Goal: Use online tool/utility: Utilize a website feature to perform a specific function

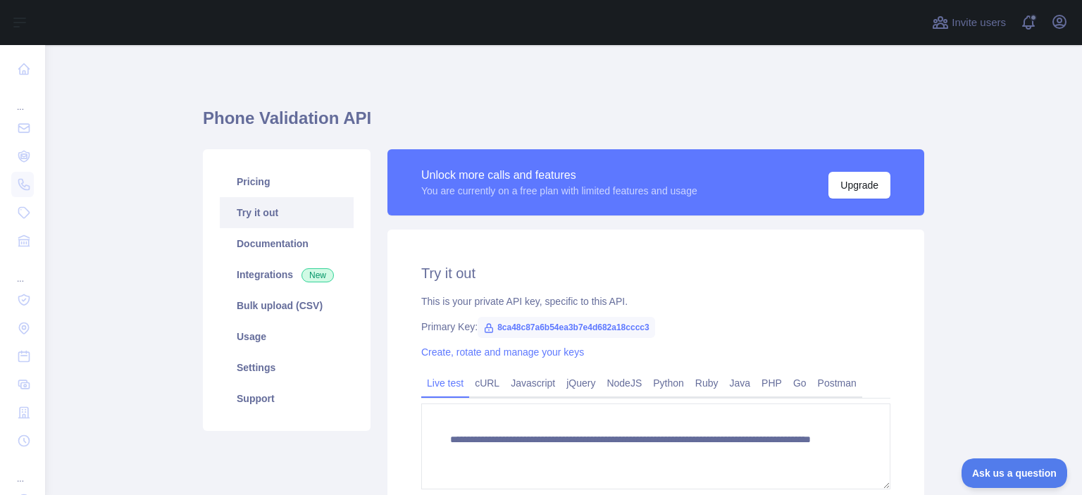
scroll to position [173, 0]
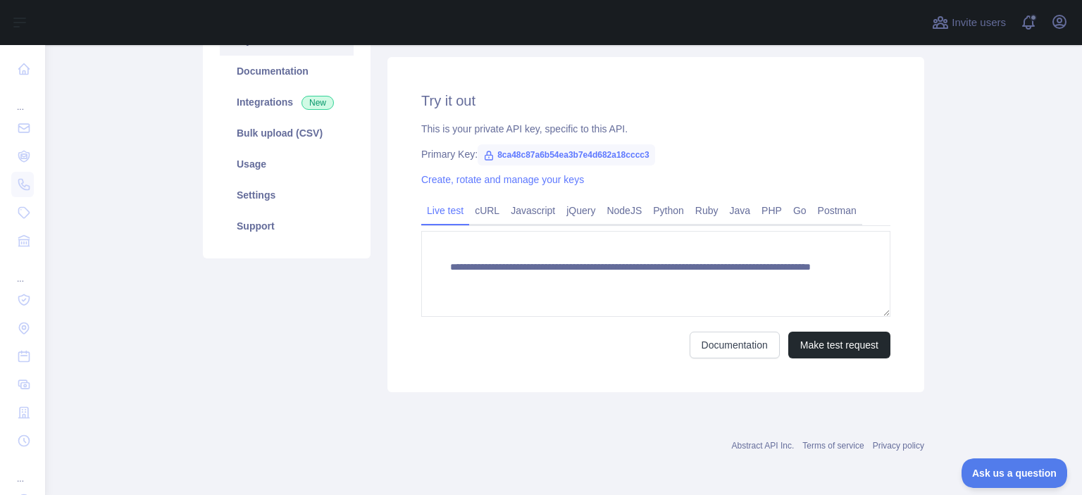
click at [194, 332] on div "Pricing Try it out Documentation Integrations New Bulk upload (CSV) Usage Setti…" at bounding box center [286, 184] width 184 height 415
click at [1020, 13] on span at bounding box center [1034, 22] width 28 height 45
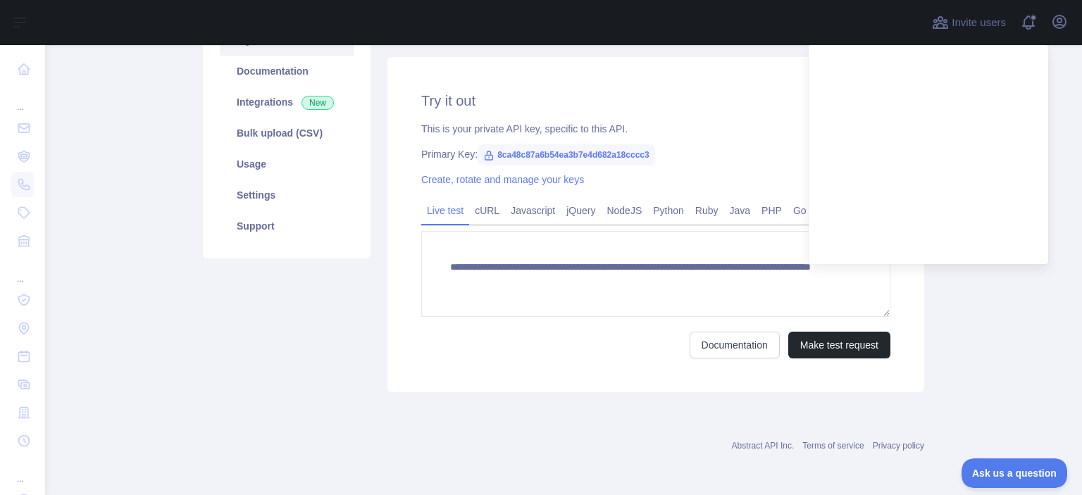
click at [556, 446] on div "Abstract API Inc. Terms of service Privacy policy" at bounding box center [563, 445] width 721 height 11
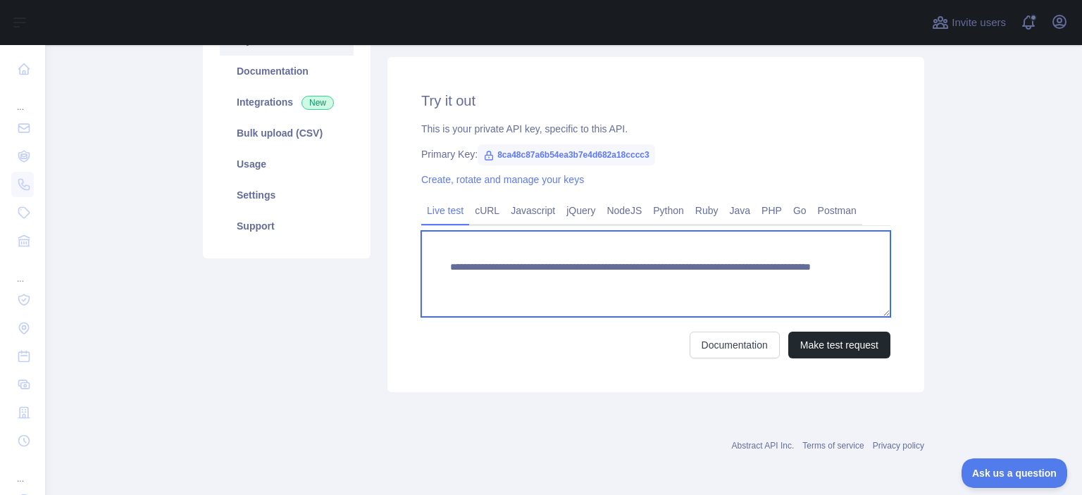
paste textarea "*****"
drag, startPoint x: 792, startPoint y: 292, endPoint x: 690, endPoint y: 279, distance: 103.0
type textarea "**********"
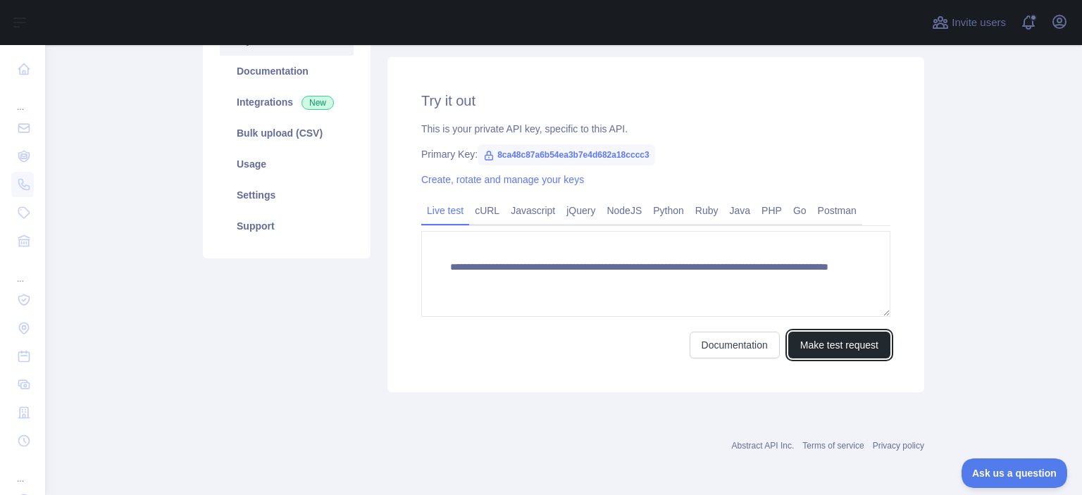
click at [802, 349] on button "Make test request" at bounding box center [839, 345] width 102 height 27
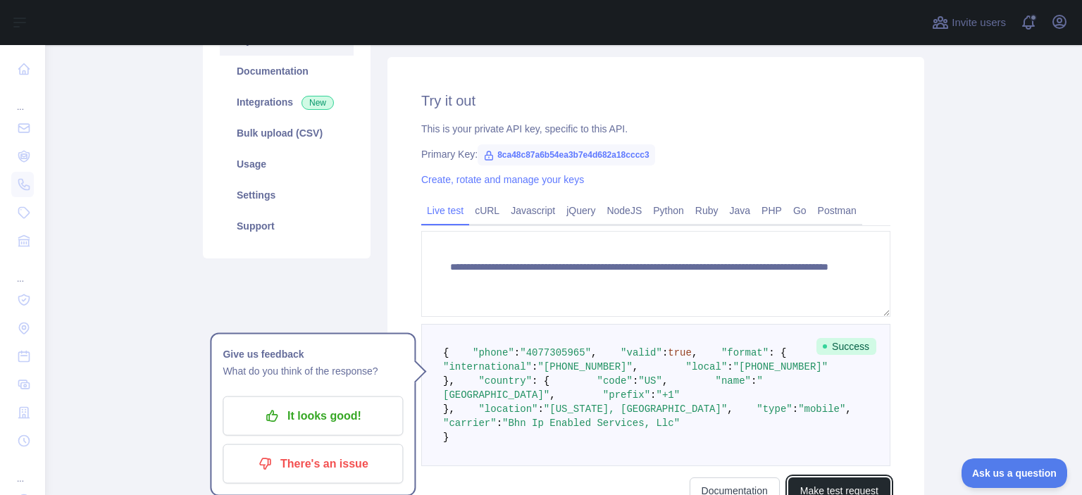
scroll to position [337, 0]
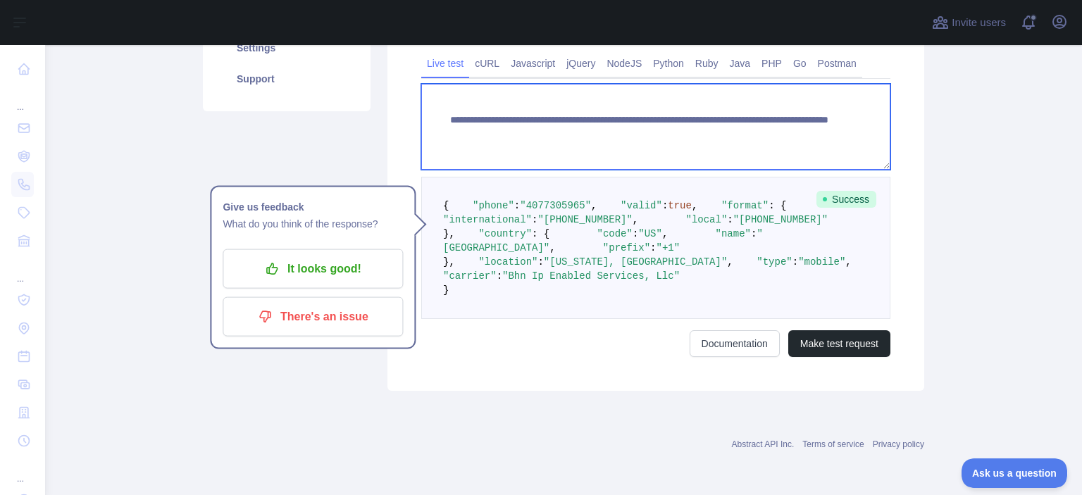
drag, startPoint x: 817, startPoint y: 108, endPoint x: 680, endPoint y: 133, distance: 138.9
click at [680, 133] on textarea "**********" at bounding box center [655, 127] width 469 height 86
click at [820, 115] on textarea "**********" at bounding box center [655, 127] width 469 height 86
paste textarea
drag, startPoint x: 779, startPoint y: 112, endPoint x: 693, endPoint y: 118, distance: 86.1
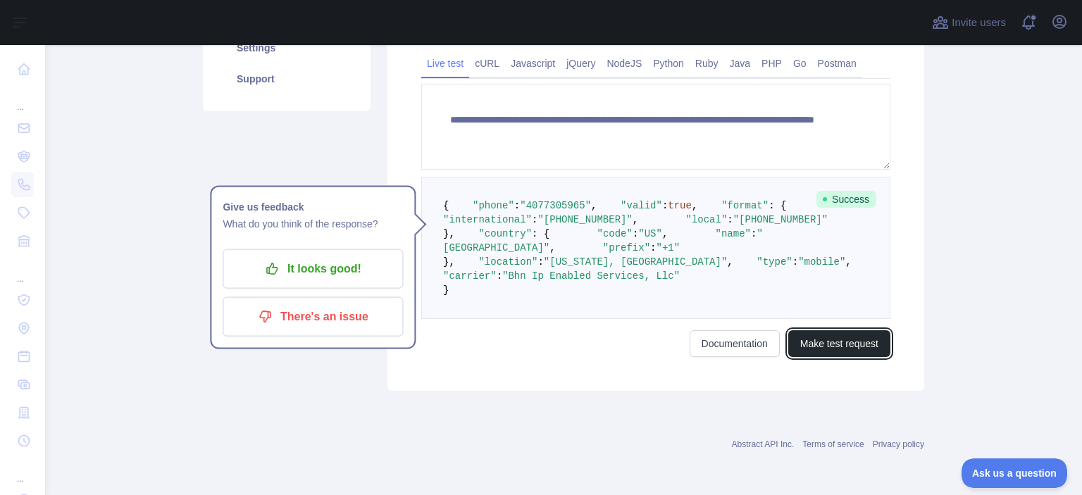
click at [822, 357] on button "Make test request" at bounding box center [839, 343] width 102 height 27
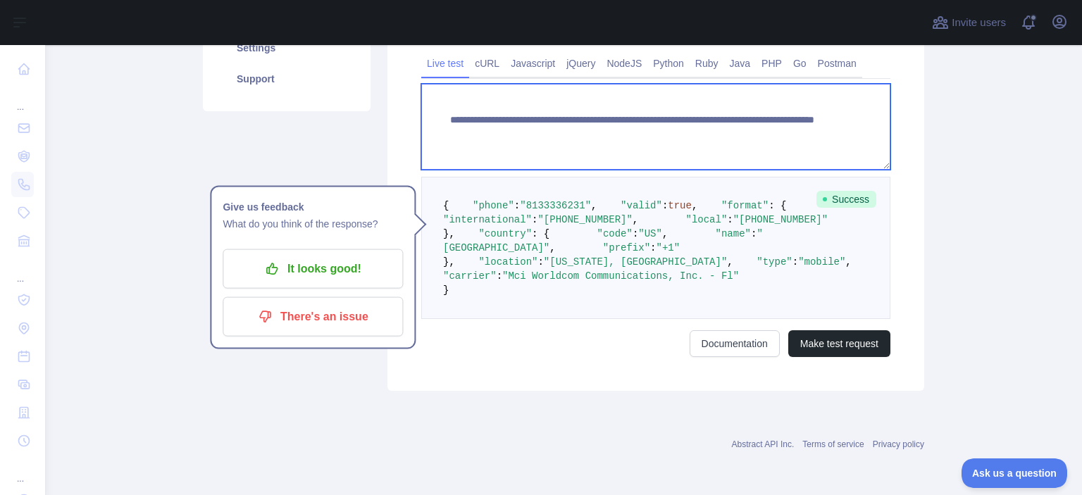
paste textarea "**"
drag, startPoint x: 760, startPoint y: 121, endPoint x: 693, endPoint y: 121, distance: 67.6
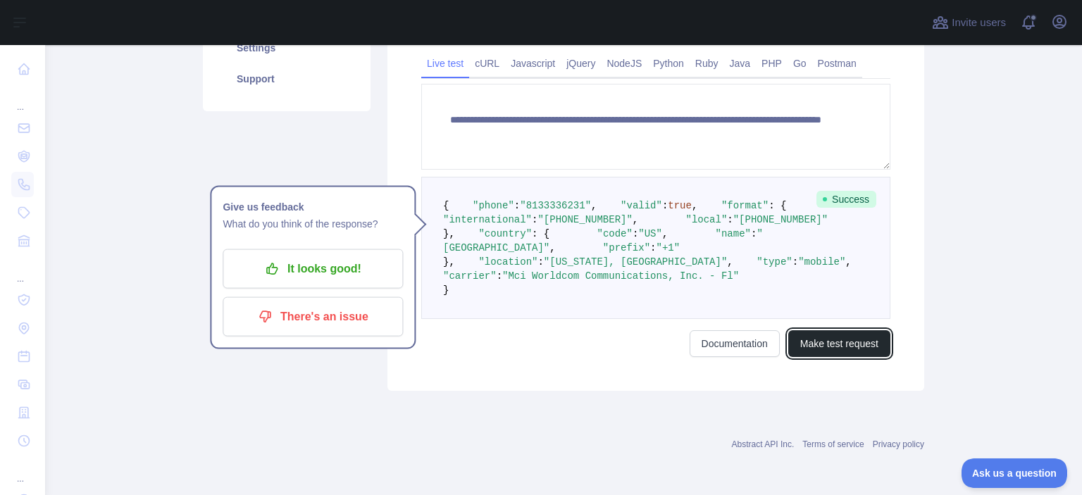
click at [822, 357] on button "Make test request" at bounding box center [839, 343] width 102 height 27
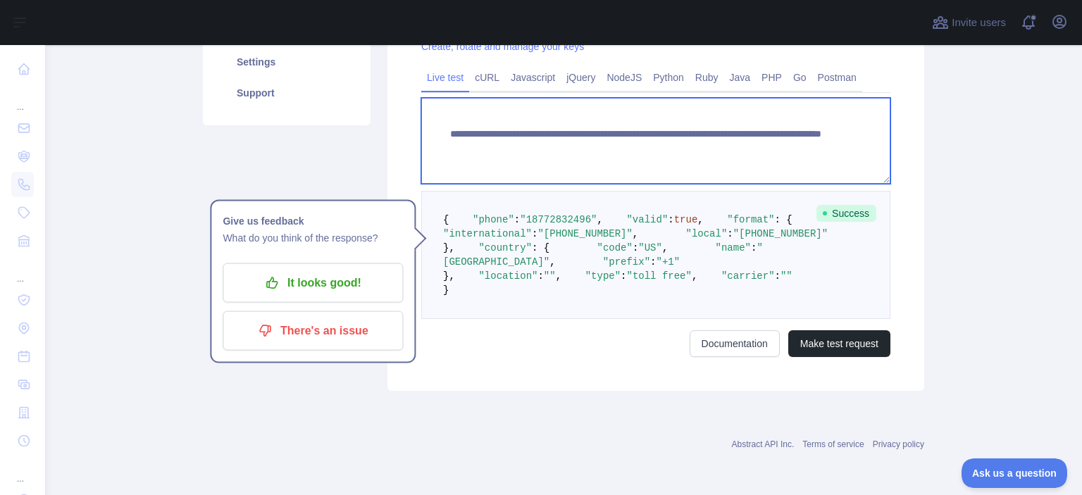
paste textarea
drag, startPoint x: 794, startPoint y: 123, endPoint x: 689, endPoint y: 118, distance: 105.8
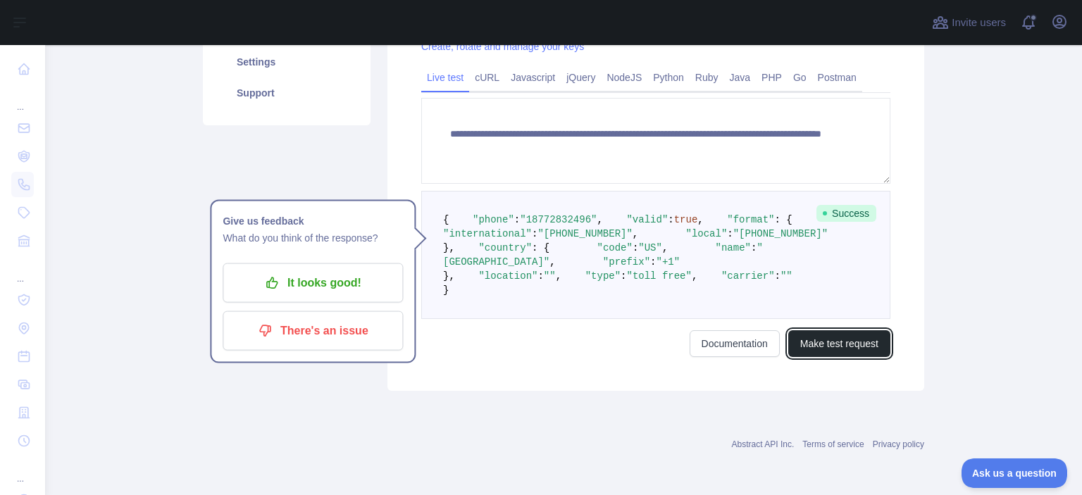
click at [819, 357] on button "Make test request" at bounding box center [839, 343] width 102 height 27
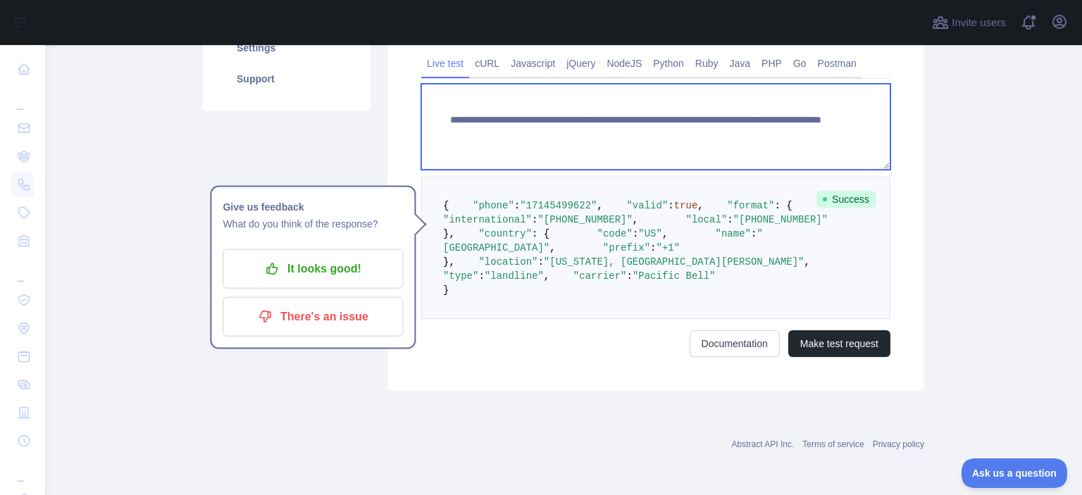
paste textarea
drag, startPoint x: 795, startPoint y: 111, endPoint x: 691, endPoint y: 115, distance: 104.3
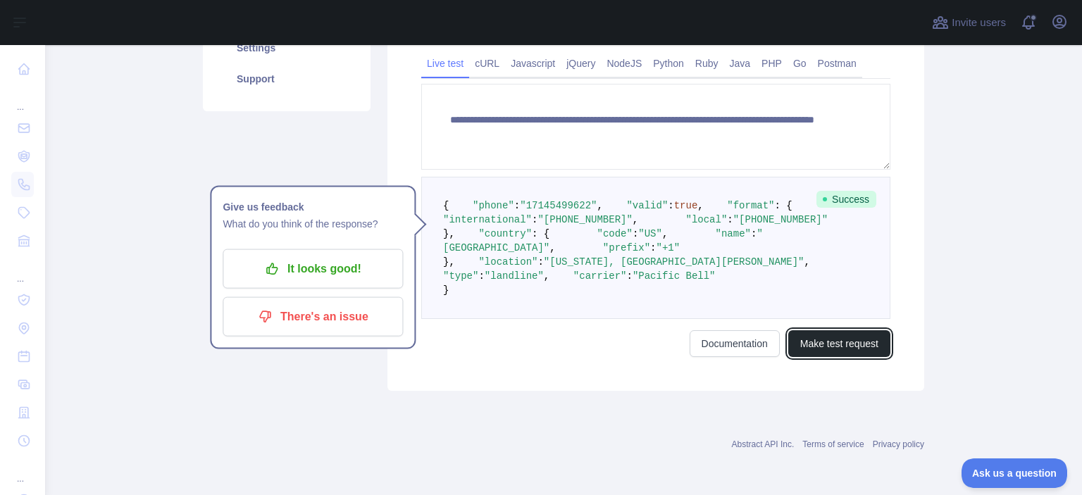
click at [806, 357] on button "Make test request" at bounding box center [839, 343] width 102 height 27
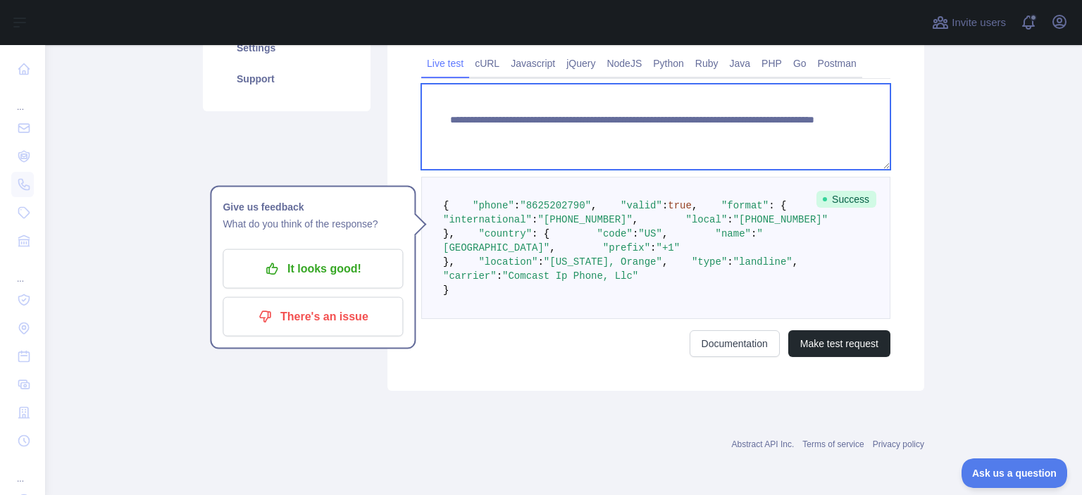
paste textarea
drag, startPoint x: 779, startPoint y: 126, endPoint x: 691, endPoint y: 122, distance: 87.4
type textarea "**********"
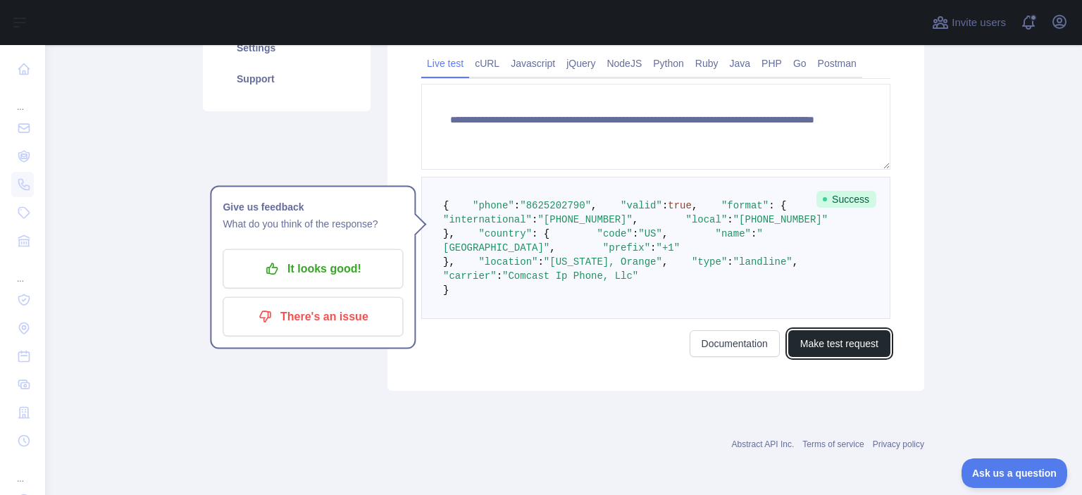
click at [847, 357] on button "Make test request" at bounding box center [839, 343] width 102 height 27
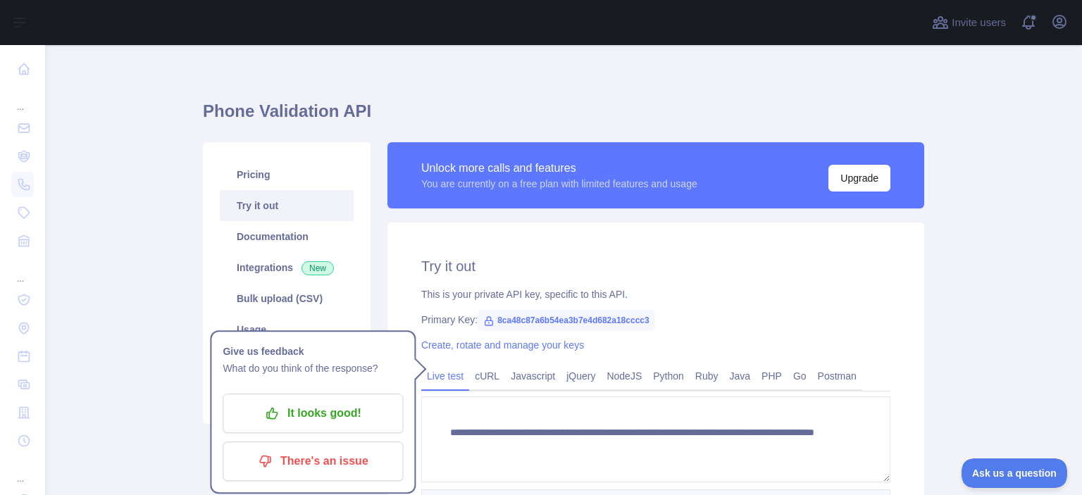
scroll to position [0, 0]
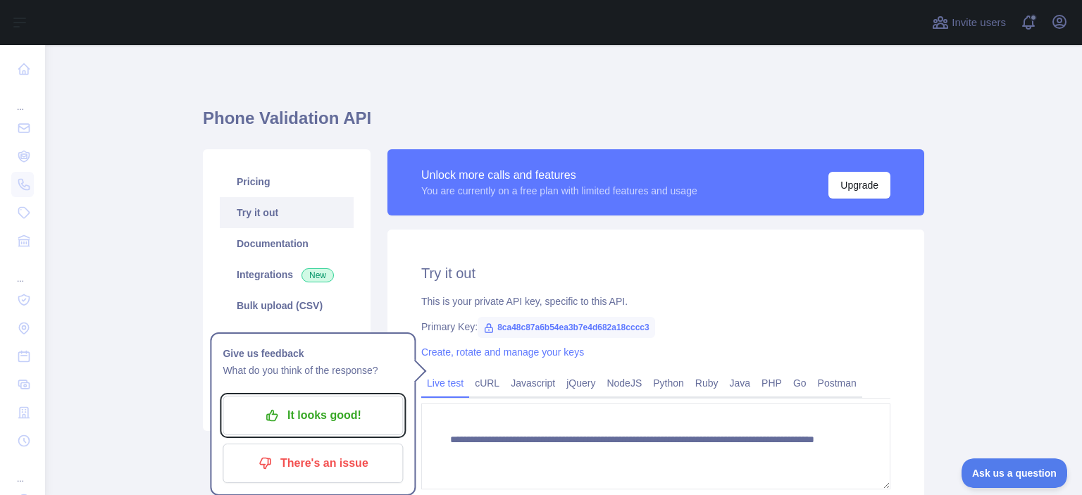
click at [317, 411] on p "It looks good!" at bounding box center [312, 415] width 159 height 24
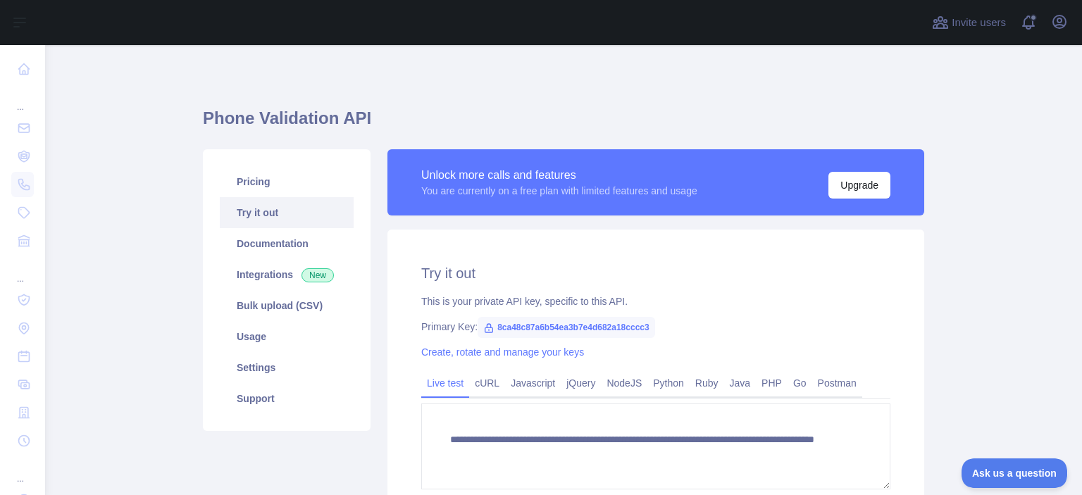
click at [426, 351] on link "Create, rotate and manage your keys" at bounding box center [502, 351] width 163 height 11
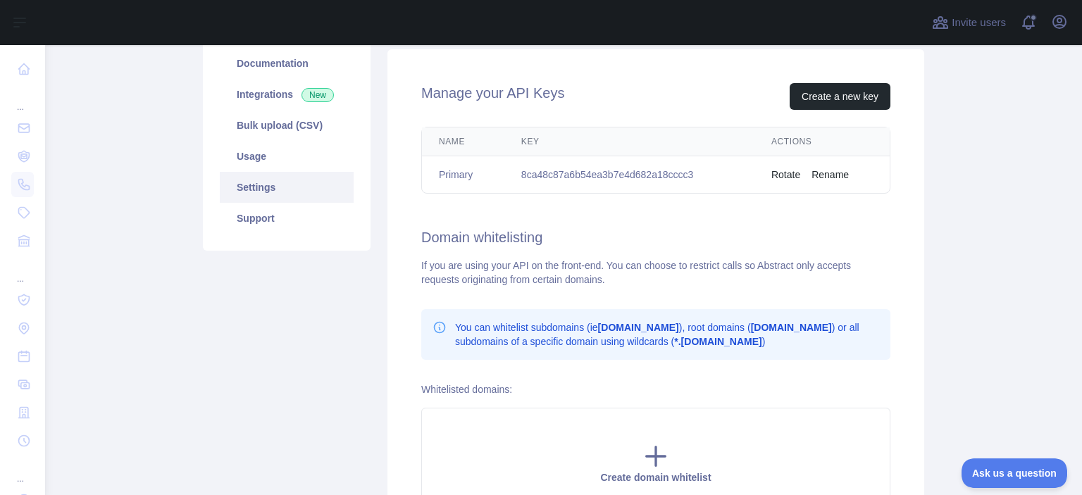
scroll to position [176, 0]
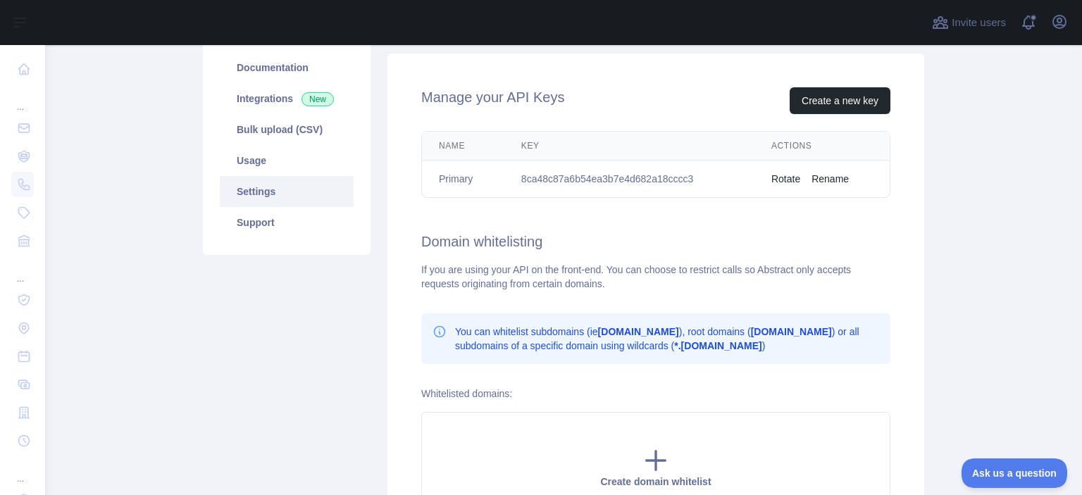
click at [303, 52] on link "Documentation" at bounding box center [287, 67] width 134 height 31
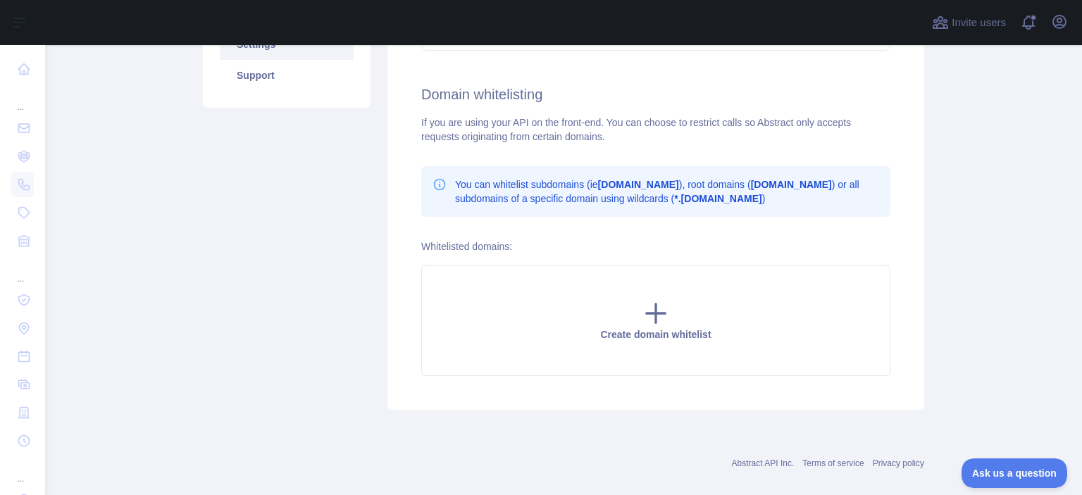
scroll to position [341, 0]
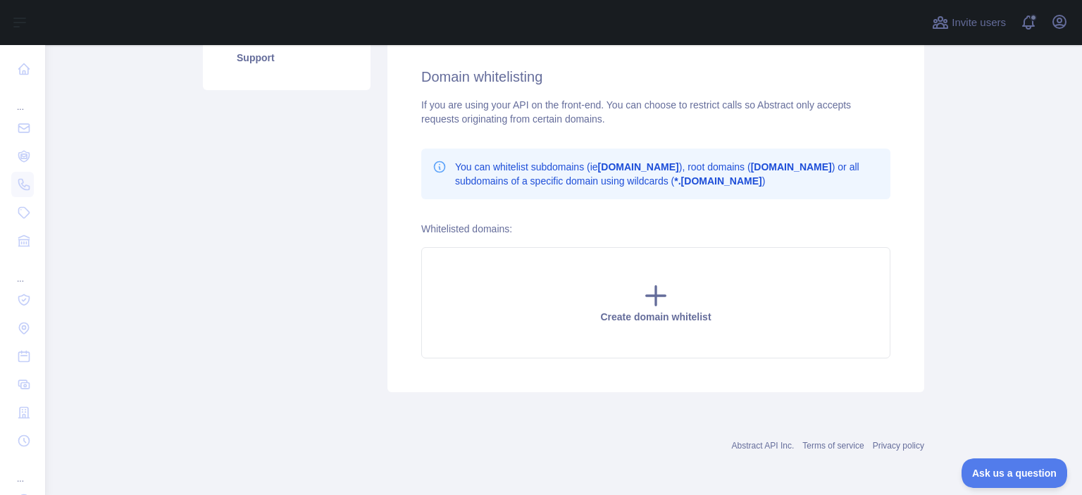
click at [653, 300] on icon at bounding box center [655, 296] width 28 height 28
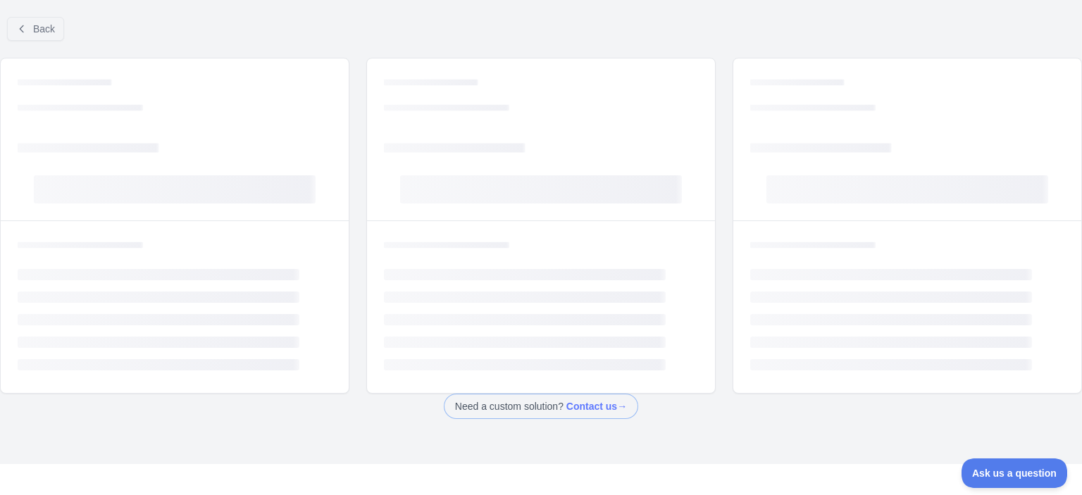
scroll to position [39, 0]
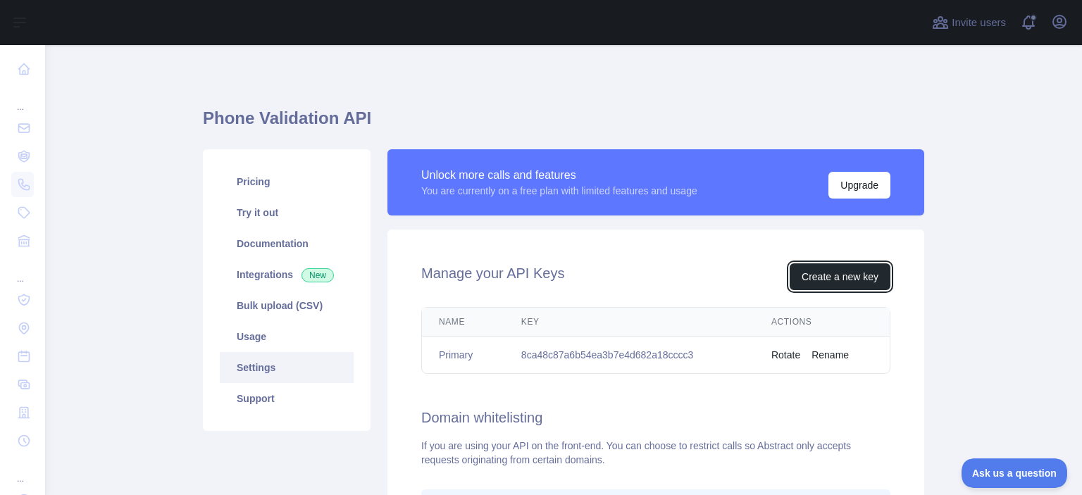
click at [852, 275] on button "Create a new key" at bounding box center [839, 276] width 101 height 27
click at [729, 358] on td "8ca48c87a6b54ea3b7e4d682a18cccc3" at bounding box center [629, 355] width 250 height 37
drag, startPoint x: 780, startPoint y: 351, endPoint x: 749, endPoint y: 351, distance: 31.0
click at [765, 351] on td "Rotate Rename" at bounding box center [821, 355] width 135 height 37
click at [1051, 19] on icon "button" at bounding box center [1059, 21] width 17 height 17
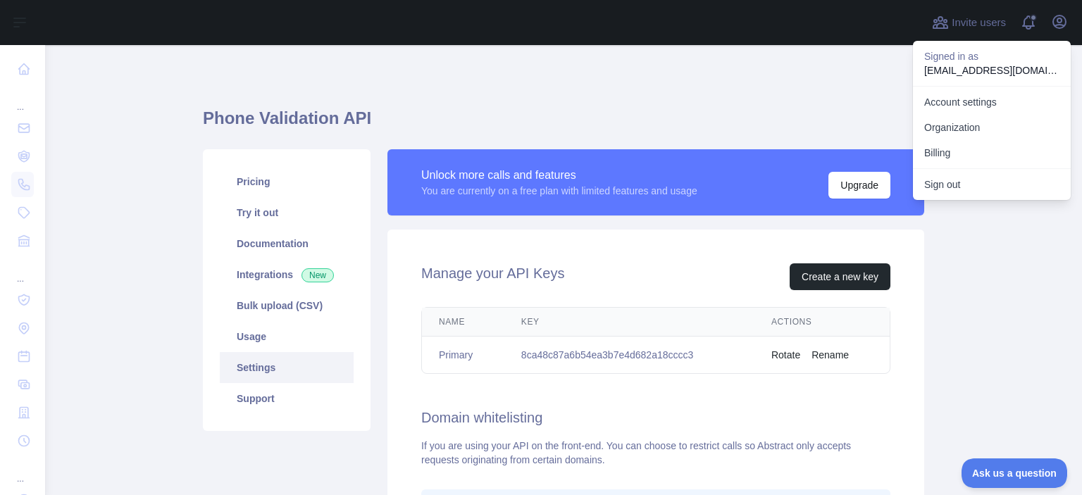
click at [577, 99] on div "Phone Validation API Pricing Try it out Documentation Integrations New Bulk upl…" at bounding box center [563, 416] width 721 height 674
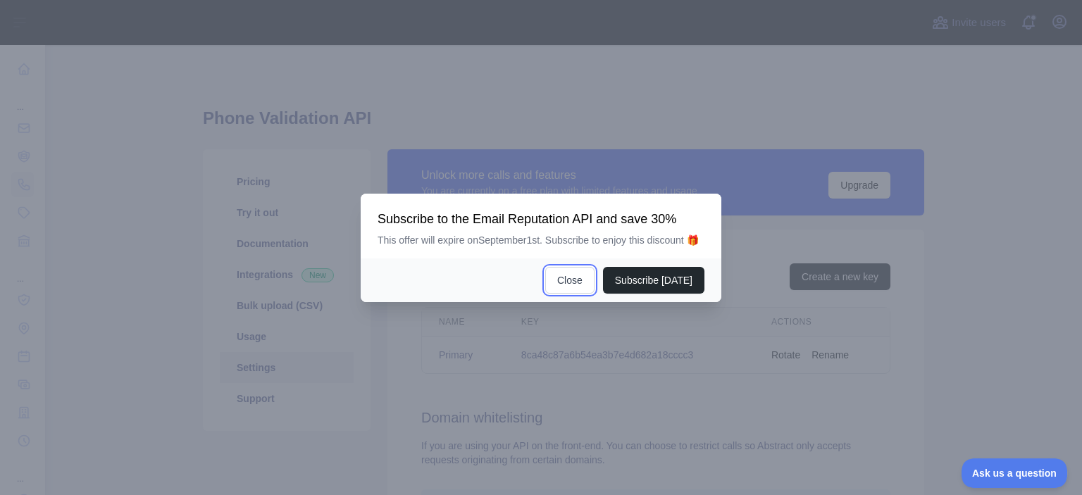
click at [575, 281] on button "Close" at bounding box center [569, 280] width 49 height 27
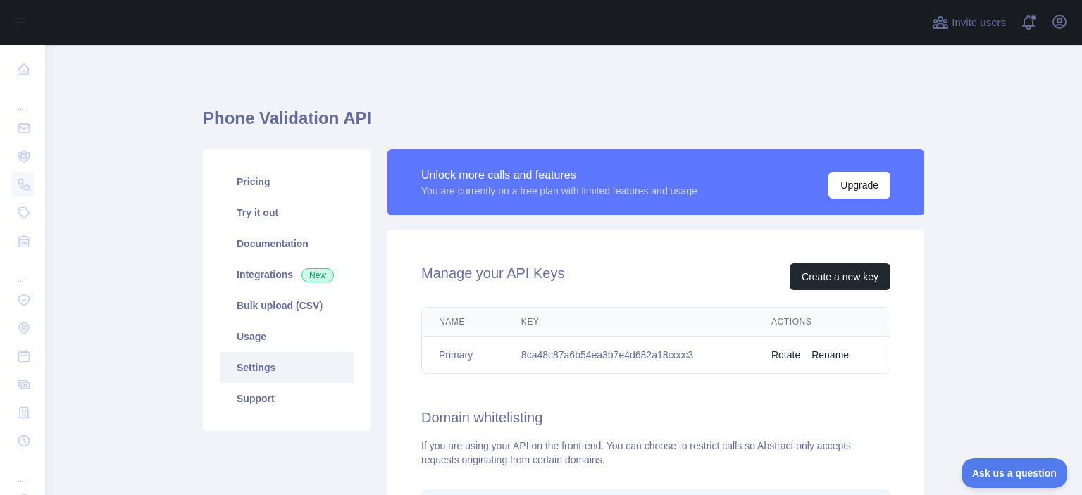
click at [253, 406] on link "Support" at bounding box center [287, 398] width 134 height 31
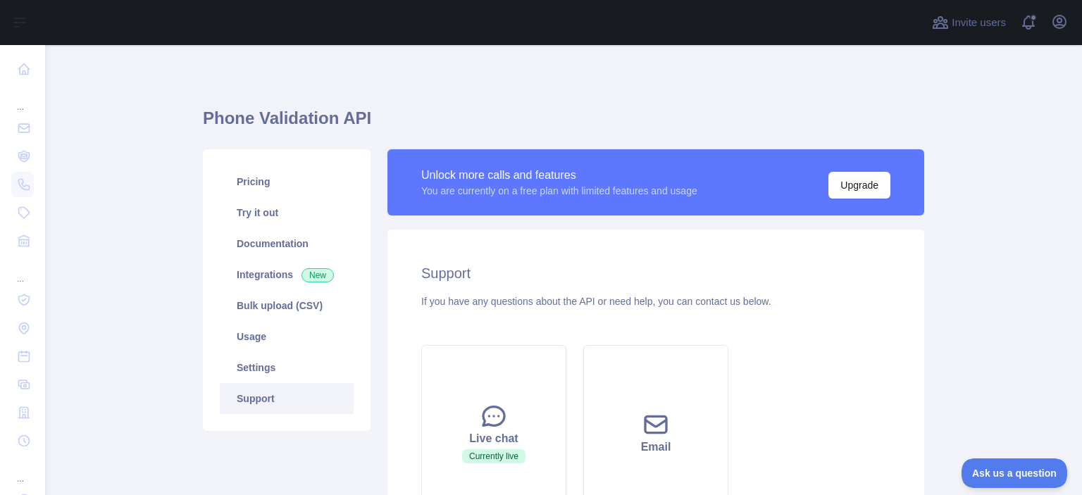
click at [283, 357] on link "Settings" at bounding box center [287, 367] width 134 height 31
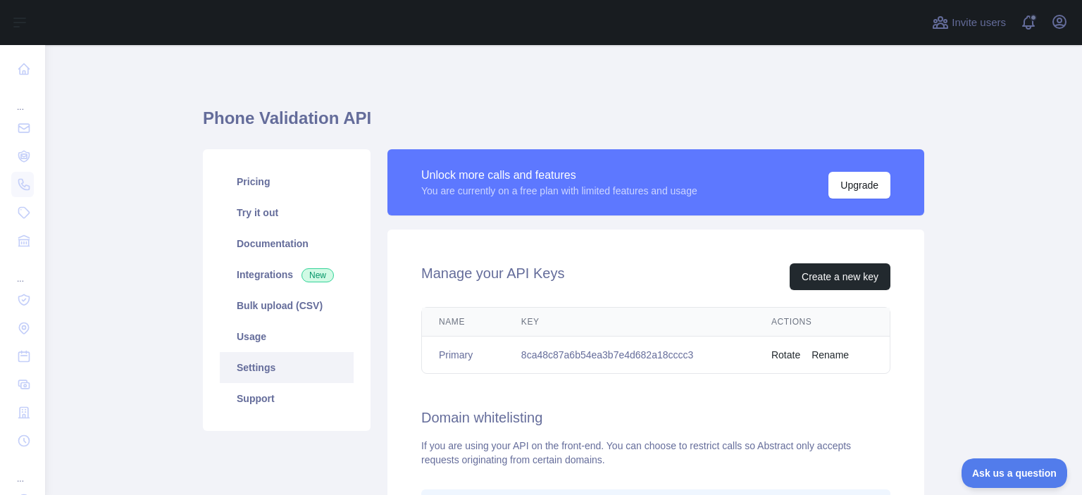
click at [264, 272] on link "Integrations New" at bounding box center [287, 274] width 134 height 31
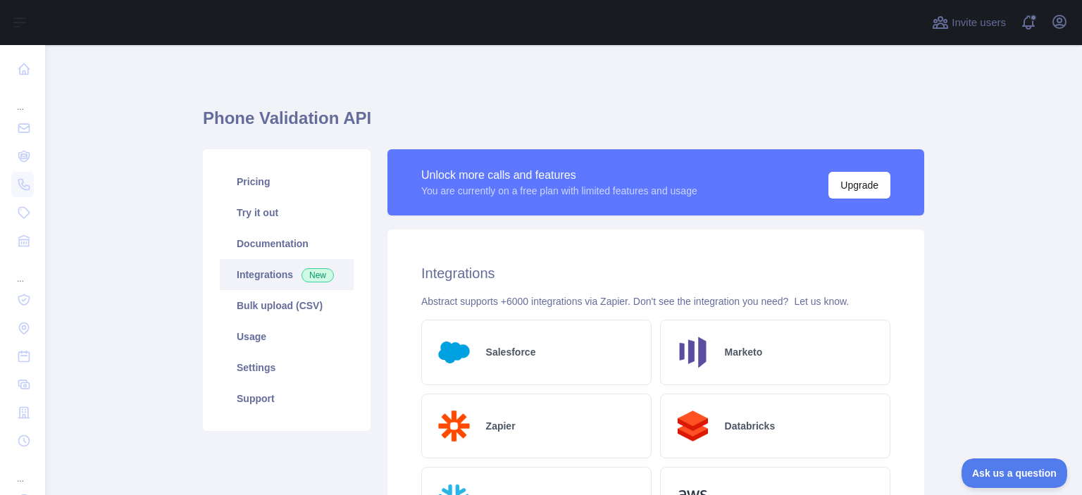
click at [269, 332] on link "Usage" at bounding box center [287, 336] width 134 height 31
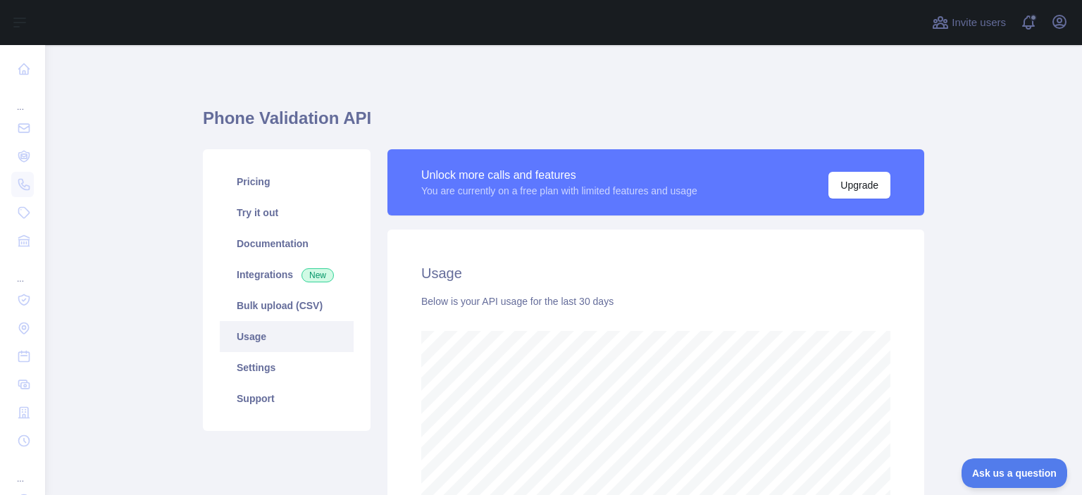
scroll to position [450, 1025]
click at [292, 312] on link "Bulk upload (CSV)" at bounding box center [287, 305] width 134 height 31
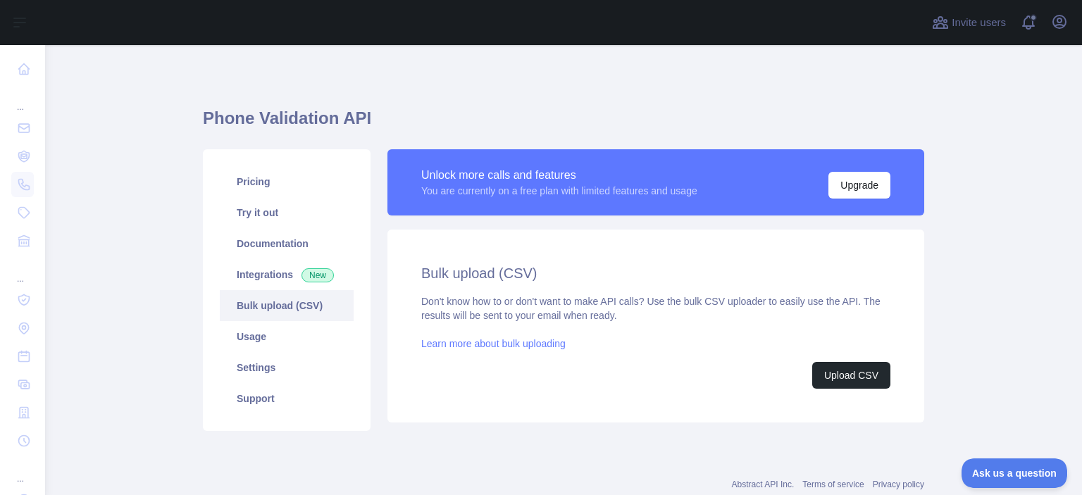
click at [239, 189] on link "Pricing" at bounding box center [287, 181] width 134 height 31
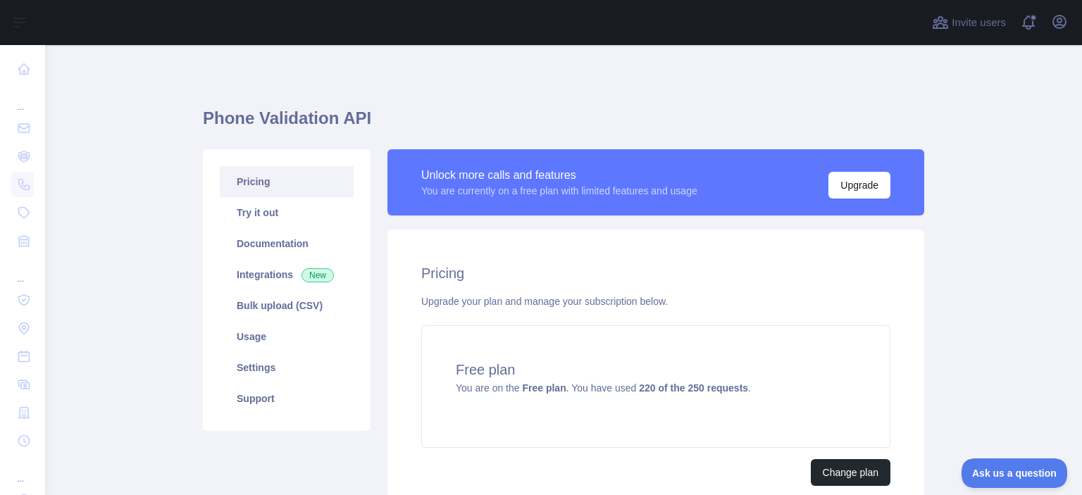
click at [272, 371] on link "Settings" at bounding box center [287, 367] width 134 height 31
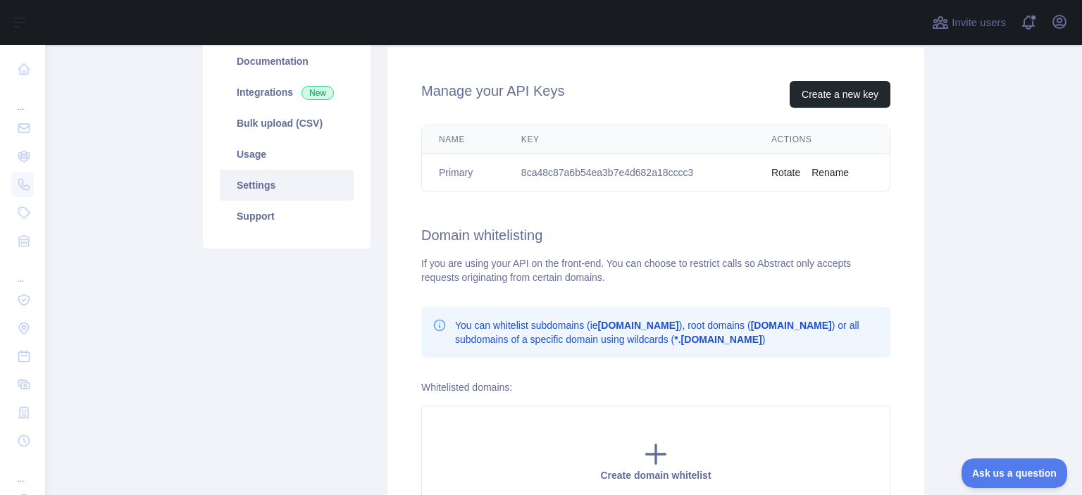
scroll to position [164, 0]
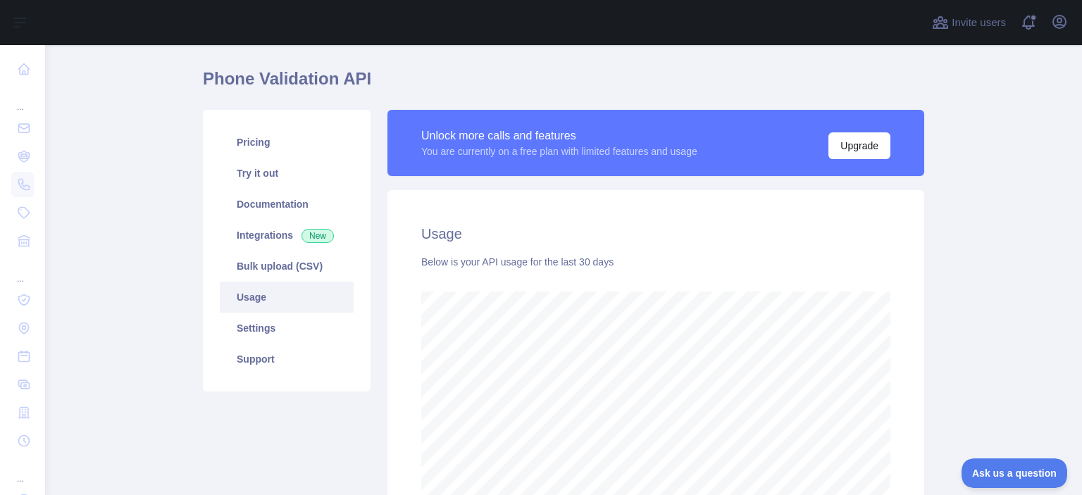
scroll to position [450, 1025]
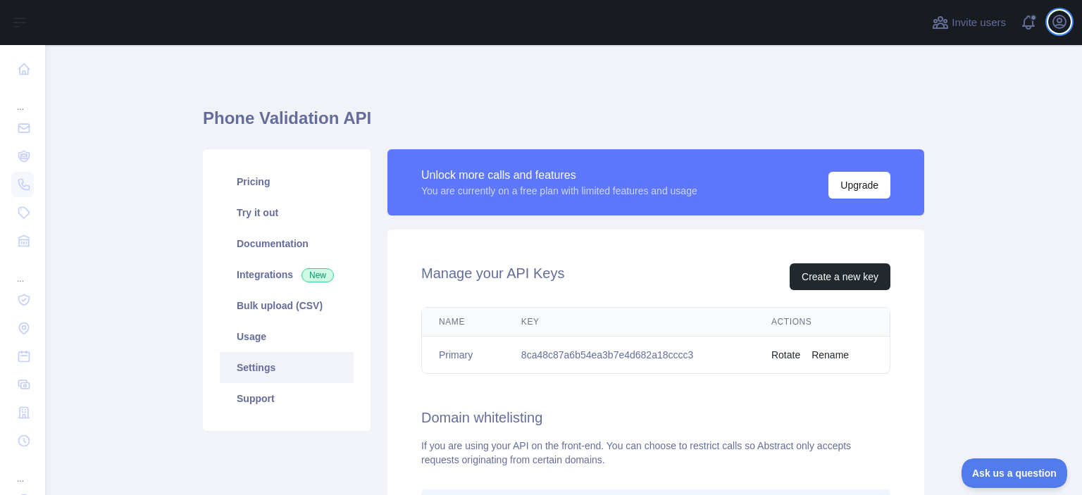
click at [1053, 25] on icon "button" at bounding box center [1059, 21] width 13 height 13
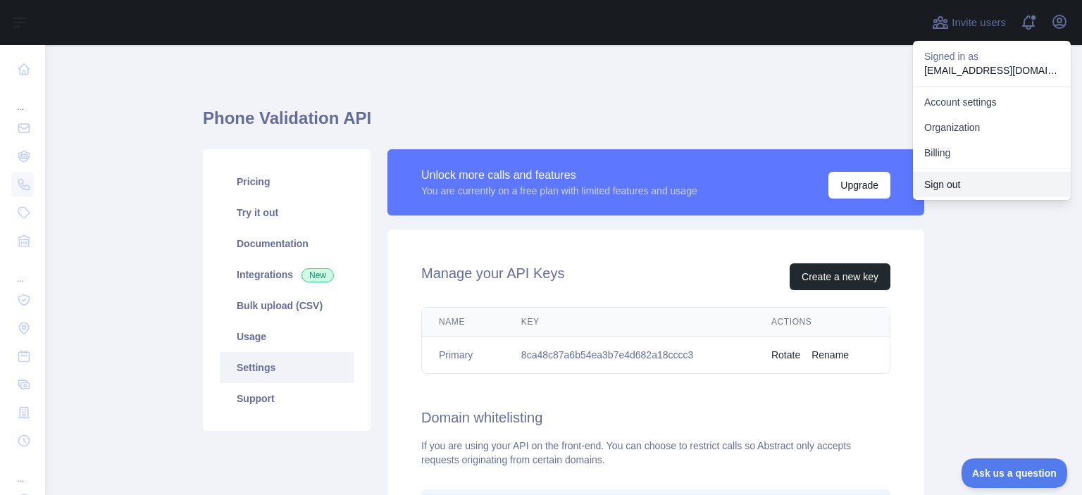
click at [968, 179] on button "Sign out" at bounding box center [992, 184] width 158 height 25
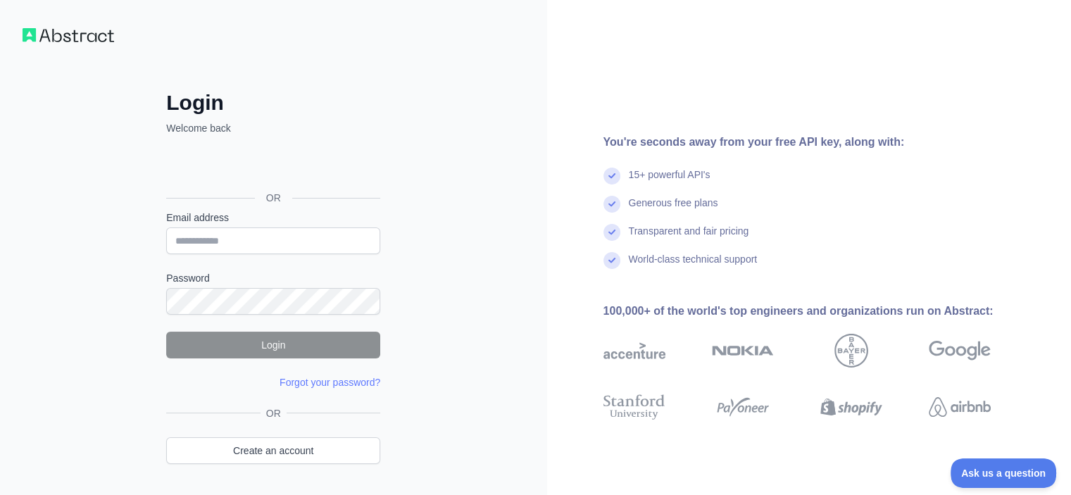
click at [1029, 480] on button "Ask us a question" at bounding box center [1004, 473] width 106 height 30
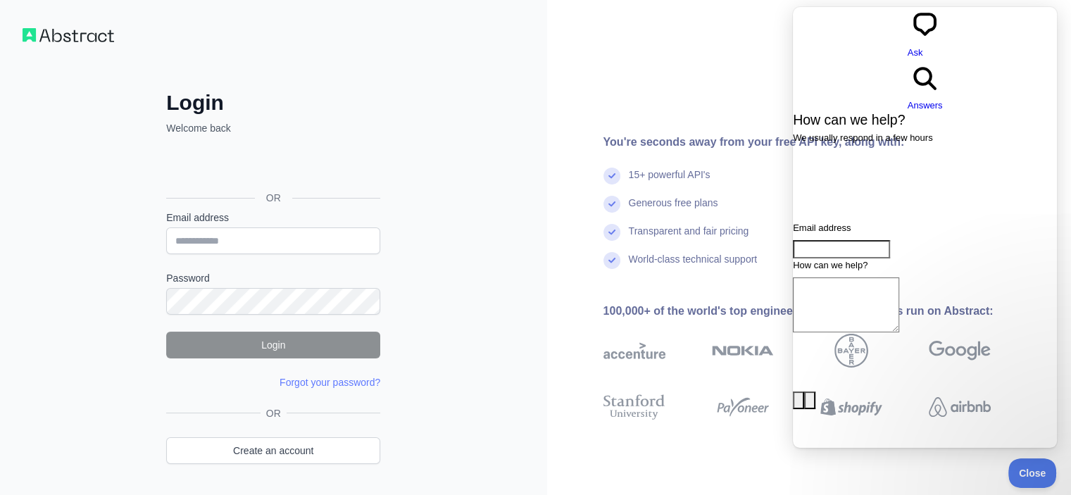
click at [1035, 486] on button "Close" at bounding box center [1032, 473] width 48 height 30
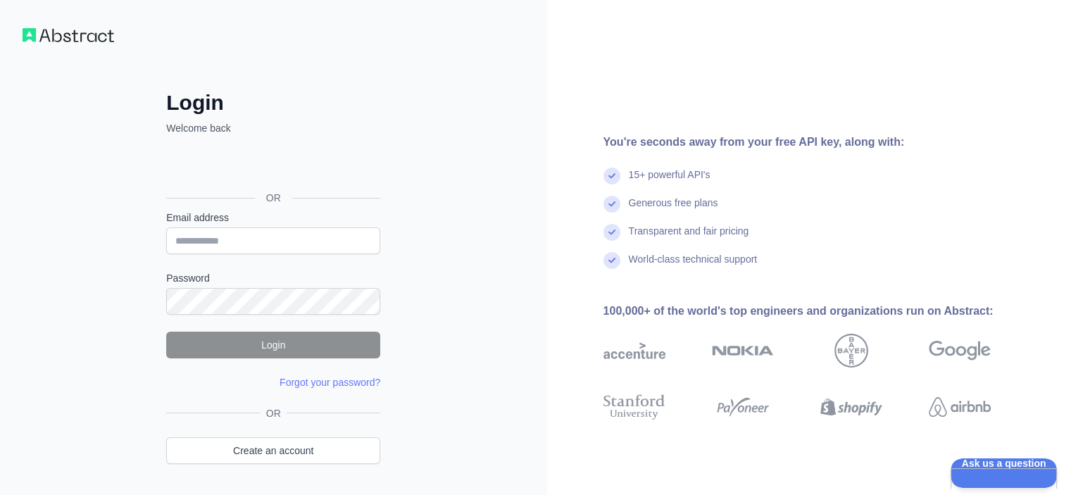
click at [756, 346] on img at bounding box center [743, 351] width 62 height 34
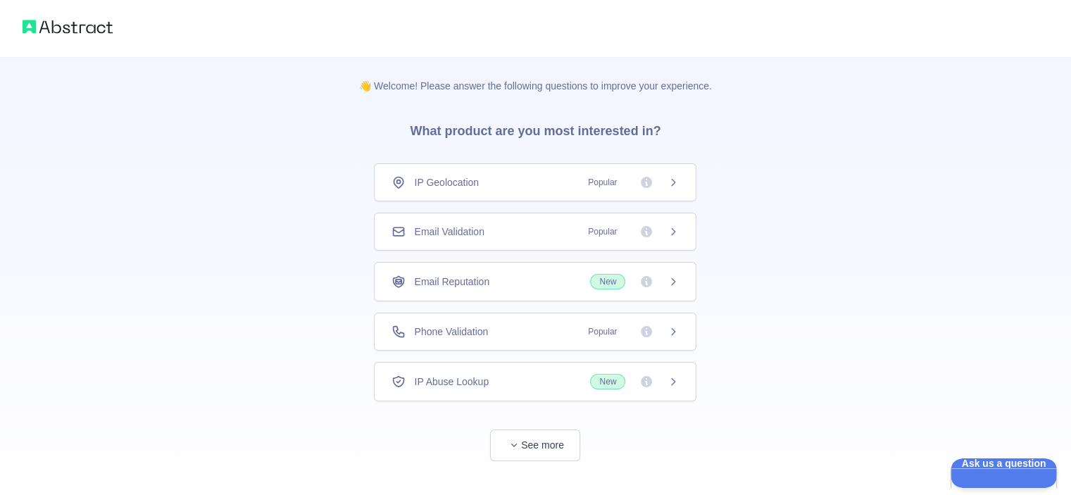
click at [159, 140] on div "👋 Welcome! Please answer the following questions to improve your experience. Wh…" at bounding box center [535, 259] width 1071 height 518
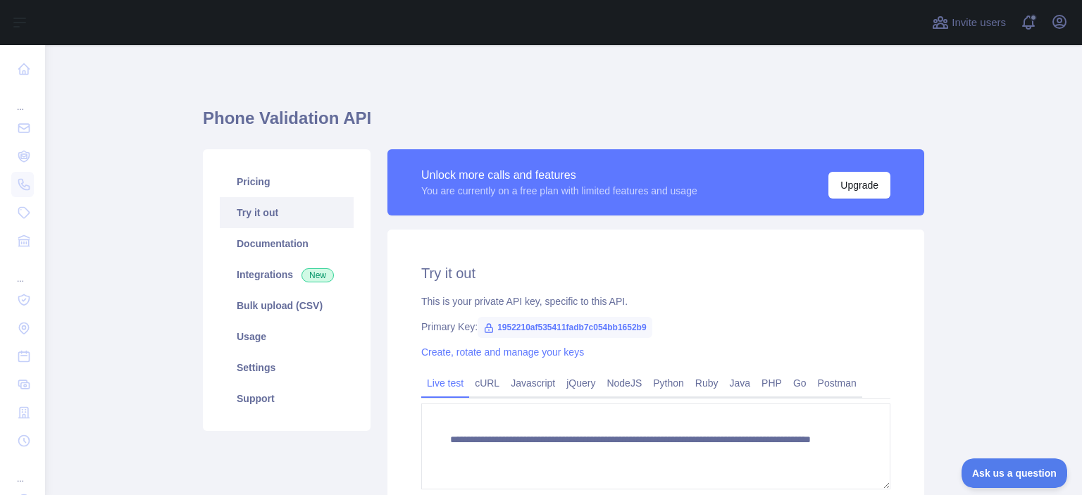
scroll to position [164, 0]
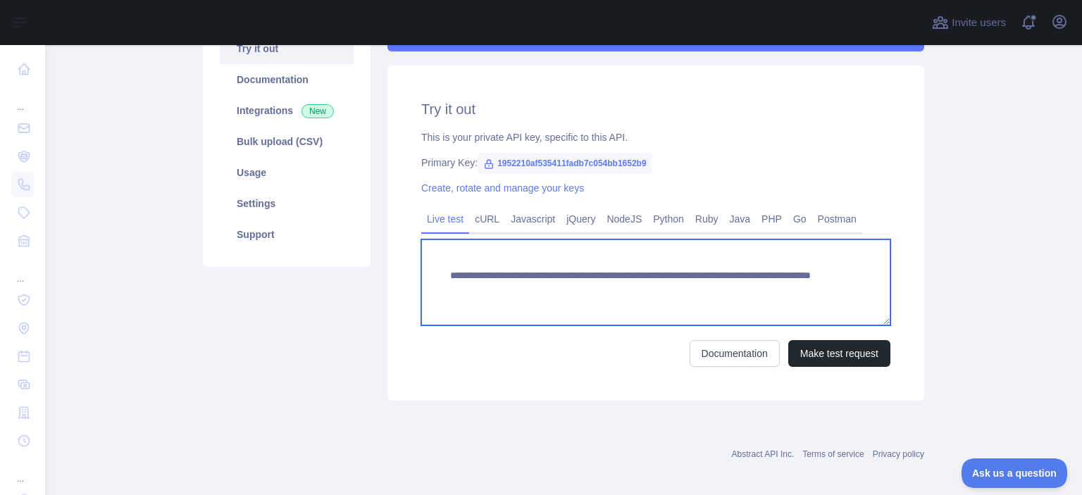
drag, startPoint x: 775, startPoint y: 280, endPoint x: 715, endPoint y: 290, distance: 60.1
click at [713, 290] on textarea "**********" at bounding box center [655, 282] width 469 height 86
click at [776, 284] on textarea "**********" at bounding box center [655, 282] width 469 height 86
paste textarea "***"
drag, startPoint x: 763, startPoint y: 288, endPoint x: 691, endPoint y: 292, distance: 71.9
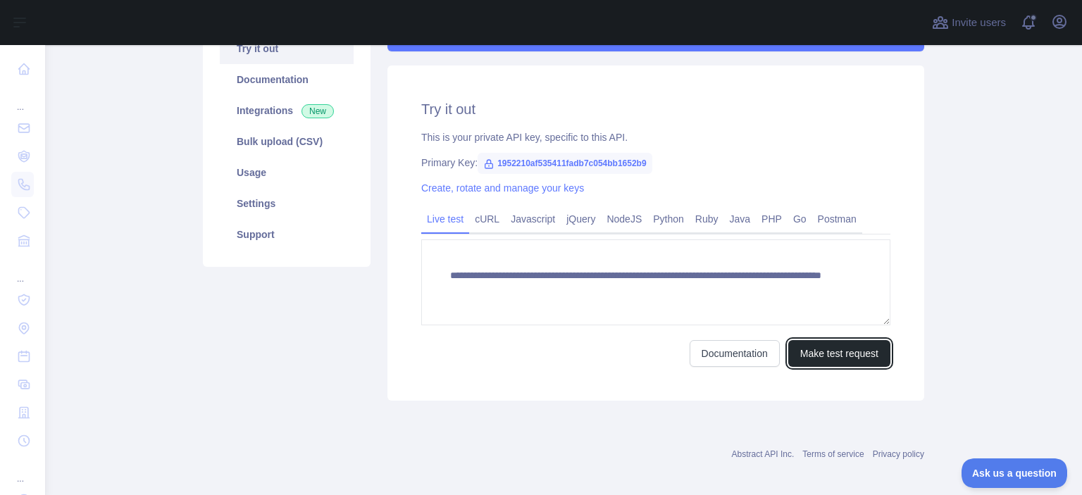
click at [800, 345] on button "Make test request" at bounding box center [839, 353] width 102 height 27
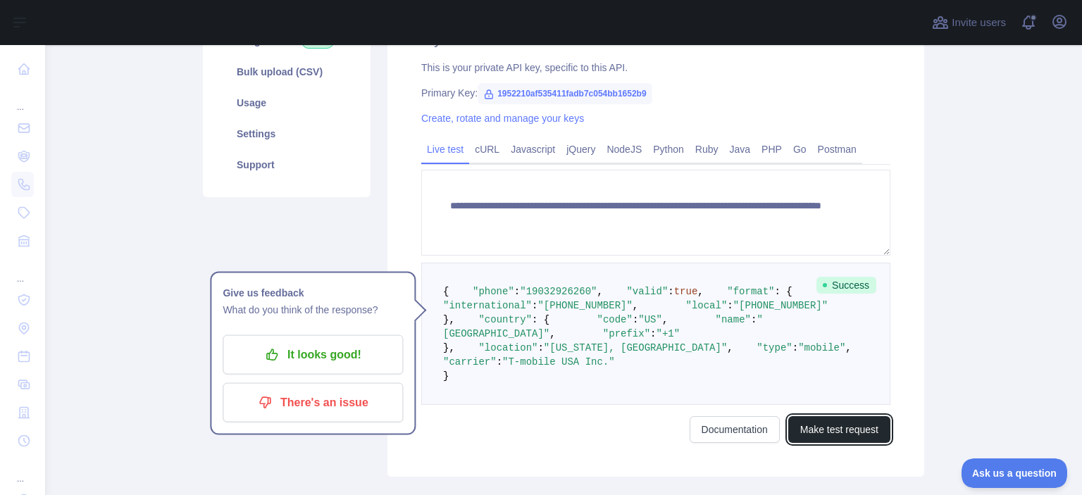
scroll to position [398, 0]
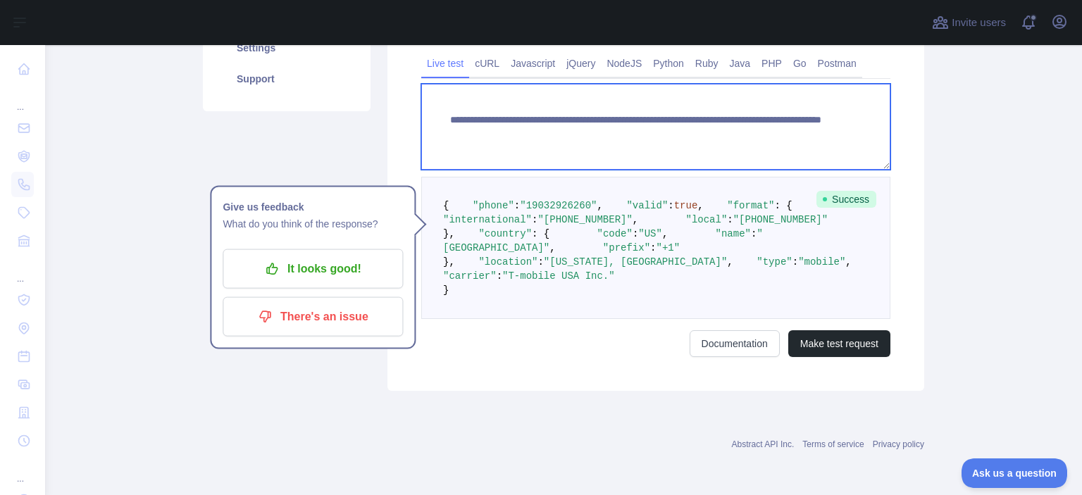
paste textarea
drag, startPoint x: 816, startPoint y: 60, endPoint x: 690, endPoint y: 57, distance: 126.1
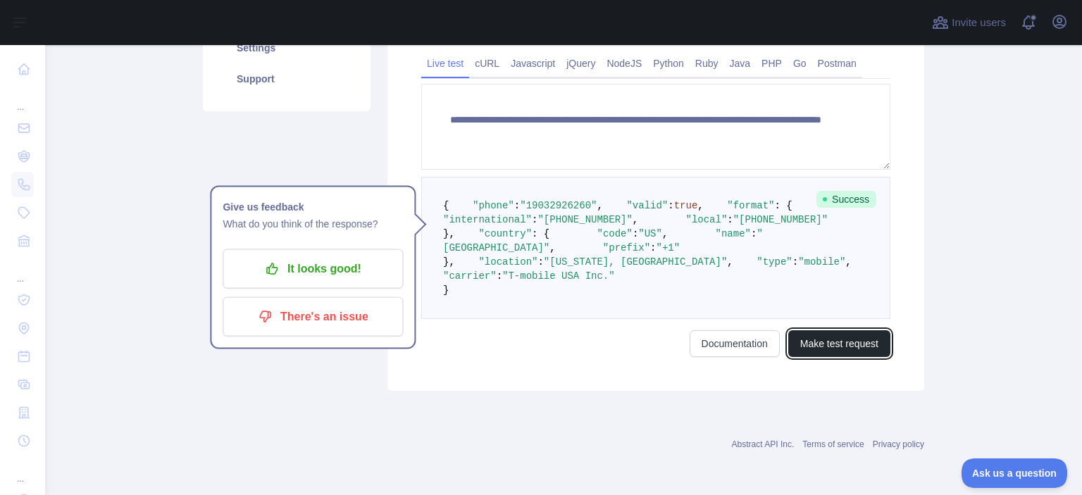
click at [870, 357] on button "Make test request" at bounding box center [839, 343] width 102 height 27
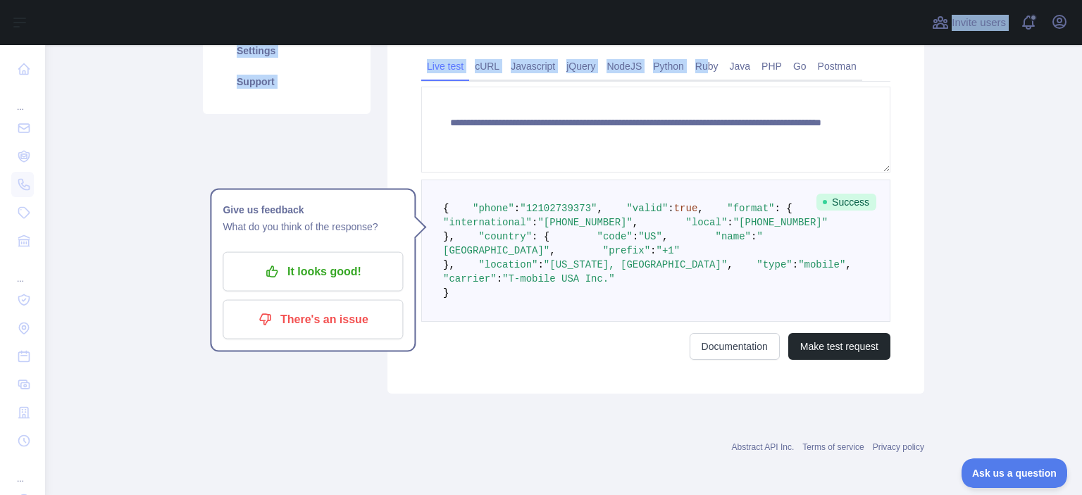
scroll to position [313, 0]
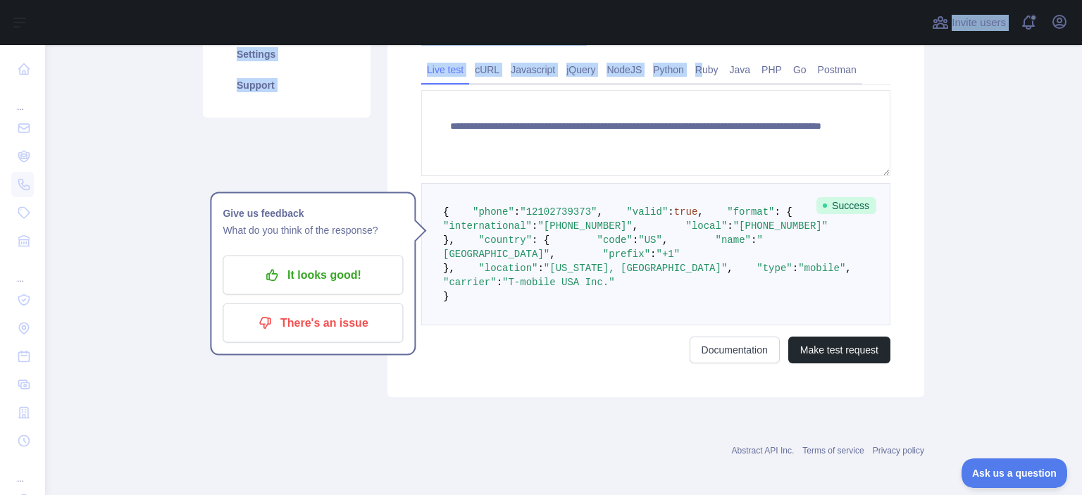
drag, startPoint x: 797, startPoint y: 44, endPoint x: 696, endPoint y: 56, distance: 102.0
click at [696, 56] on div "**********" at bounding box center [563, 247] width 1036 height 495
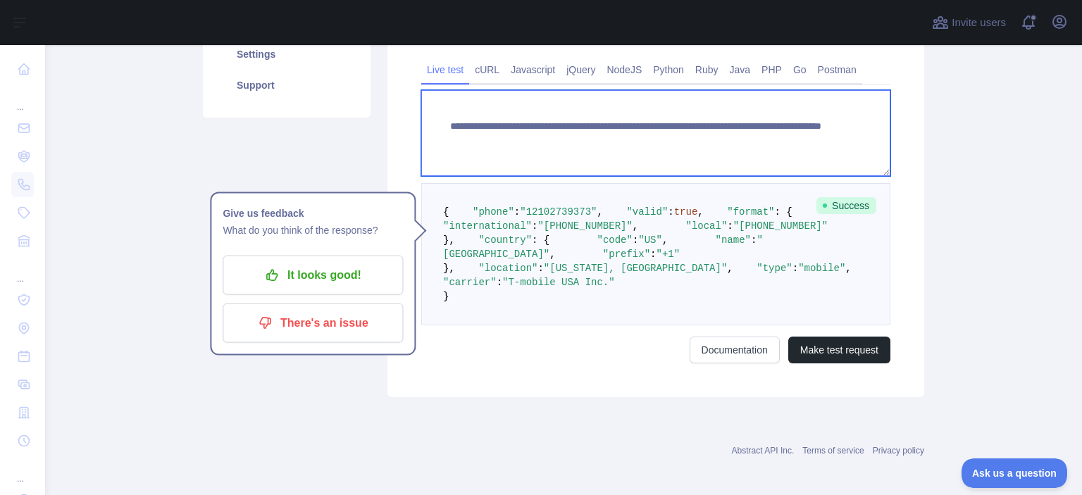
drag, startPoint x: 787, startPoint y: 136, endPoint x: 773, endPoint y: 142, distance: 15.4
click at [786, 136] on textarea "**********" at bounding box center [655, 133] width 469 height 86
paste textarea
drag, startPoint x: 769, startPoint y: 144, endPoint x: 692, endPoint y: 139, distance: 76.9
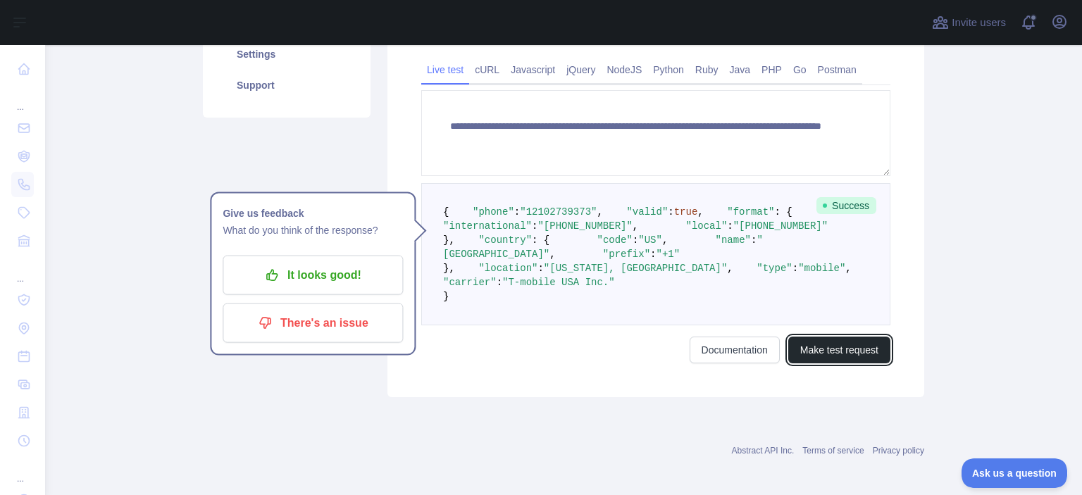
click at [838, 363] on button "Make test request" at bounding box center [839, 350] width 102 height 27
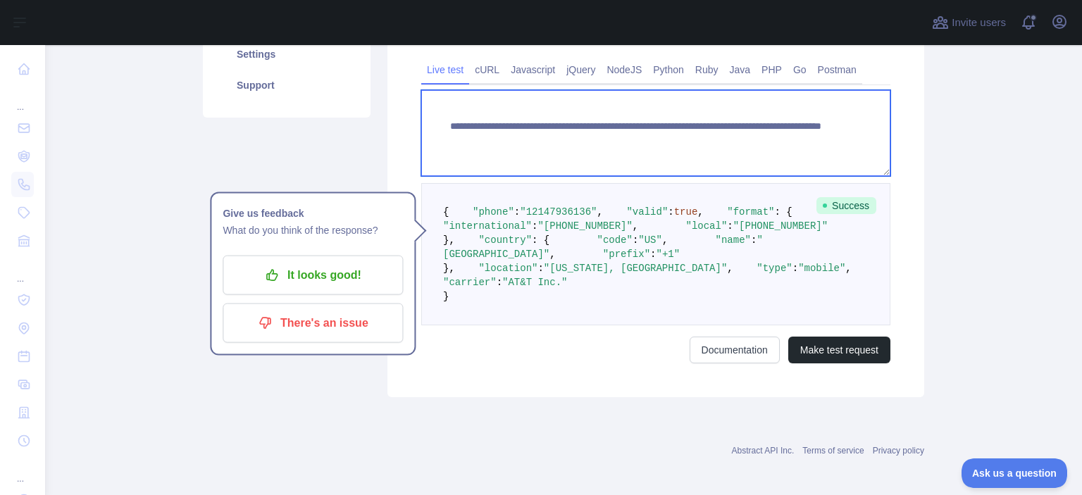
paste textarea
drag, startPoint x: 775, startPoint y: 144, endPoint x: 724, endPoint y: 171, distance: 57.7
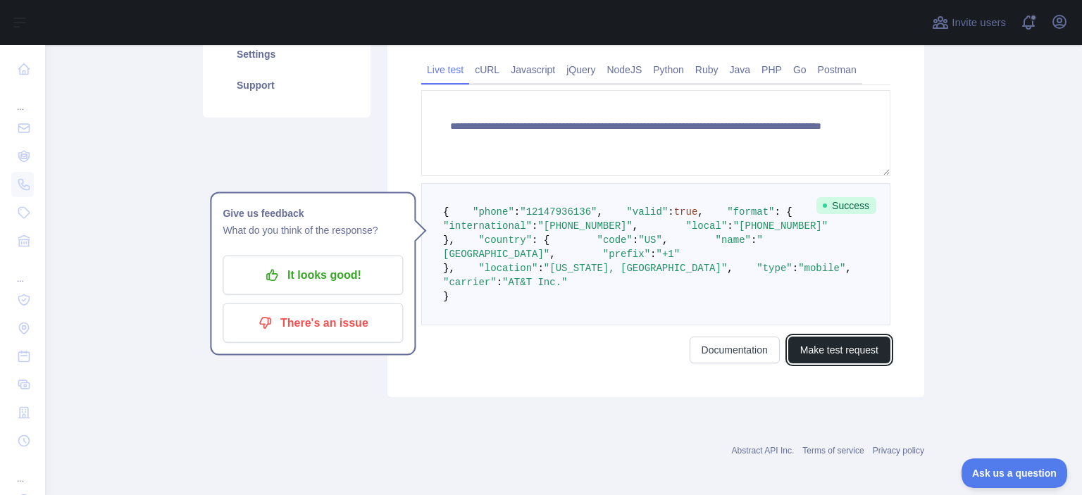
click at [839, 363] on button "Make test request" at bounding box center [839, 350] width 102 height 27
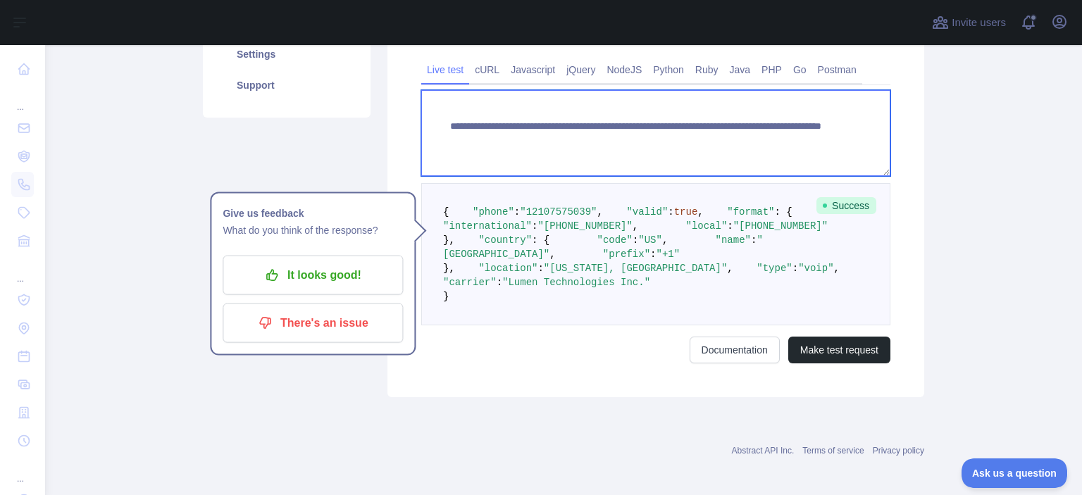
paste textarea
drag, startPoint x: 783, startPoint y: 138, endPoint x: 694, endPoint y: 142, distance: 89.5
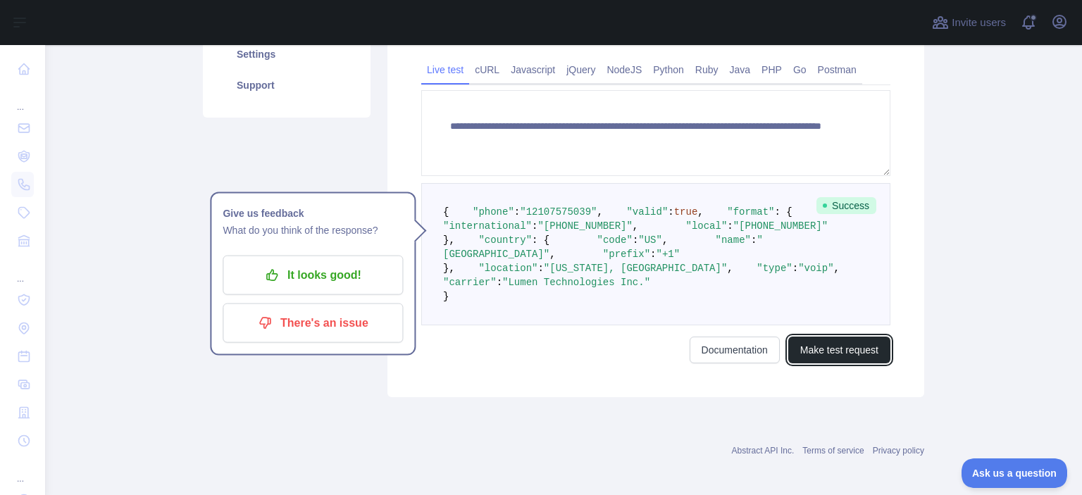
click at [853, 363] on button "Make test request" at bounding box center [839, 350] width 102 height 27
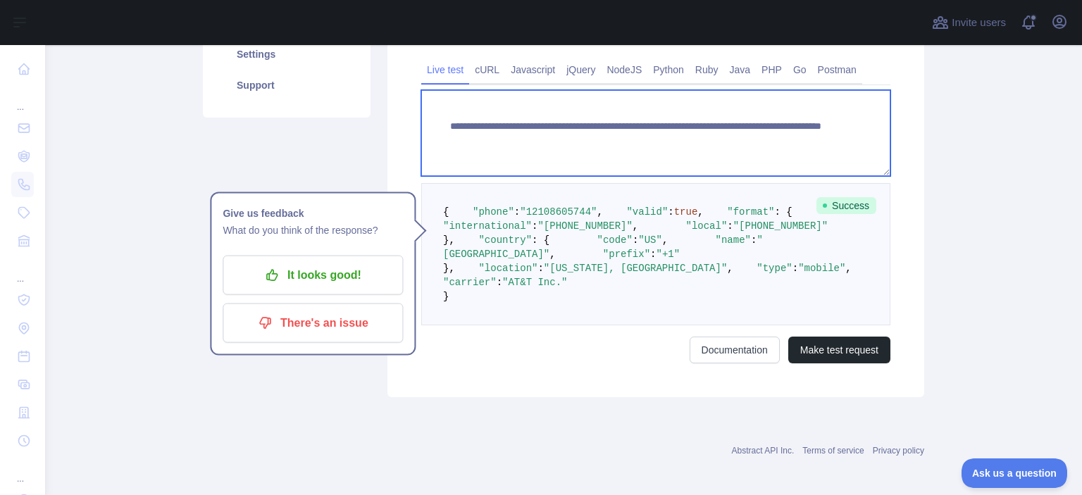
paste textarea
drag, startPoint x: 697, startPoint y: 144, endPoint x: 690, endPoint y: 143, distance: 7.2
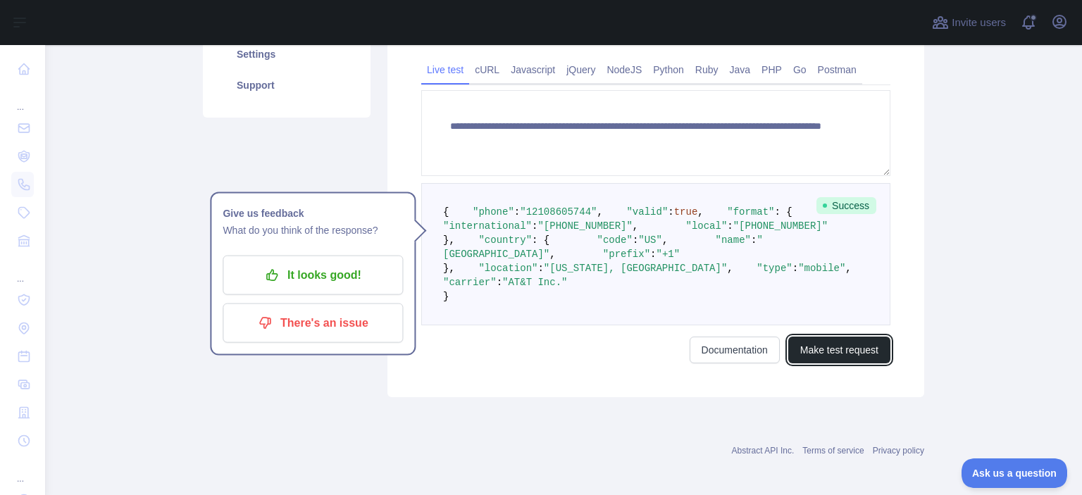
click at [824, 363] on button "Make test request" at bounding box center [839, 350] width 102 height 27
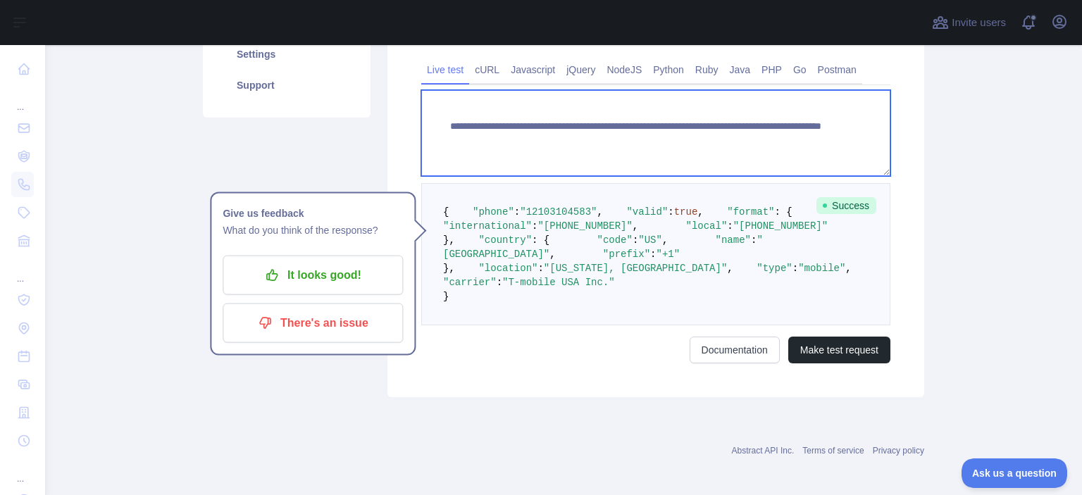
drag, startPoint x: 782, startPoint y: 131, endPoint x: 708, endPoint y: 144, distance: 75.1
click at [708, 144] on textarea "**********" at bounding box center [655, 133] width 469 height 86
click at [794, 134] on textarea "**********" at bounding box center [655, 133] width 469 height 86
paste textarea
drag, startPoint x: 778, startPoint y: 139, endPoint x: 691, endPoint y: 144, distance: 86.7
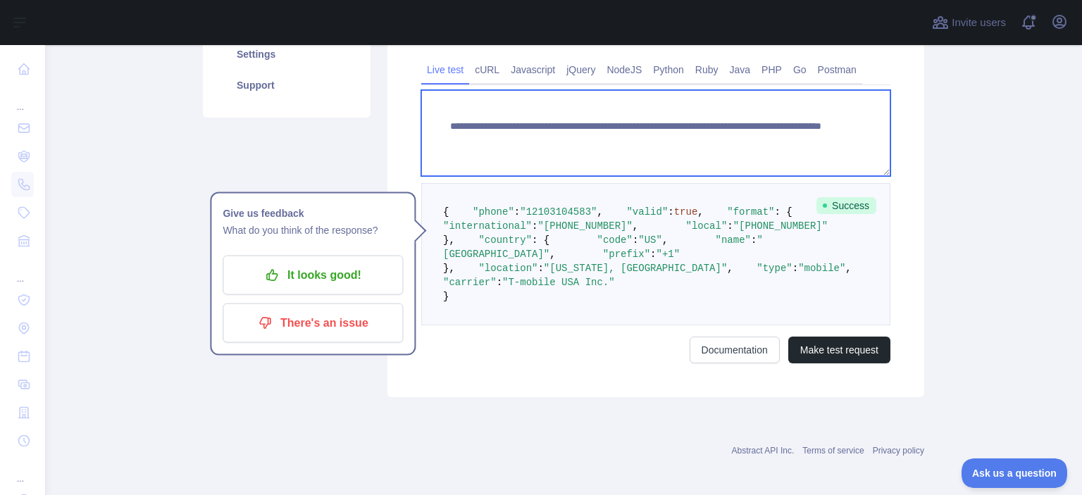
type textarea "**********"
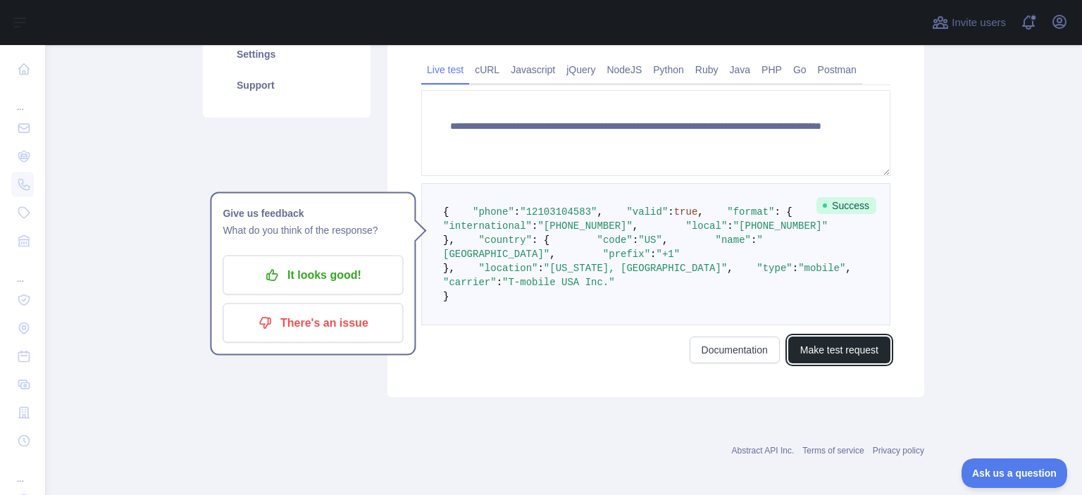
click at [817, 363] on button "Make test request" at bounding box center [839, 350] width 102 height 27
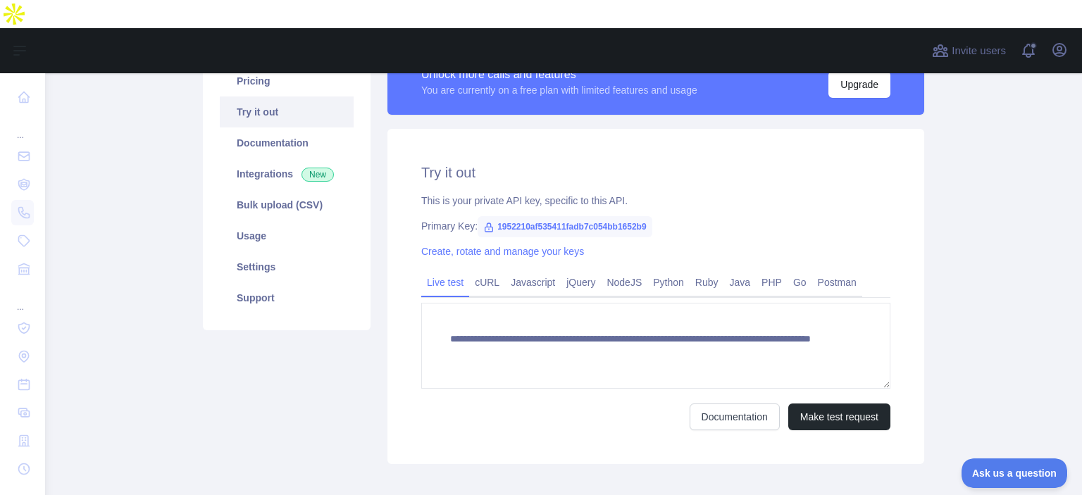
scroll to position [164, 0]
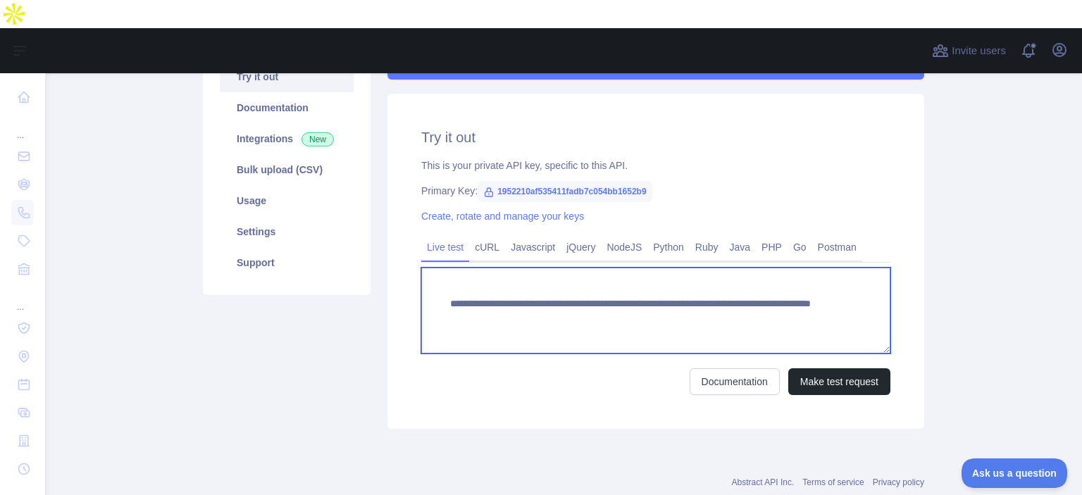
paste textarea "**********"
drag, startPoint x: 786, startPoint y: 293, endPoint x: 693, endPoint y: 295, distance: 93.7
type textarea "**********"
click at [825, 291] on textarea "**********" at bounding box center [655, 311] width 469 height 86
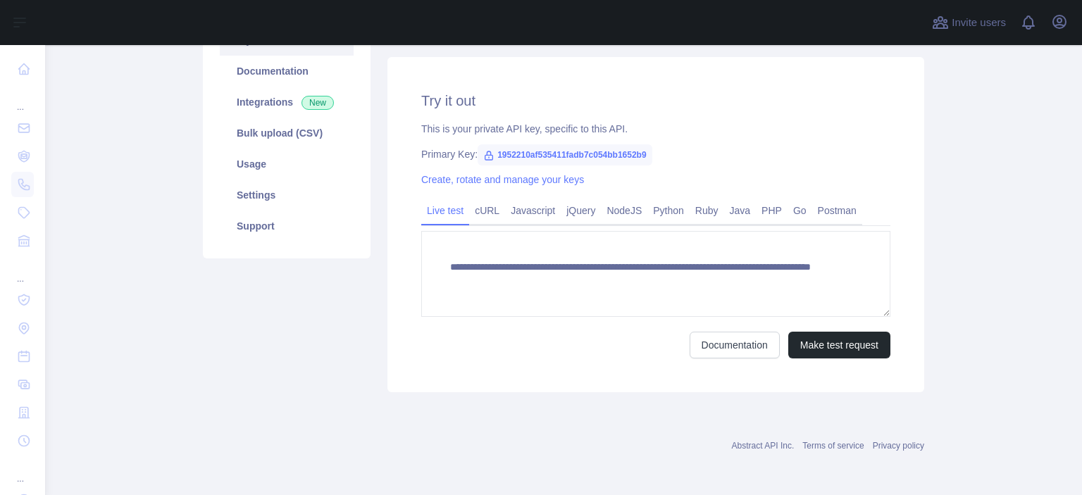
click at [687, 282] on textarea "**********" at bounding box center [655, 274] width 469 height 86
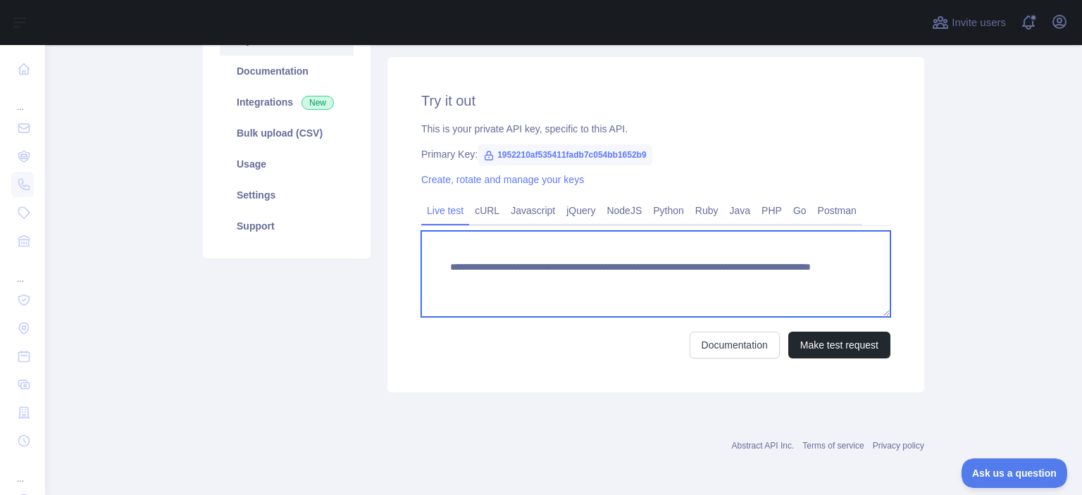
click at [820, 298] on textarea "**********" at bounding box center [655, 274] width 469 height 86
drag, startPoint x: 803, startPoint y: 286, endPoint x: 789, endPoint y: 286, distance: 14.1
click at [801, 286] on textarea "**********" at bounding box center [655, 274] width 469 height 86
click at [786, 286] on textarea "**********" at bounding box center [655, 274] width 469 height 86
paste textarea "***"
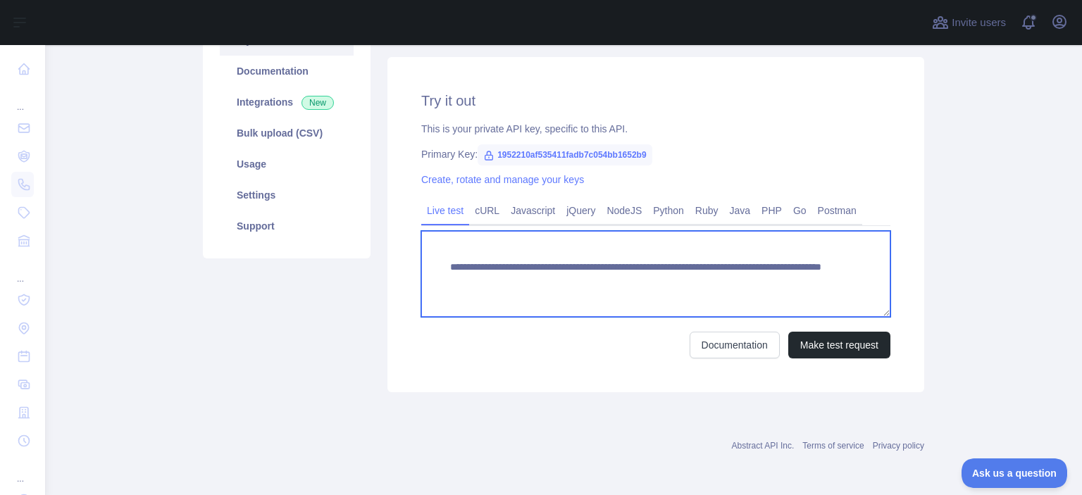
drag, startPoint x: 786, startPoint y: 286, endPoint x: 691, endPoint y: 287, distance: 94.4
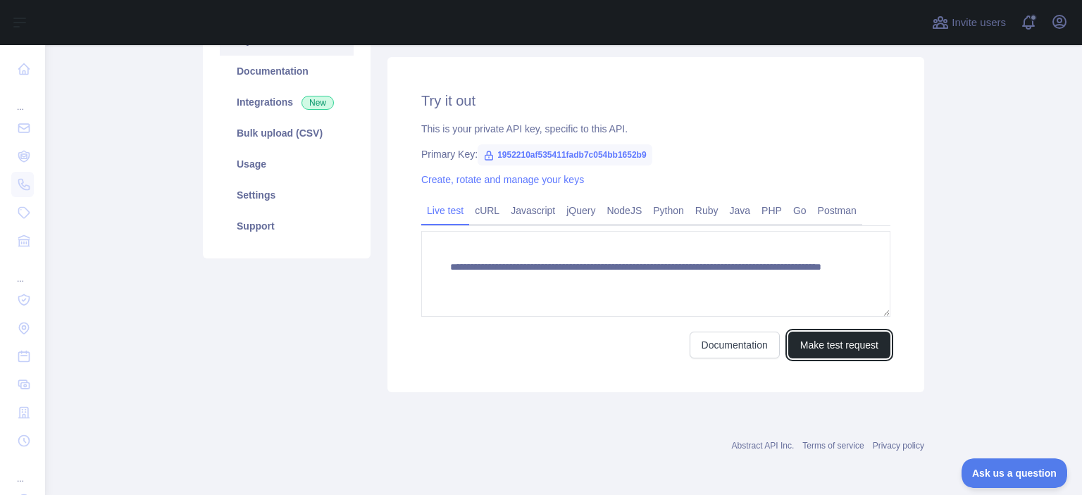
click at [808, 353] on button "Make test request" at bounding box center [839, 345] width 102 height 27
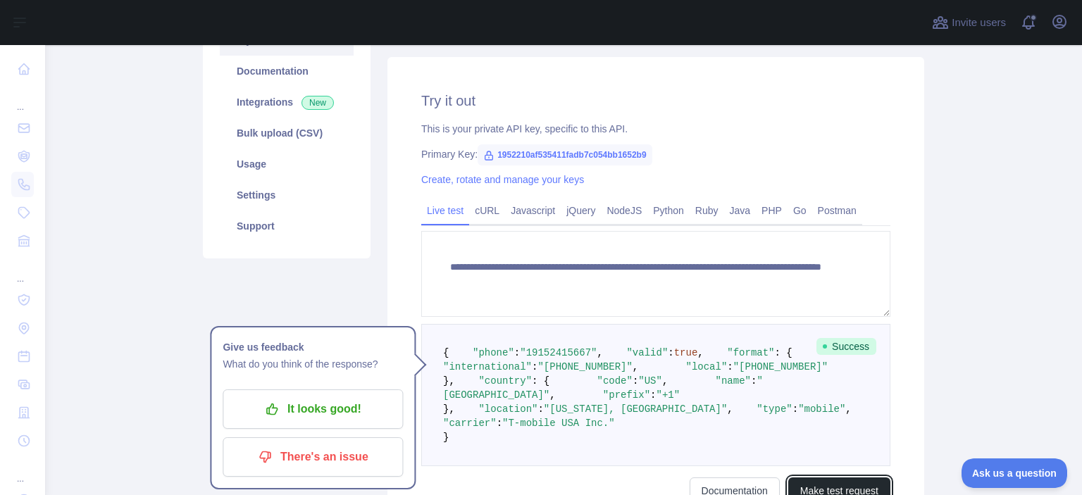
scroll to position [337, 0]
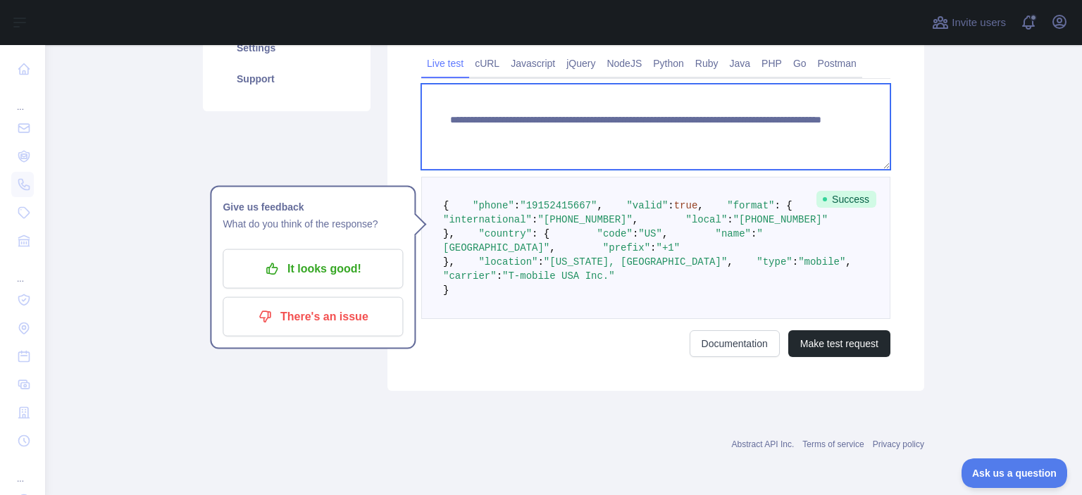
paste textarea
drag, startPoint x: 792, startPoint y: 122, endPoint x: 690, endPoint y: 122, distance: 102.1
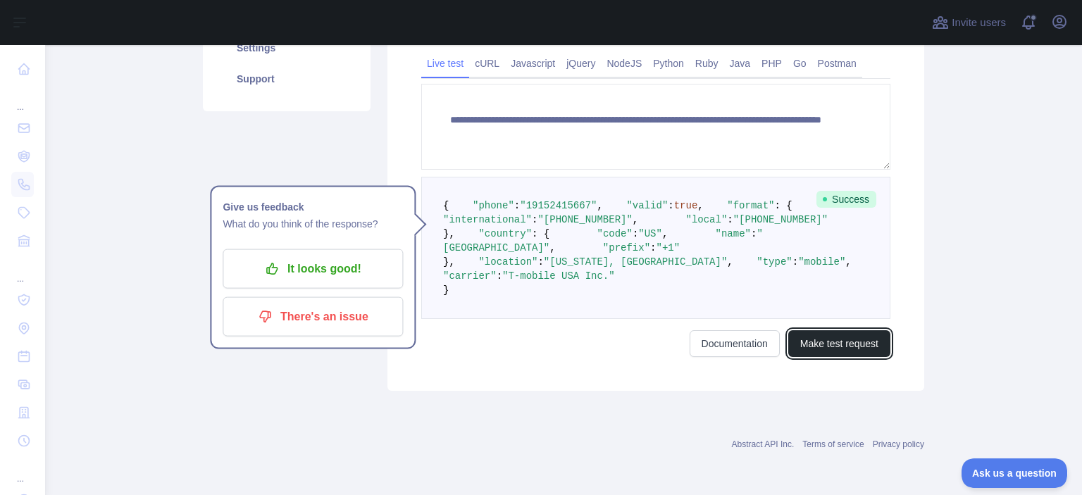
click at [822, 357] on button "Make test request" at bounding box center [839, 343] width 102 height 27
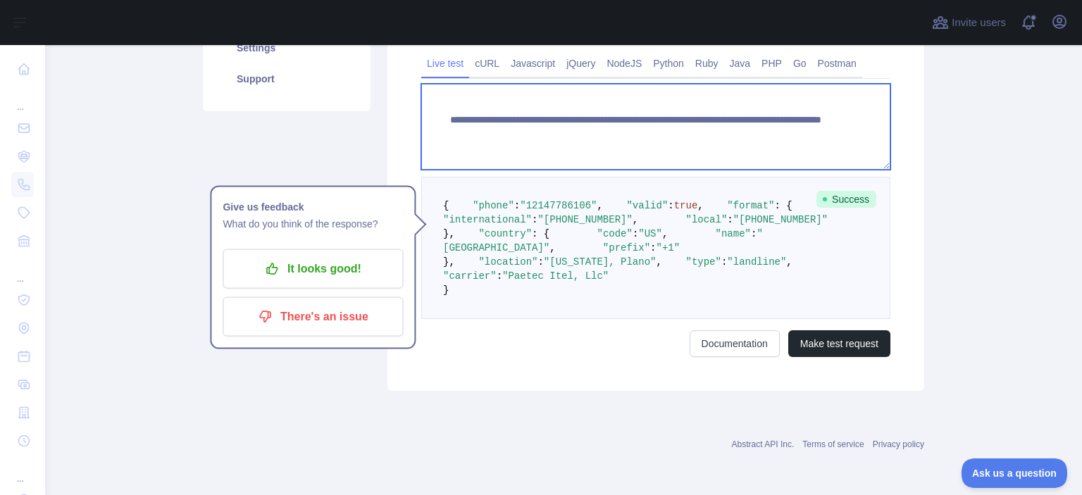
paste textarea
drag, startPoint x: 785, startPoint y: 126, endPoint x: 715, endPoint y: 129, distance: 69.8
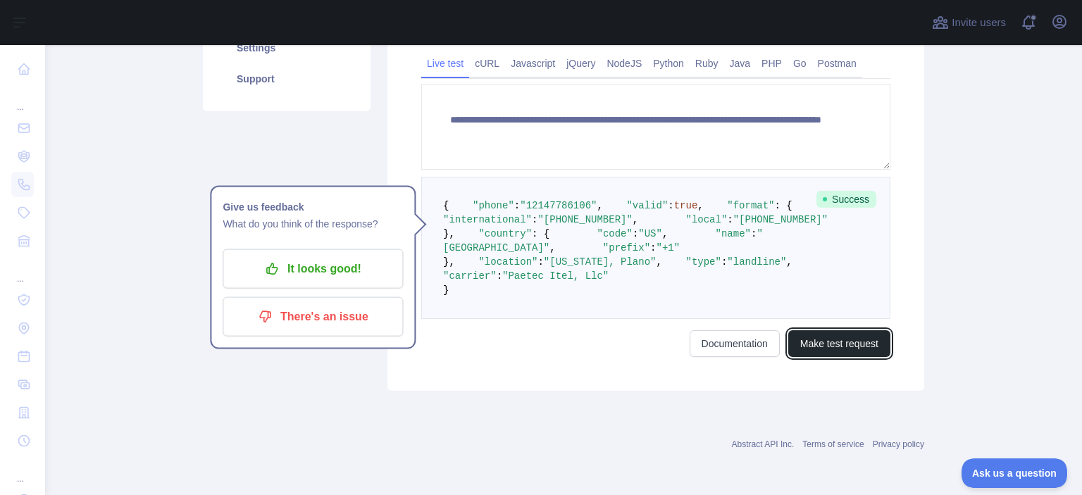
click at [836, 357] on button "Make test request" at bounding box center [839, 343] width 102 height 27
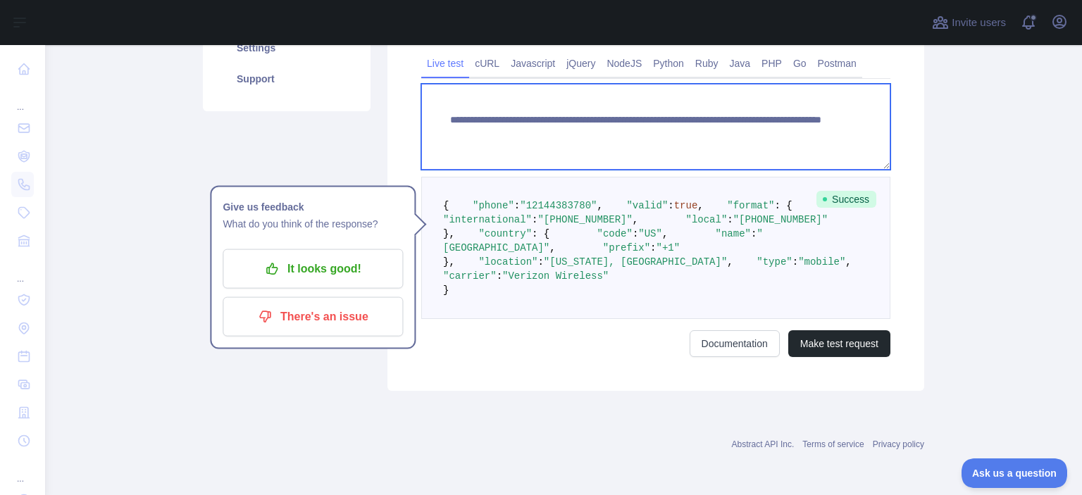
paste textarea
drag, startPoint x: 797, startPoint y: 126, endPoint x: 692, endPoint y: 114, distance: 105.6
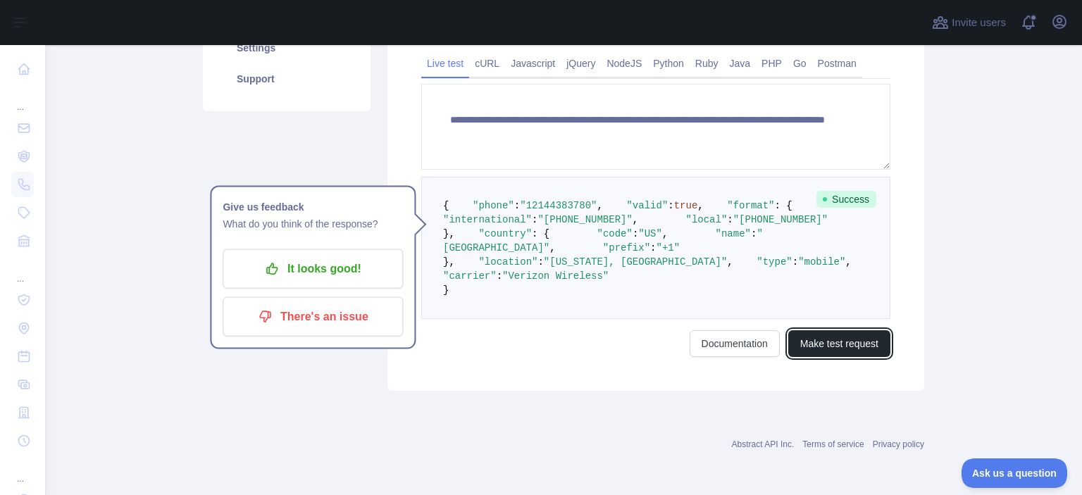
click at [800, 357] on button "Make test request" at bounding box center [839, 343] width 102 height 27
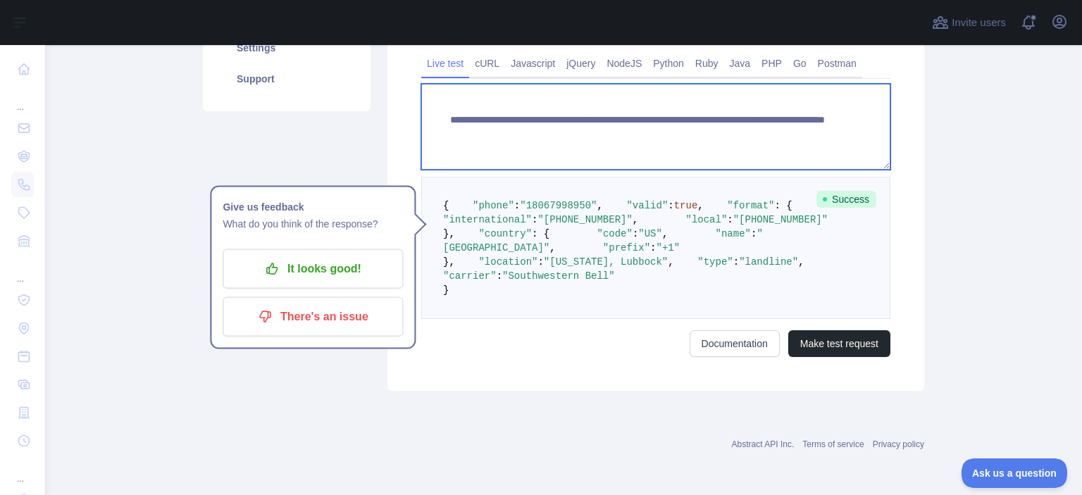
paste textarea
drag, startPoint x: 822, startPoint y: 123, endPoint x: 694, endPoint y: 118, distance: 128.9
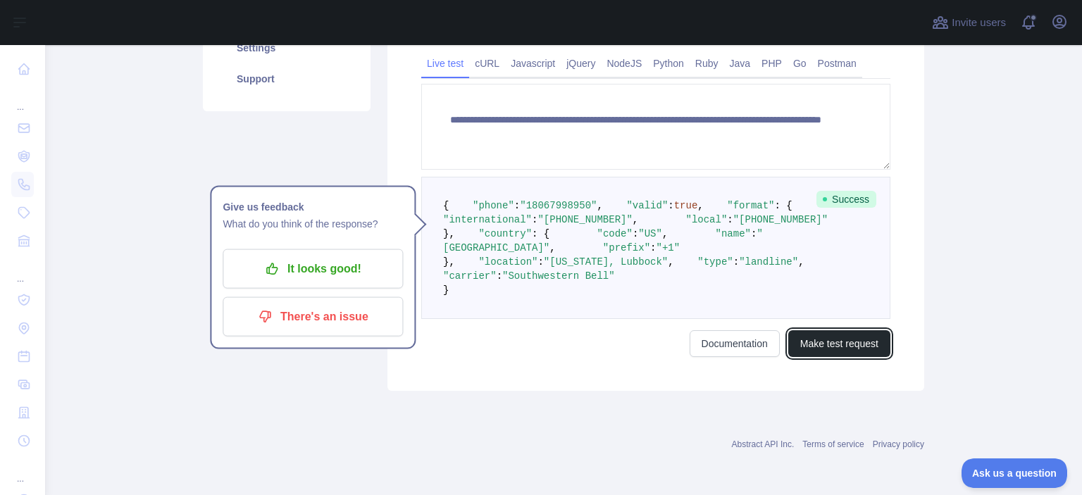
click at [821, 357] on button "Make test request" at bounding box center [839, 343] width 102 height 27
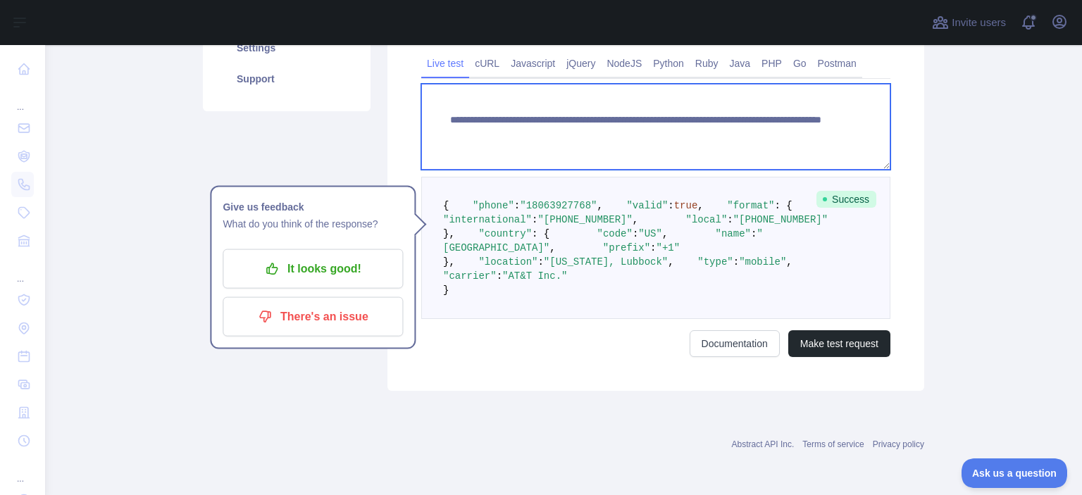
paste textarea
drag, startPoint x: 791, startPoint y: 120, endPoint x: 690, endPoint y: 117, distance: 101.5
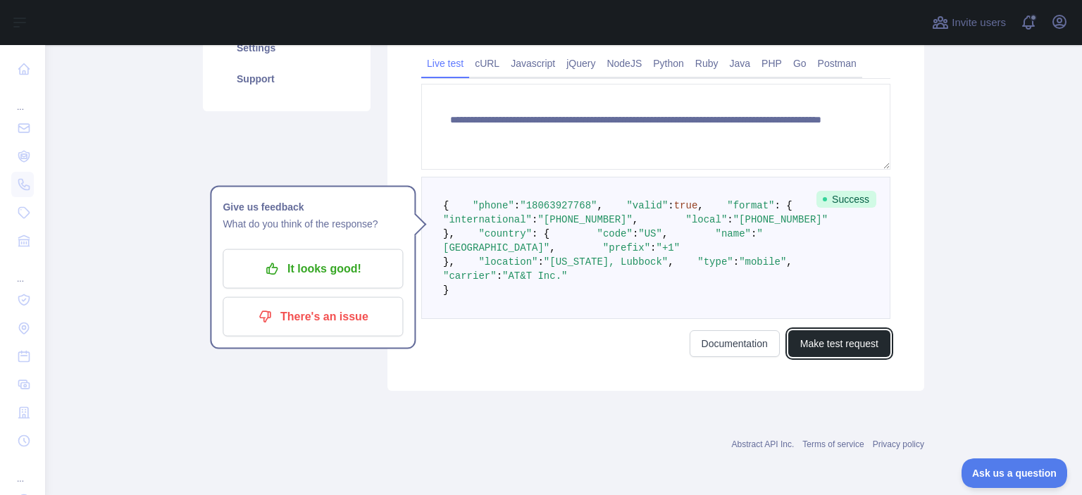
click at [834, 357] on button "Make test request" at bounding box center [839, 343] width 102 height 27
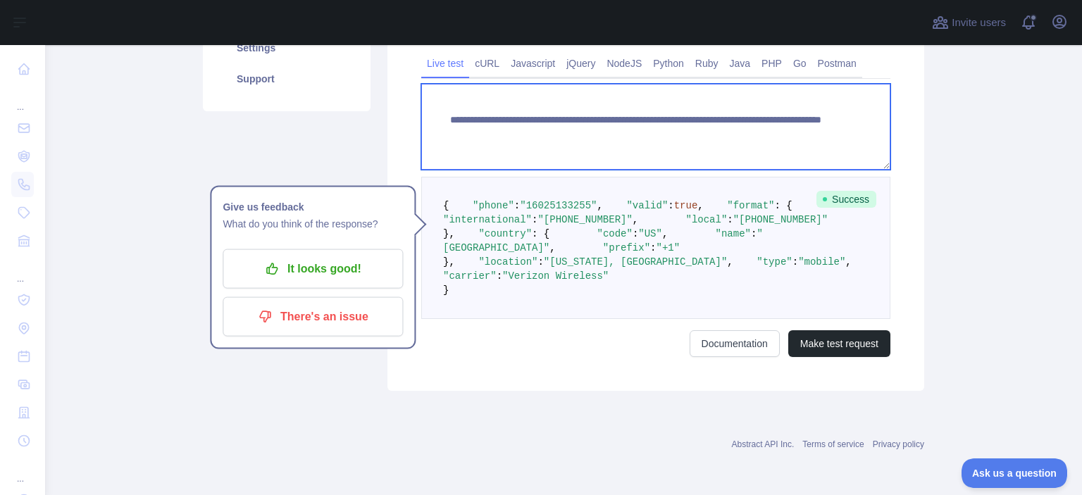
paste textarea
drag, startPoint x: 808, startPoint y: 113, endPoint x: 693, endPoint y: 117, distance: 114.8
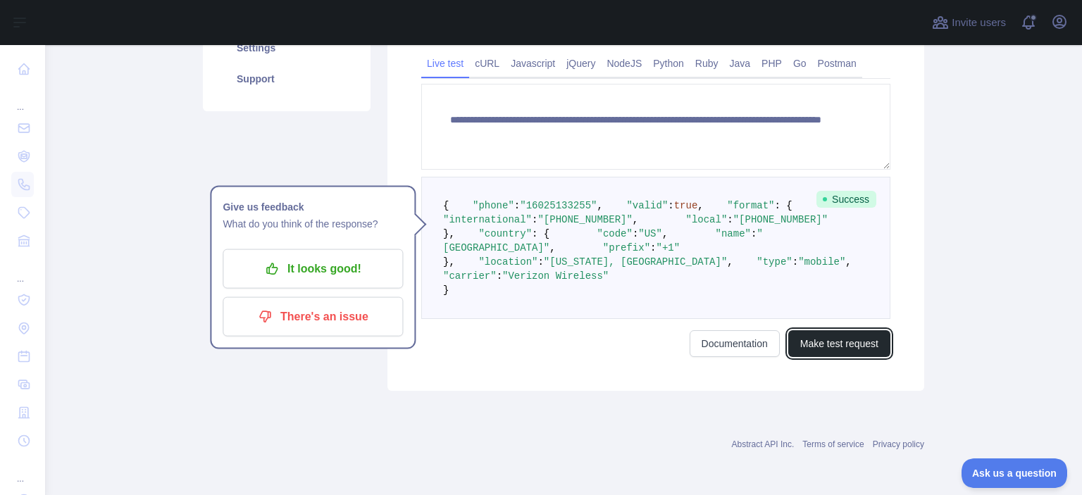
click at [851, 357] on button "Make test request" at bounding box center [839, 343] width 102 height 27
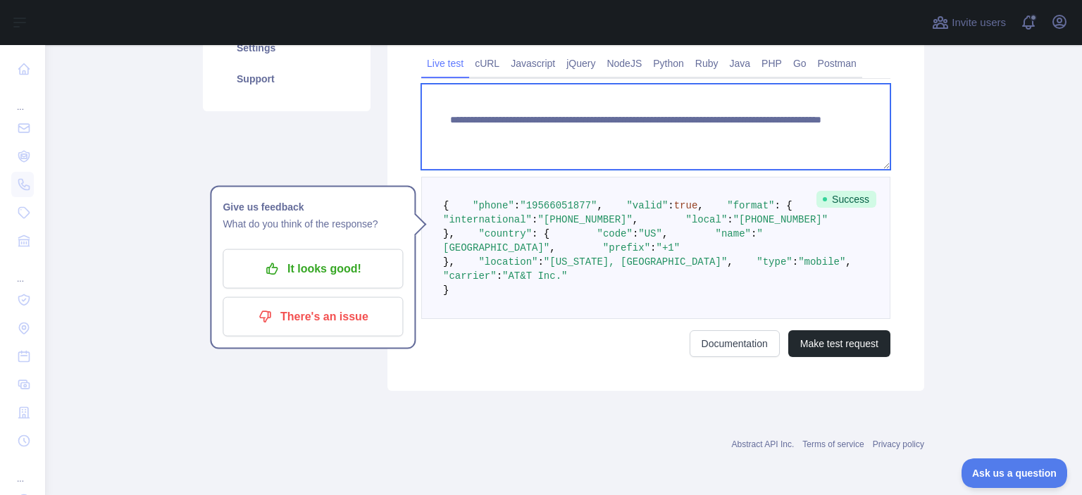
paste textarea
drag, startPoint x: 775, startPoint y: 126, endPoint x: 691, endPoint y: 120, distance: 84.7
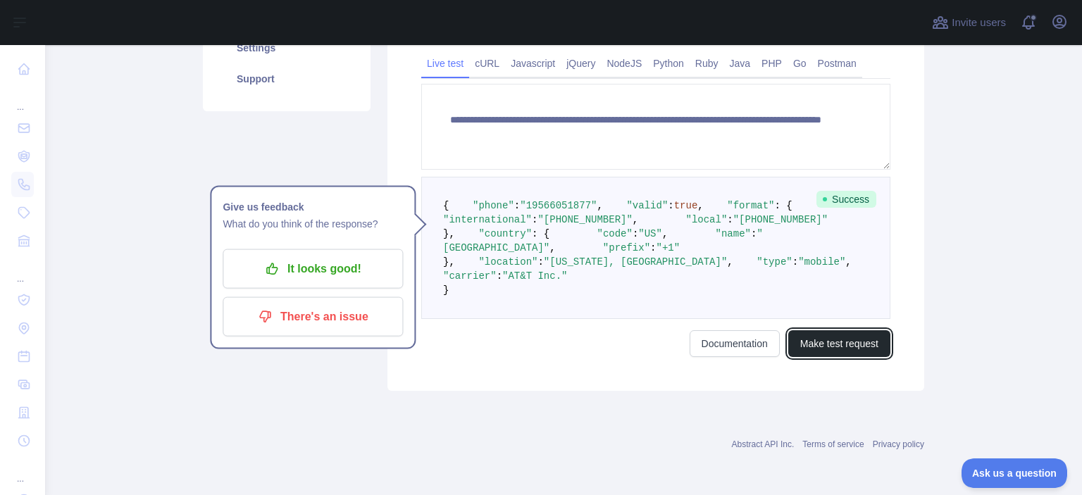
click at [822, 357] on button "Make test request" at bounding box center [839, 343] width 102 height 27
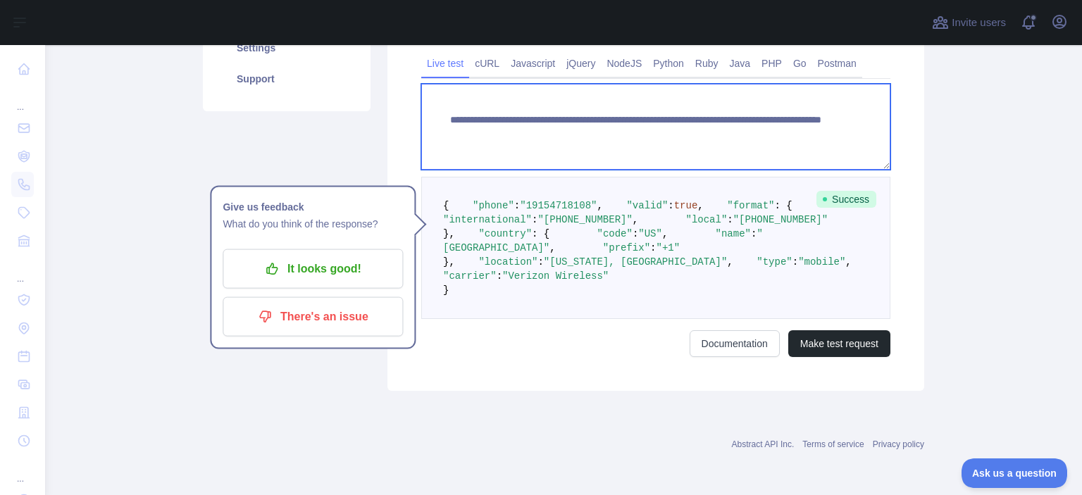
drag, startPoint x: 780, startPoint y: 120, endPoint x: 693, endPoint y: 112, distance: 87.7
click at [693, 112] on textarea "**********" at bounding box center [655, 127] width 469 height 86
paste textarea "*"
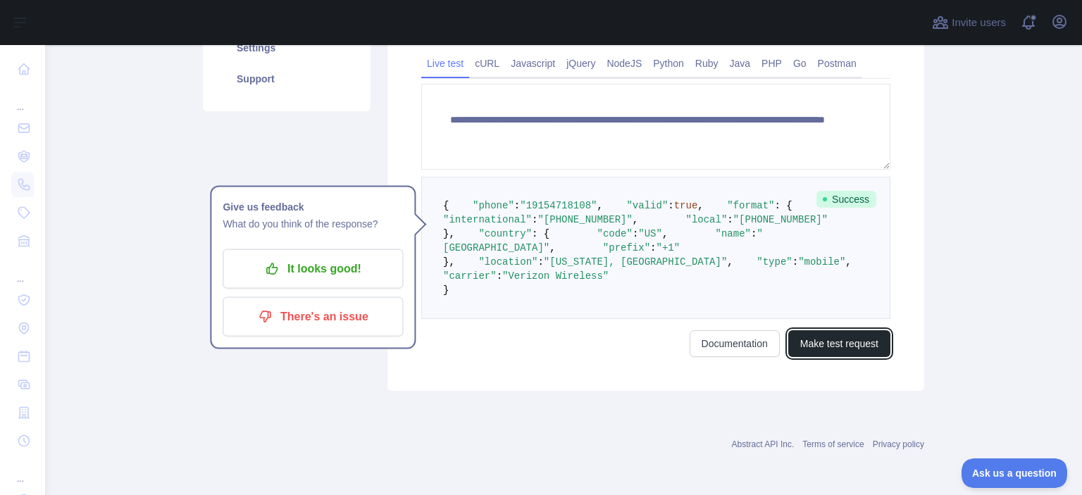
click at [828, 357] on button "Make test request" at bounding box center [839, 343] width 102 height 27
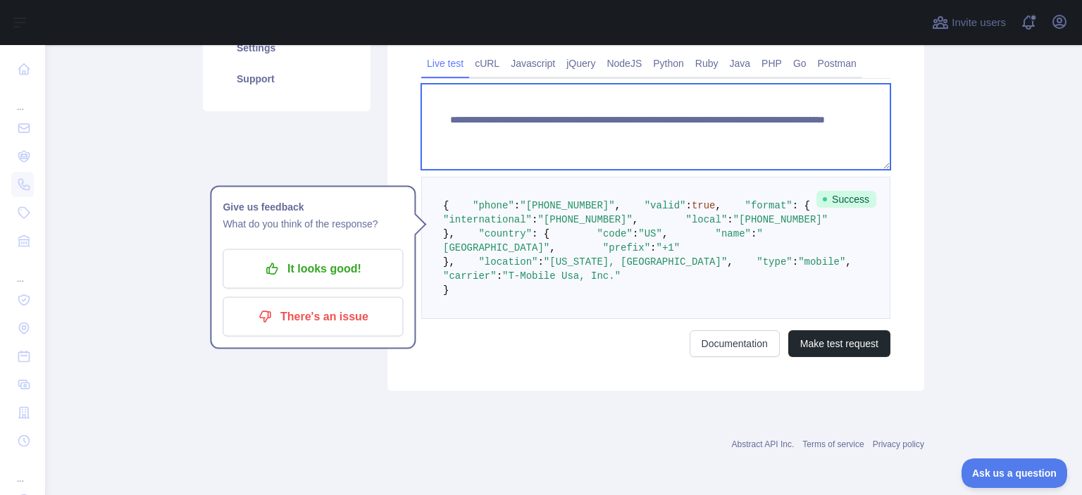
drag, startPoint x: 772, startPoint y: 114, endPoint x: 701, endPoint y: 113, distance: 71.1
click at [701, 113] on textarea "**********" at bounding box center [655, 127] width 469 height 86
paste textarea
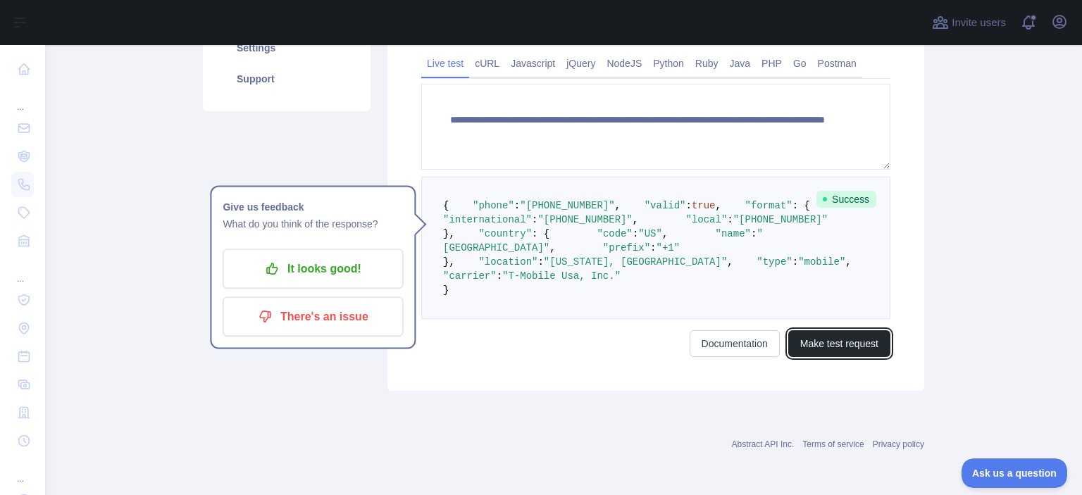
click at [829, 357] on button "Make test request" at bounding box center [839, 343] width 102 height 27
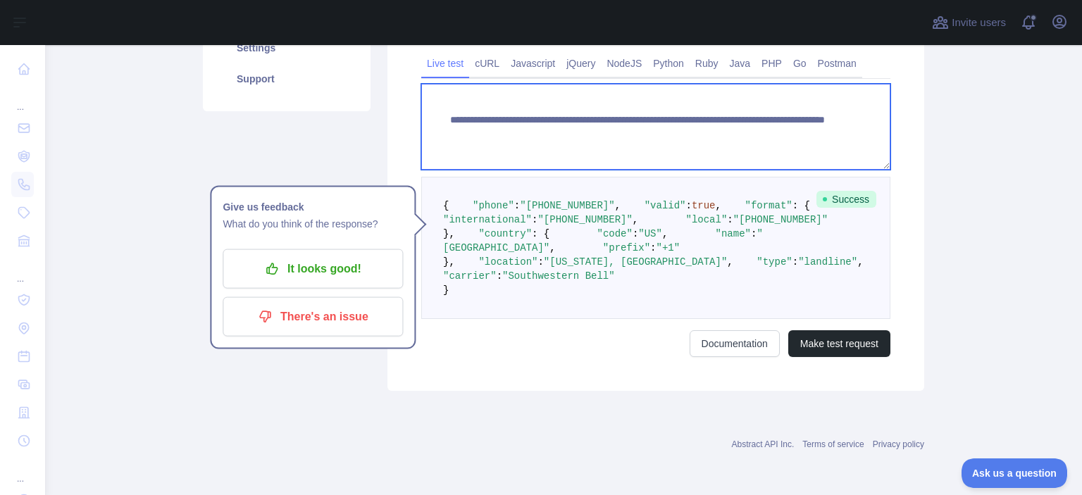
paste textarea
drag, startPoint x: 794, startPoint y: 128, endPoint x: 698, endPoint y: 119, distance: 96.9
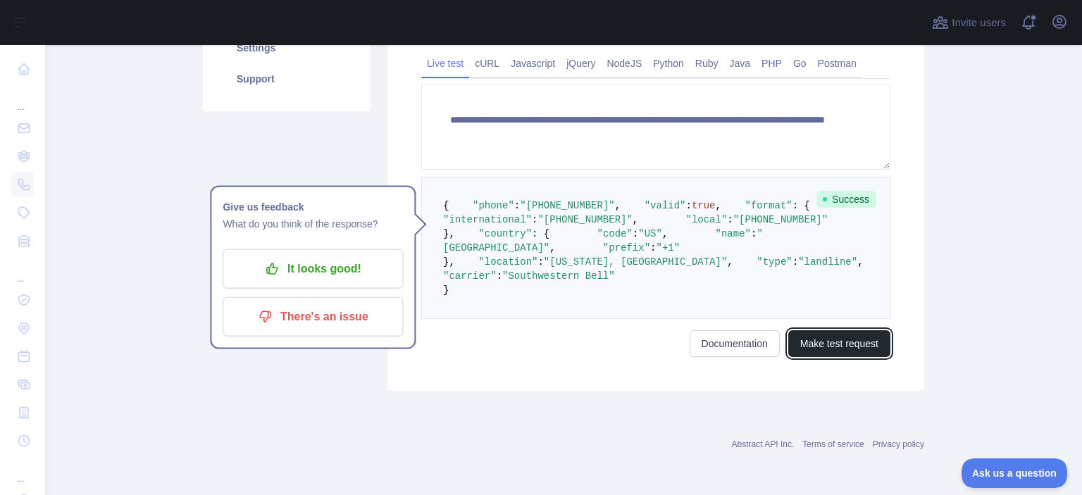
click at [813, 357] on button "Make test request" at bounding box center [839, 343] width 102 height 27
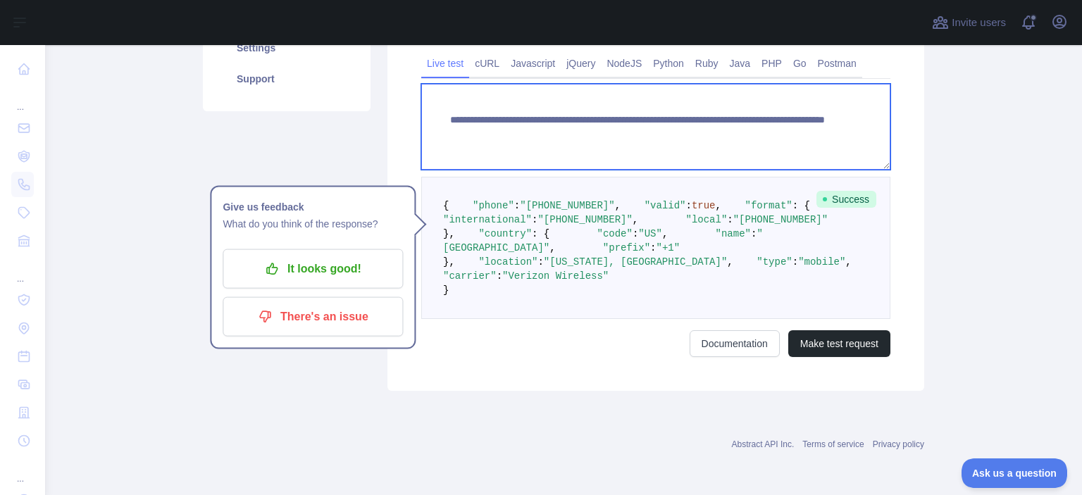
paste textarea
drag, startPoint x: 791, startPoint y: 129, endPoint x: 696, endPoint y: 120, distance: 96.2
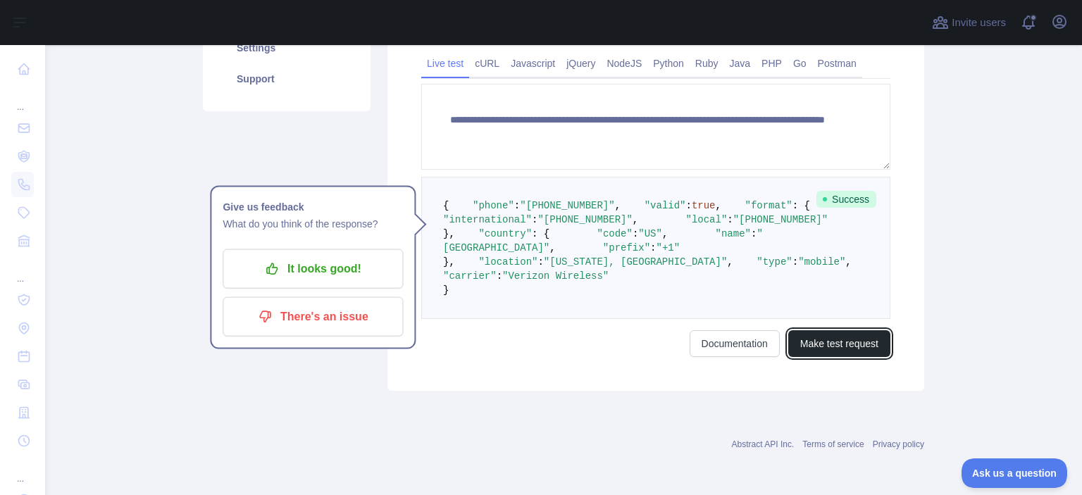
click at [814, 357] on button "Make test request" at bounding box center [839, 343] width 102 height 27
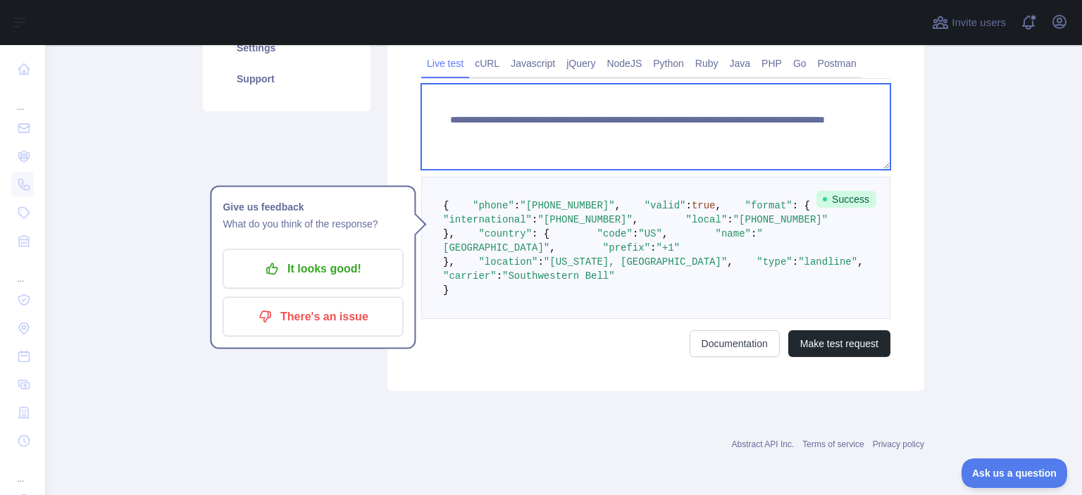
paste textarea
drag, startPoint x: 791, startPoint y: 125, endPoint x: 697, endPoint y: 114, distance: 94.9
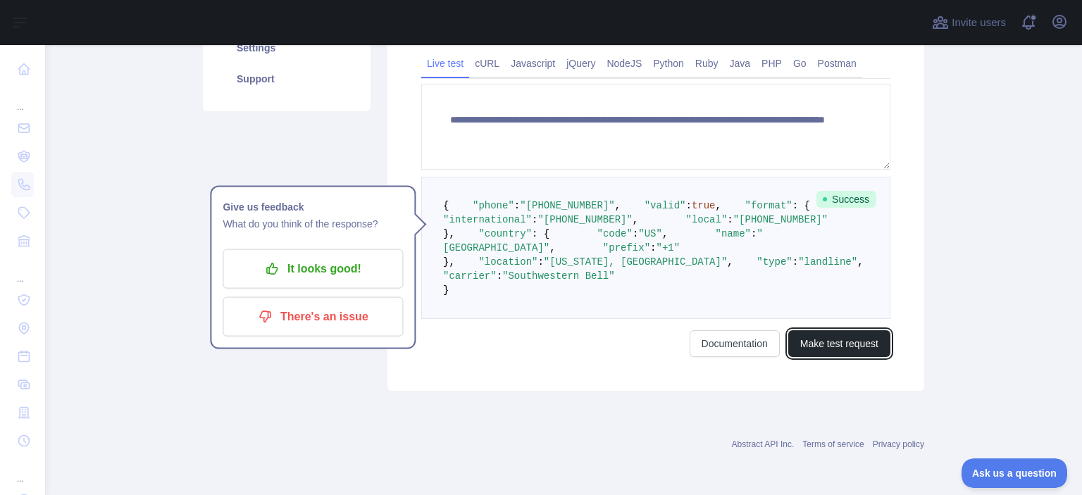
click at [847, 357] on button "Make test request" at bounding box center [839, 343] width 102 height 27
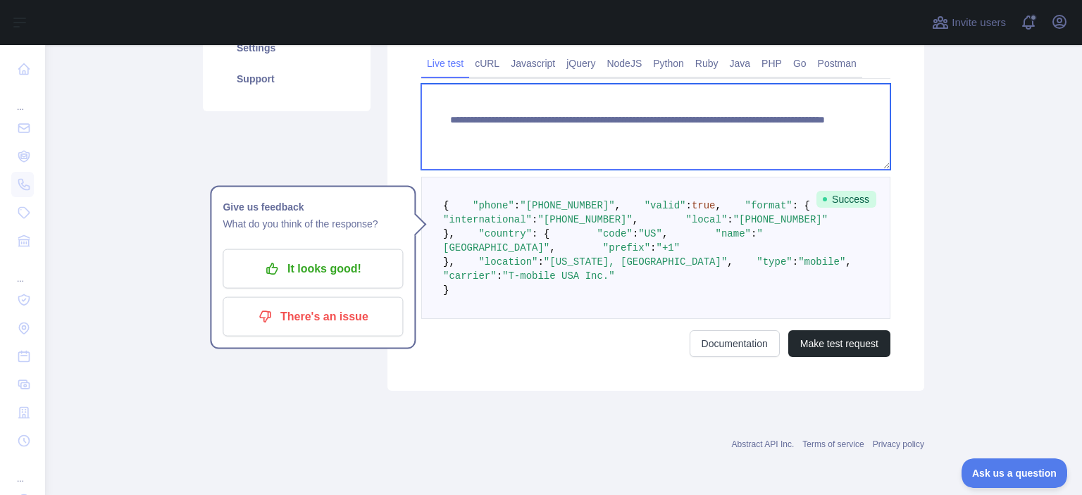
paste textarea
drag, startPoint x: 810, startPoint y: 117, endPoint x: 698, endPoint y: 113, distance: 111.3
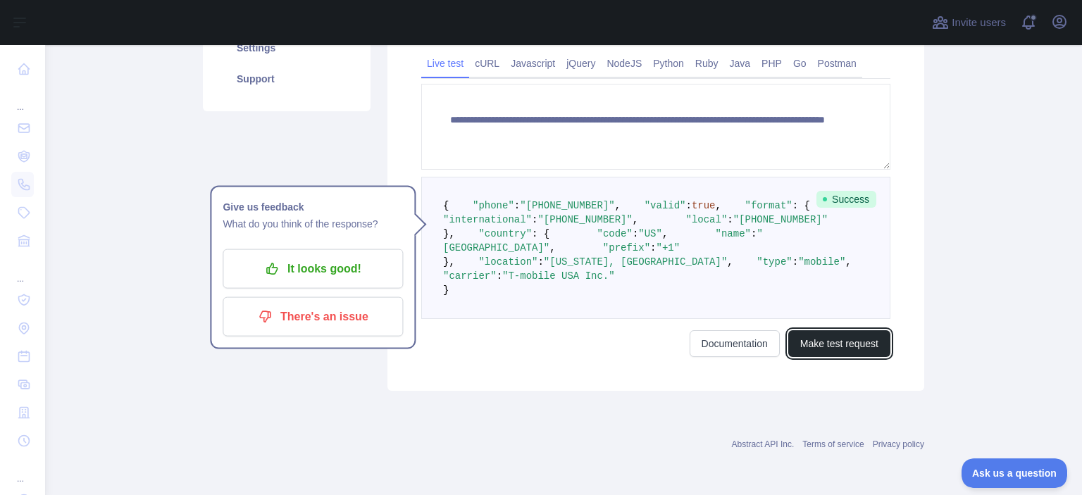
click at [823, 357] on button "Make test request" at bounding box center [839, 343] width 102 height 27
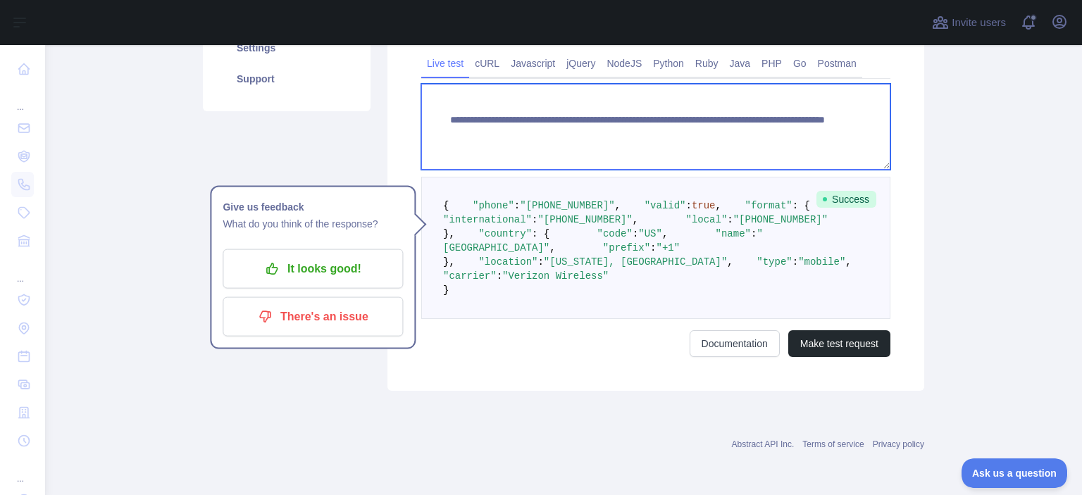
paste textarea
drag, startPoint x: 797, startPoint y: 131, endPoint x: 697, endPoint y: 120, distance: 100.5
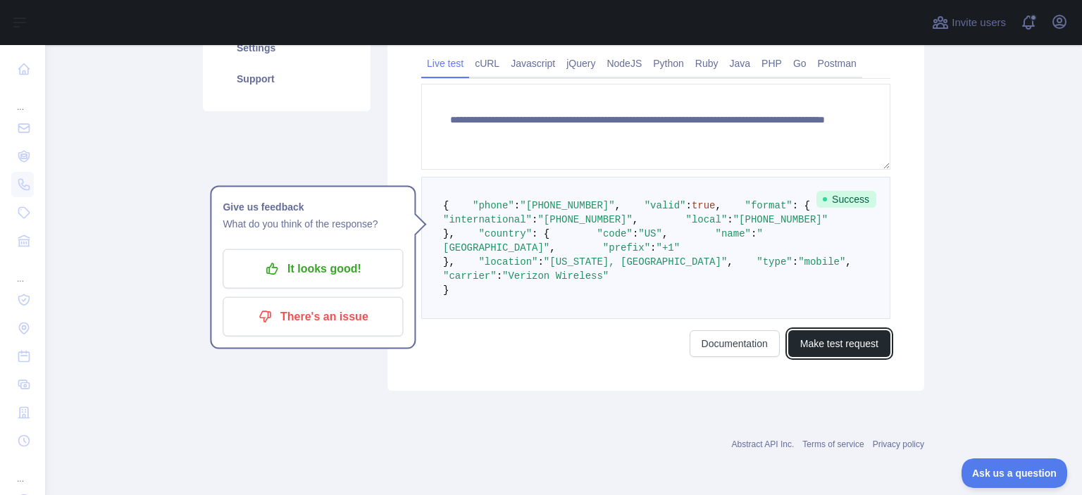
drag, startPoint x: 828, startPoint y: 453, endPoint x: 820, endPoint y: 445, distance: 11.0
click at [828, 357] on button "Make test request" at bounding box center [839, 343] width 102 height 27
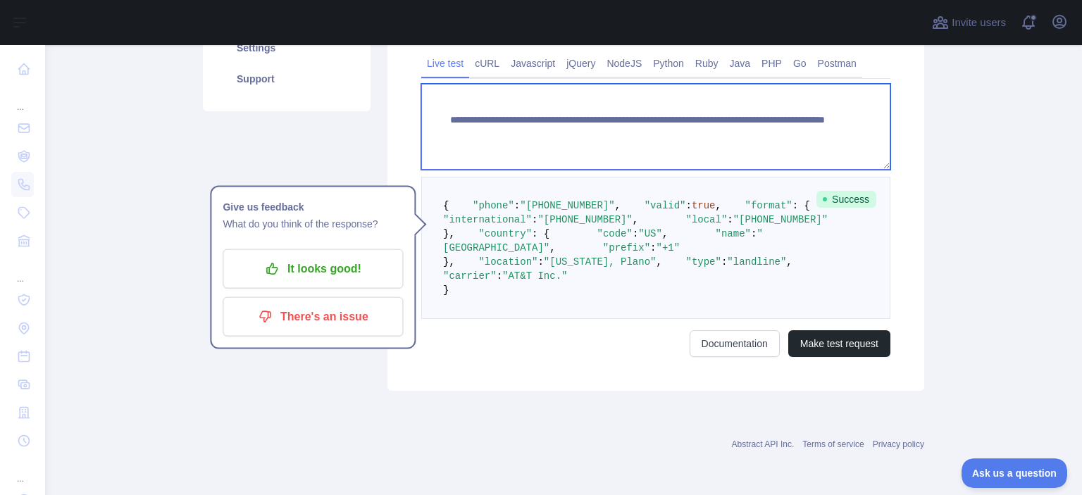
paste textarea
drag, startPoint x: 819, startPoint y: 119, endPoint x: 700, endPoint y: 117, distance: 119.0
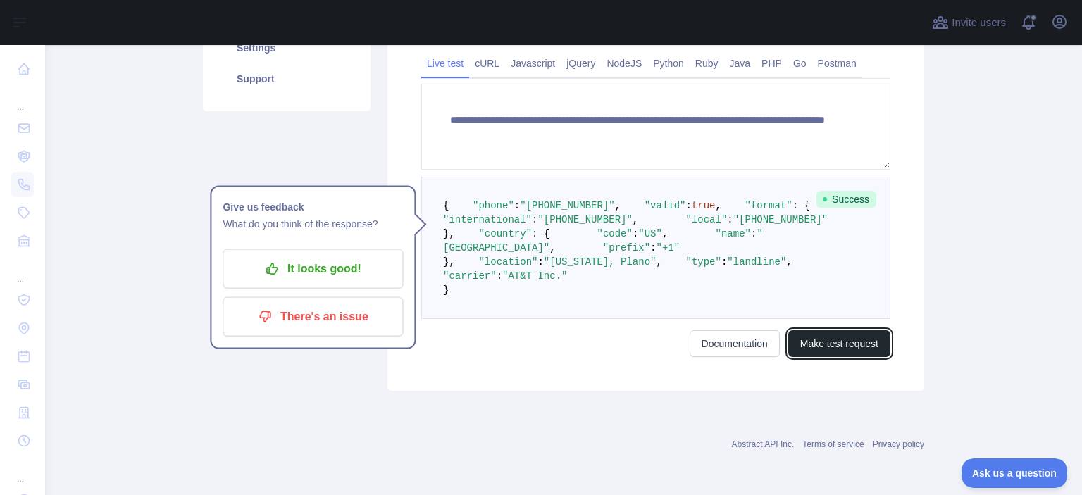
click at [842, 357] on button "Make test request" at bounding box center [839, 343] width 102 height 27
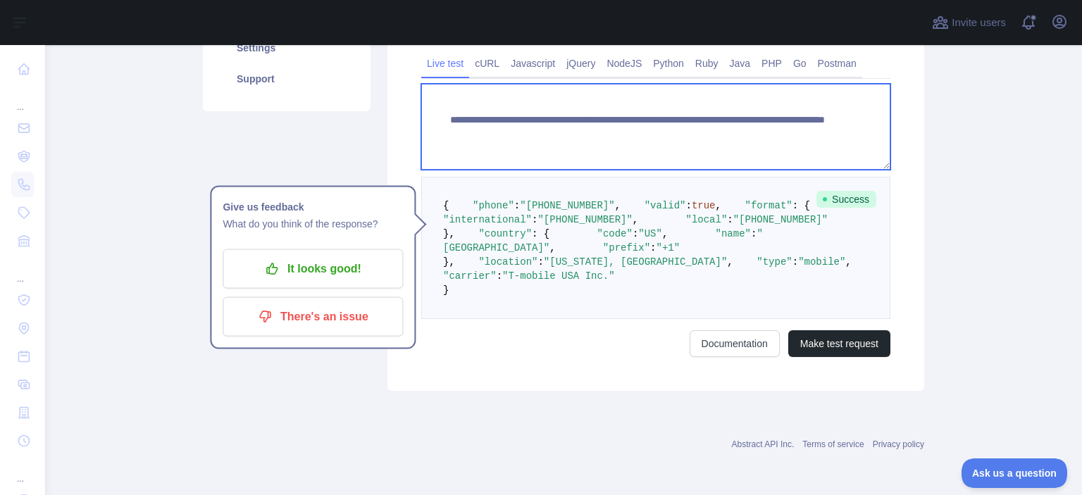
paste textarea
drag, startPoint x: 801, startPoint y: 126, endPoint x: 699, endPoint y: 123, distance: 101.5
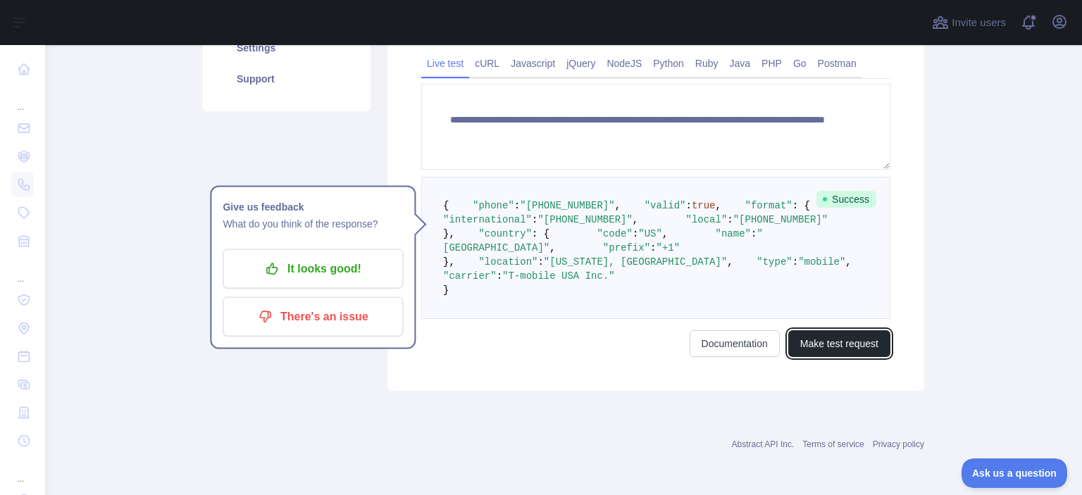
click at [853, 357] on button "Make test request" at bounding box center [839, 343] width 102 height 27
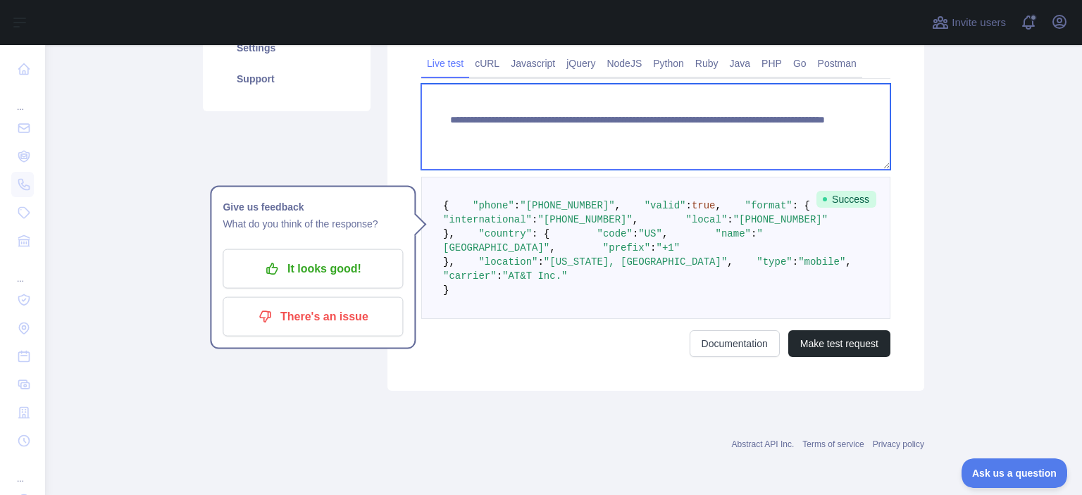
paste textarea
drag, startPoint x: 786, startPoint y: 120, endPoint x: 699, endPoint y: 113, distance: 87.6
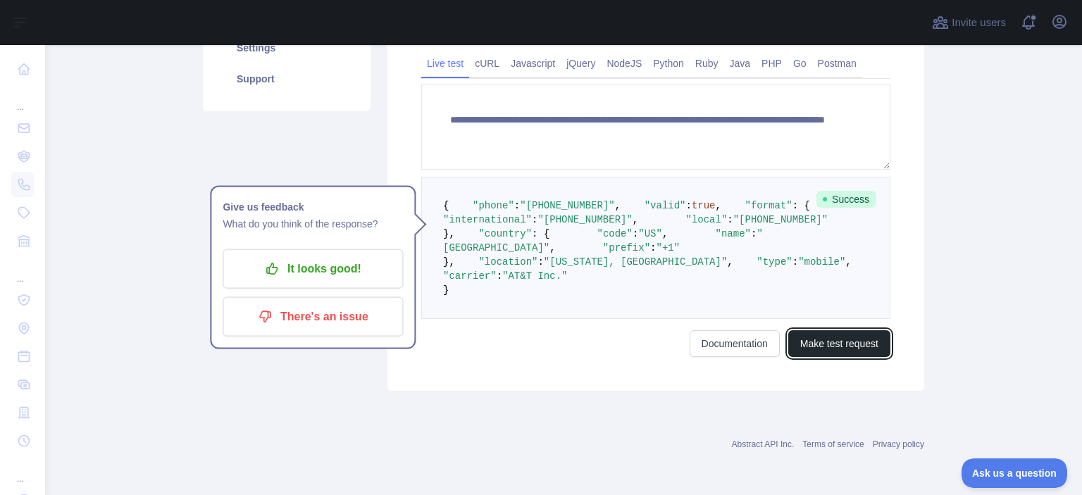
click at [818, 357] on button "Make test request" at bounding box center [839, 343] width 102 height 27
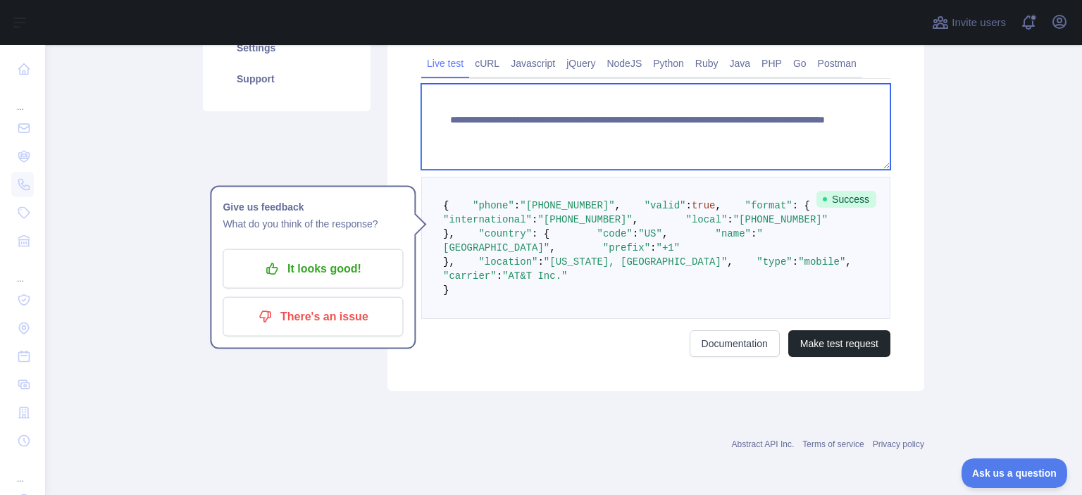
paste textarea
drag, startPoint x: 786, startPoint y: 123, endPoint x: 696, endPoint y: 117, distance: 89.6
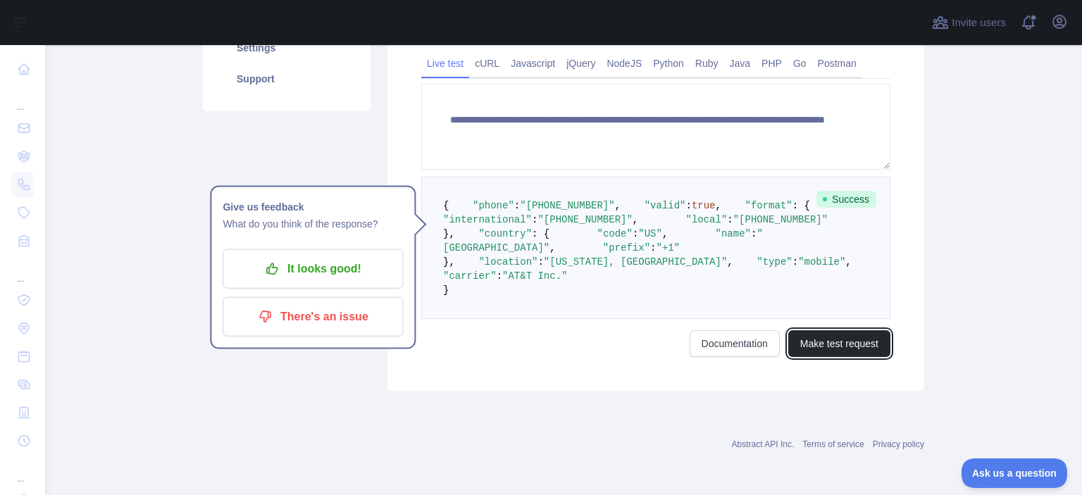
click at [858, 357] on button "Make test request" at bounding box center [839, 343] width 102 height 27
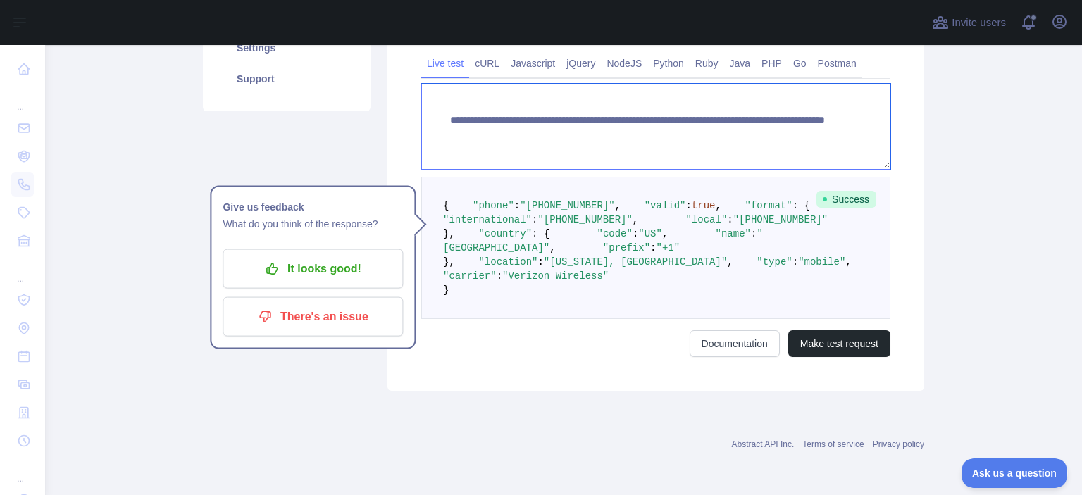
paste textarea
drag, startPoint x: 791, startPoint y: 118, endPoint x: 698, endPoint y: 116, distance: 93.7
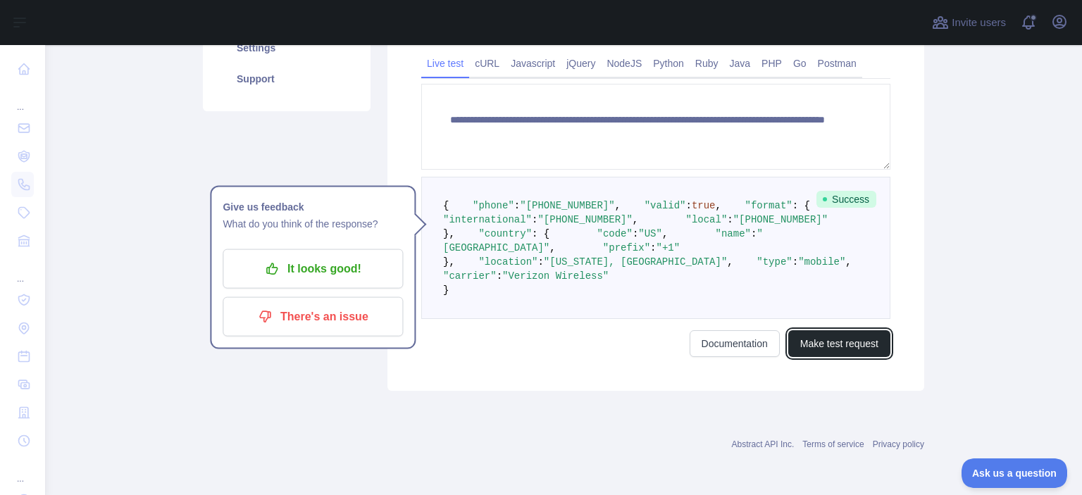
click at [828, 357] on button "Make test request" at bounding box center [839, 343] width 102 height 27
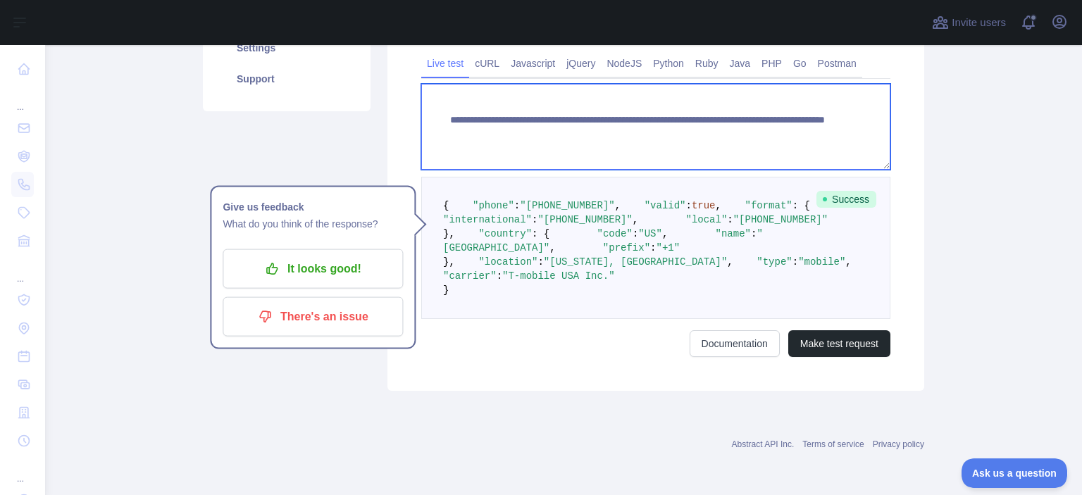
paste textarea
drag, startPoint x: 842, startPoint y: 127, endPoint x: 696, endPoint y: 127, distance: 145.8
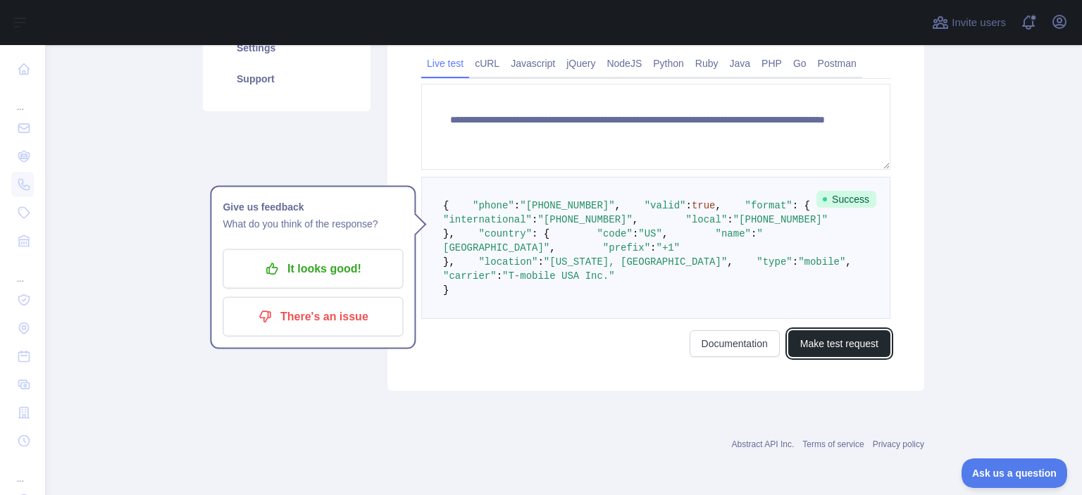
click at [811, 357] on button "Make test request" at bounding box center [839, 343] width 102 height 27
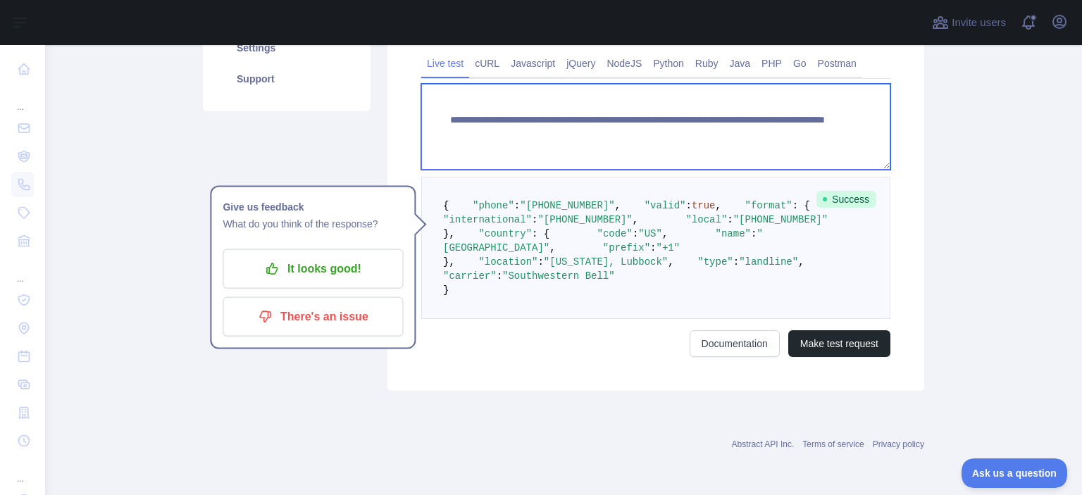
paste textarea
drag, startPoint x: 789, startPoint y: 133, endPoint x: 698, endPoint y: 120, distance: 91.0
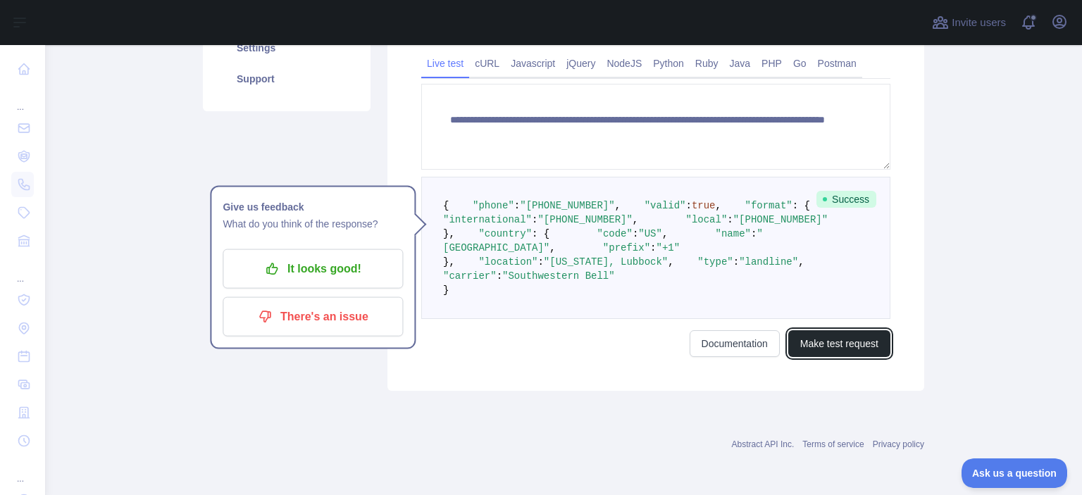
click at [832, 357] on button "Make test request" at bounding box center [839, 343] width 102 height 27
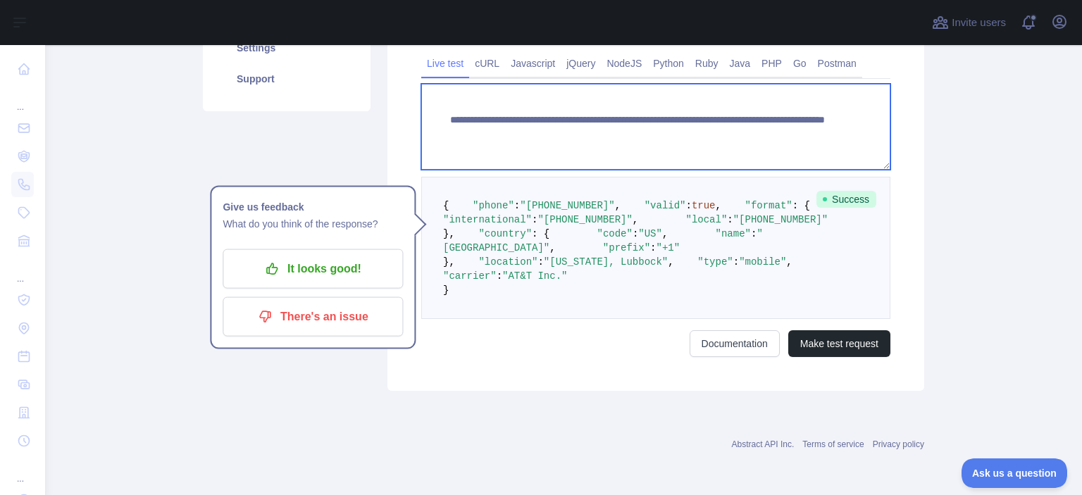
paste textarea "*"
drag, startPoint x: 784, startPoint y: 132, endPoint x: 696, endPoint y: 120, distance: 88.7
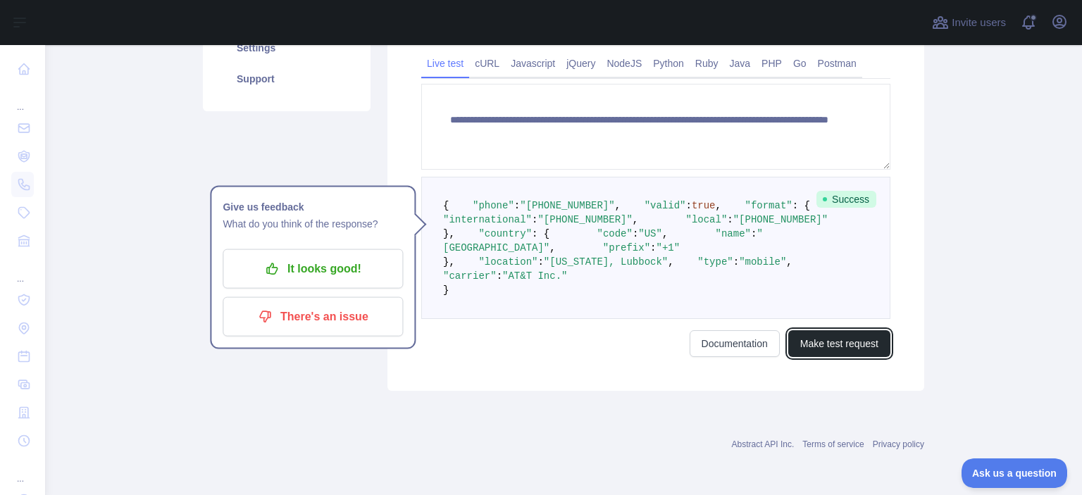
click at [848, 357] on button "Make test request" at bounding box center [839, 343] width 102 height 27
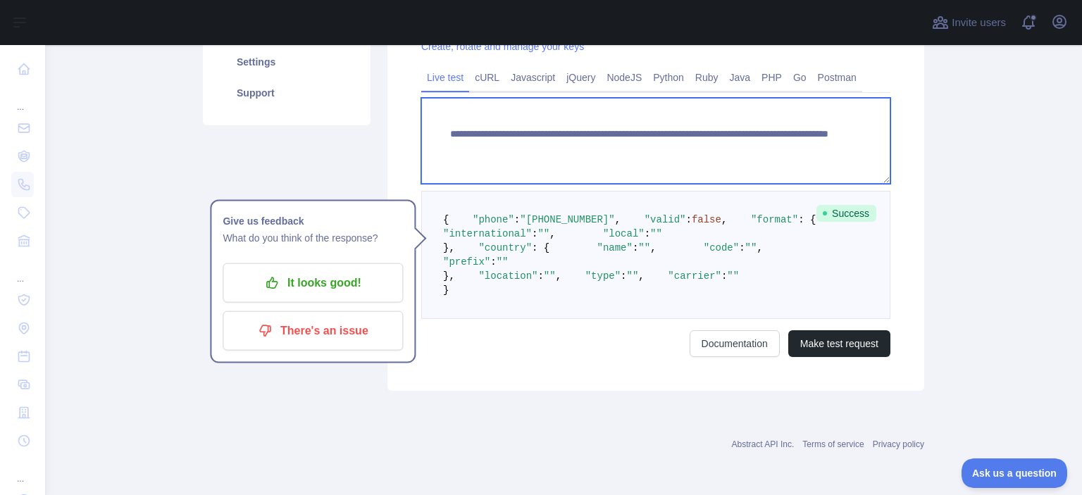
click at [722, 117] on textarea "**********" at bounding box center [655, 141] width 469 height 86
click at [701, 121] on textarea "**********" at bounding box center [655, 141] width 469 height 86
click at [703, 120] on textarea "**********" at bounding box center [655, 141] width 469 height 86
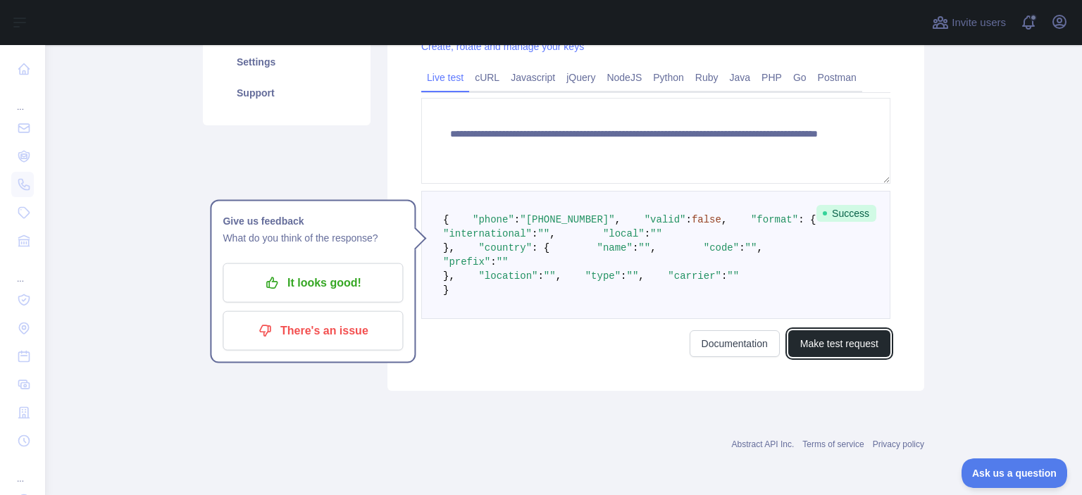
click at [853, 357] on button "Make test request" at bounding box center [839, 343] width 102 height 27
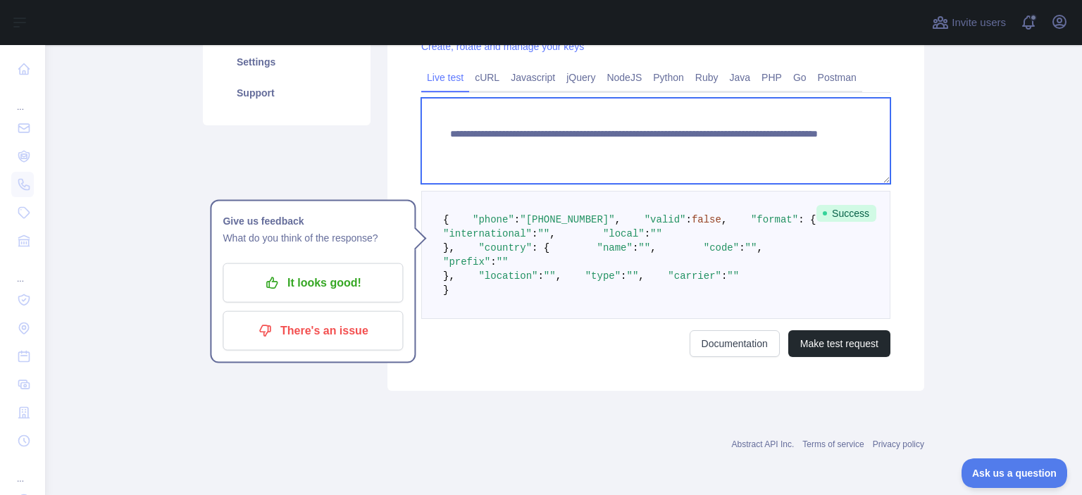
paste textarea "*"
drag, startPoint x: 808, startPoint y: 131, endPoint x: 691, endPoint y: 127, distance: 117.0
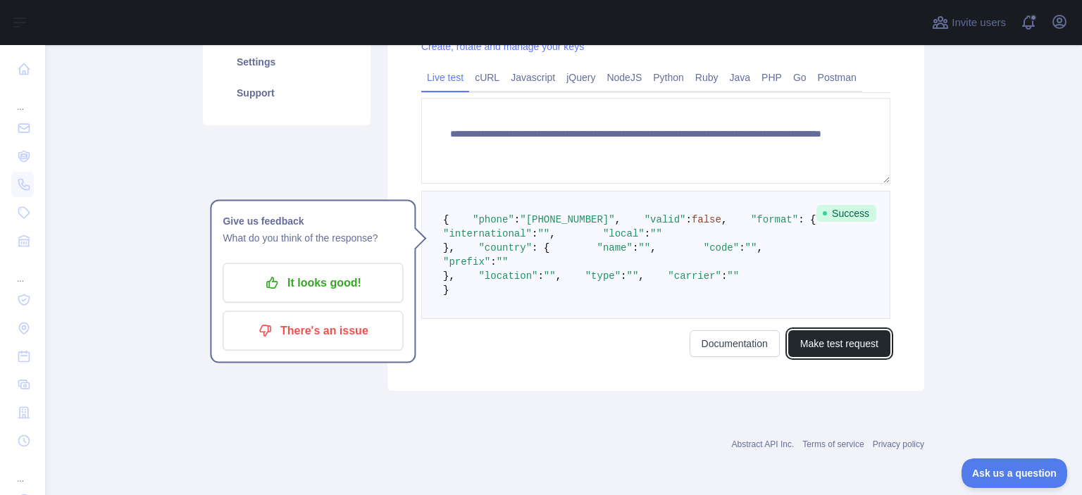
click at [830, 357] on button "Make test request" at bounding box center [839, 343] width 102 height 27
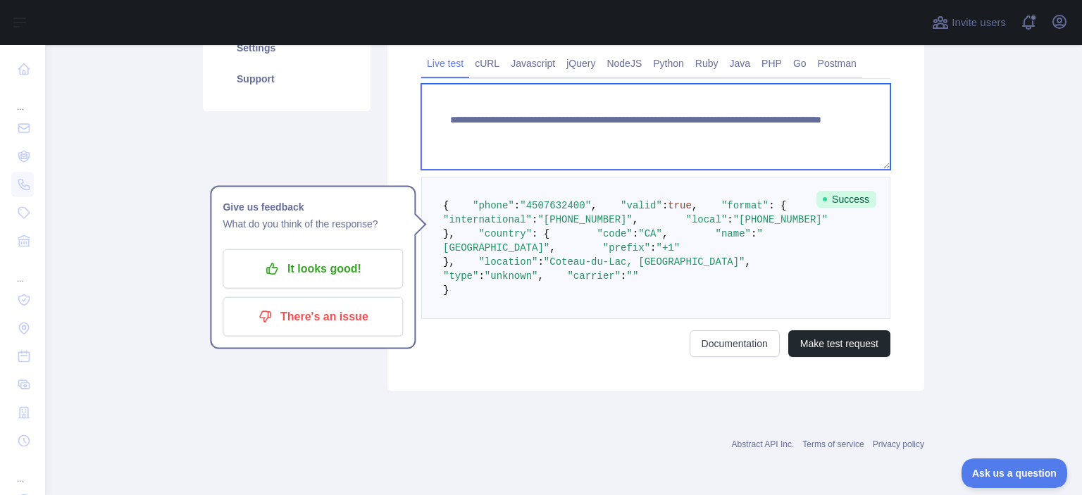
paste textarea
drag, startPoint x: 836, startPoint y: 147, endPoint x: 693, endPoint y: 137, distance: 143.3
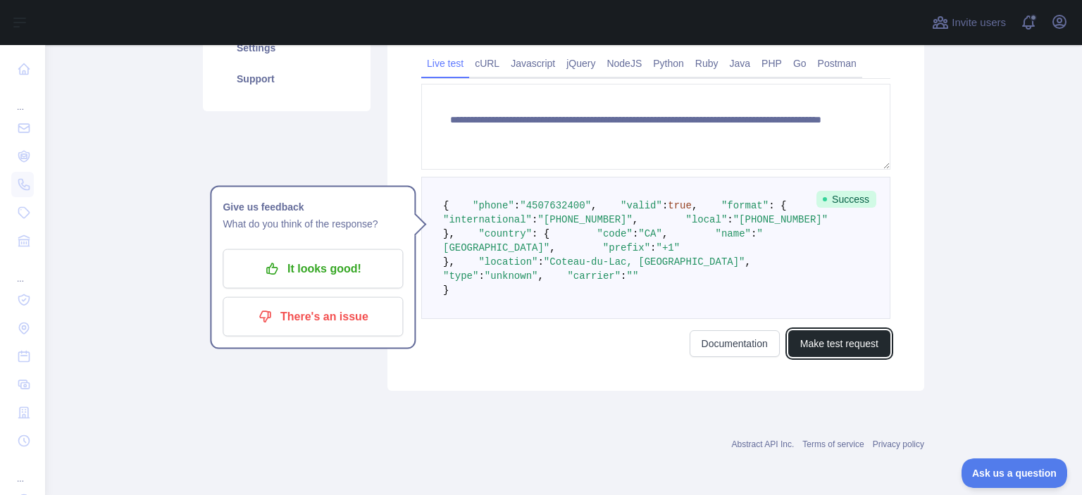
click at [814, 357] on button "Make test request" at bounding box center [839, 343] width 102 height 27
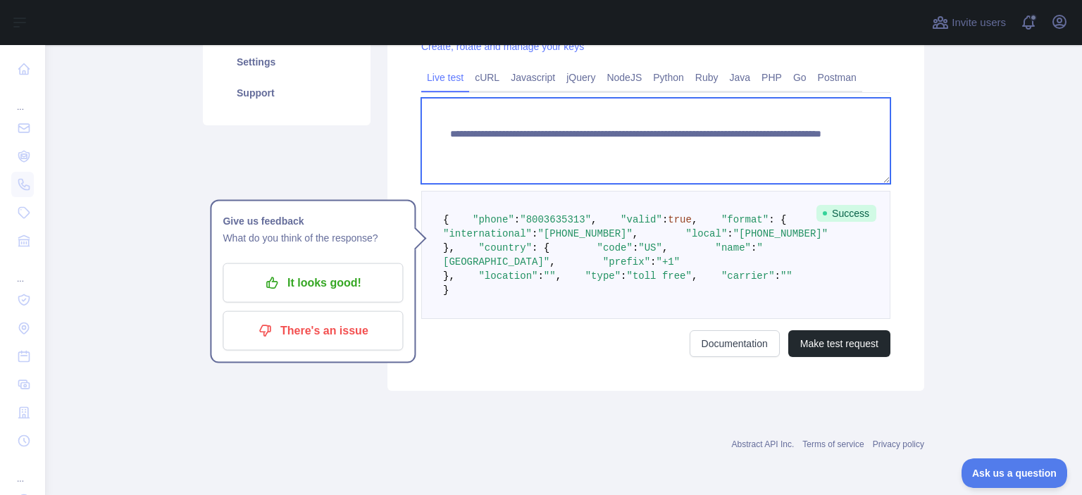
drag, startPoint x: 777, startPoint y: 104, endPoint x: 729, endPoint y: 126, distance: 52.6
click at [699, 122] on textarea "**********" at bounding box center [655, 141] width 469 height 86
click at [755, 128] on textarea "**********" at bounding box center [655, 141] width 469 height 86
paste textarea
drag, startPoint x: 767, startPoint y: 118, endPoint x: 693, endPoint y: 115, distance: 74.7
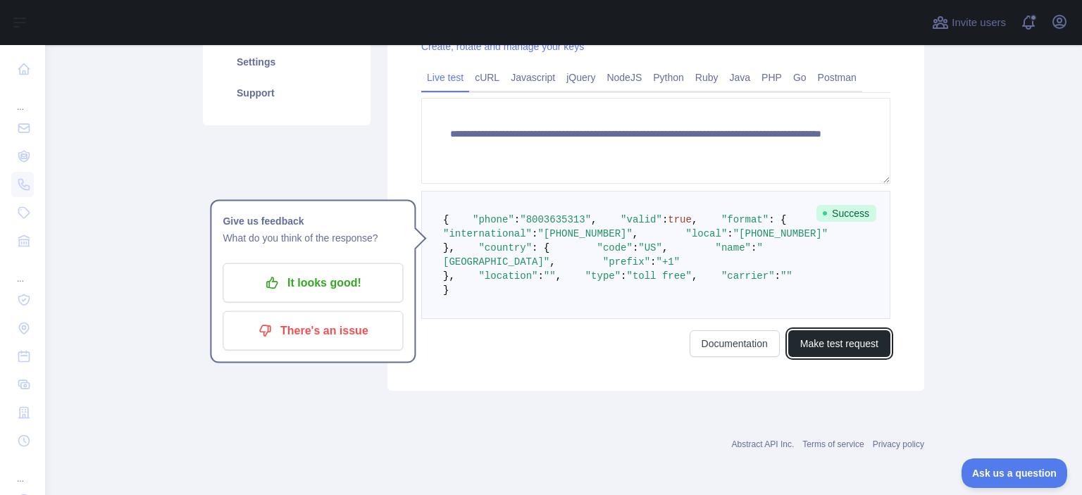
click at [846, 357] on button "Make test request" at bounding box center [839, 343] width 102 height 27
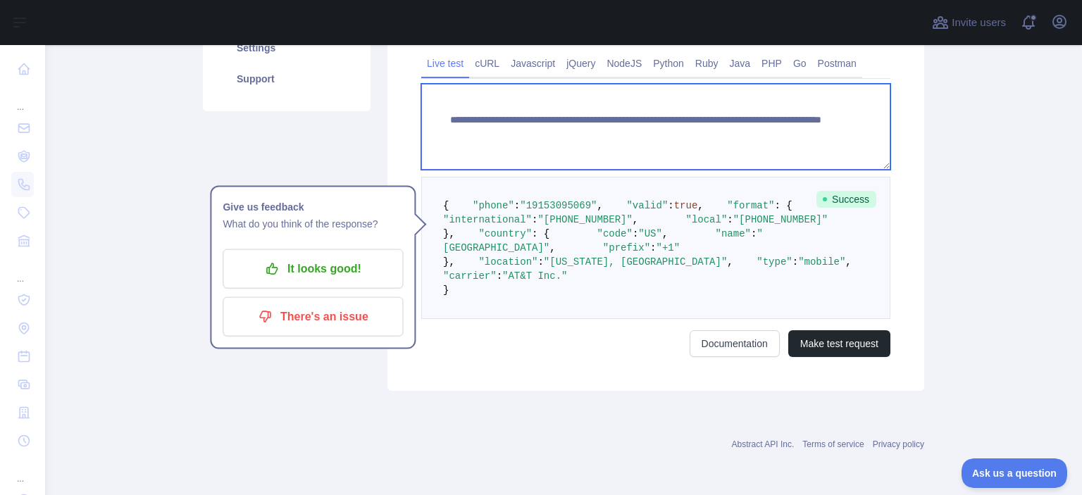
paste textarea
drag, startPoint x: 800, startPoint y: 129, endPoint x: 695, endPoint y: 120, distance: 105.3
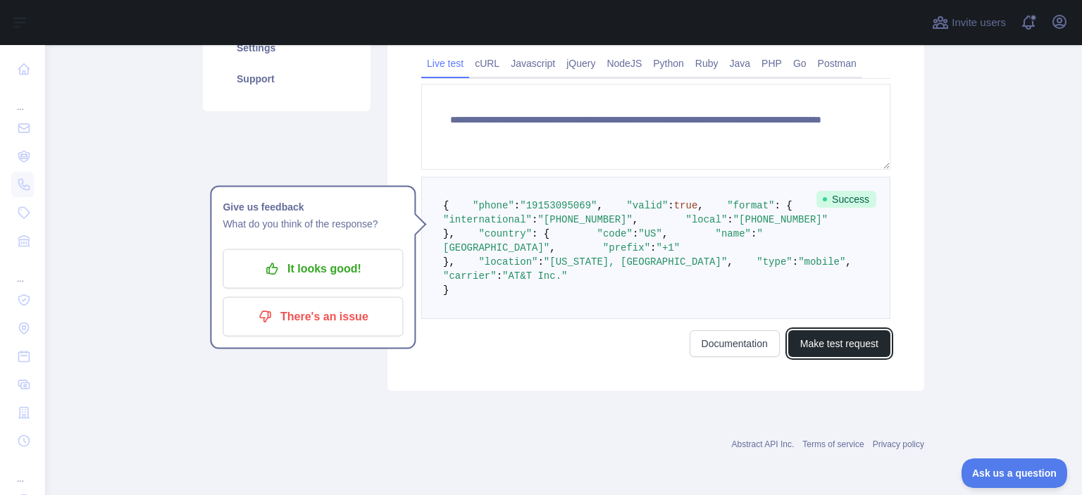
click at [855, 357] on button "Make test request" at bounding box center [839, 343] width 102 height 27
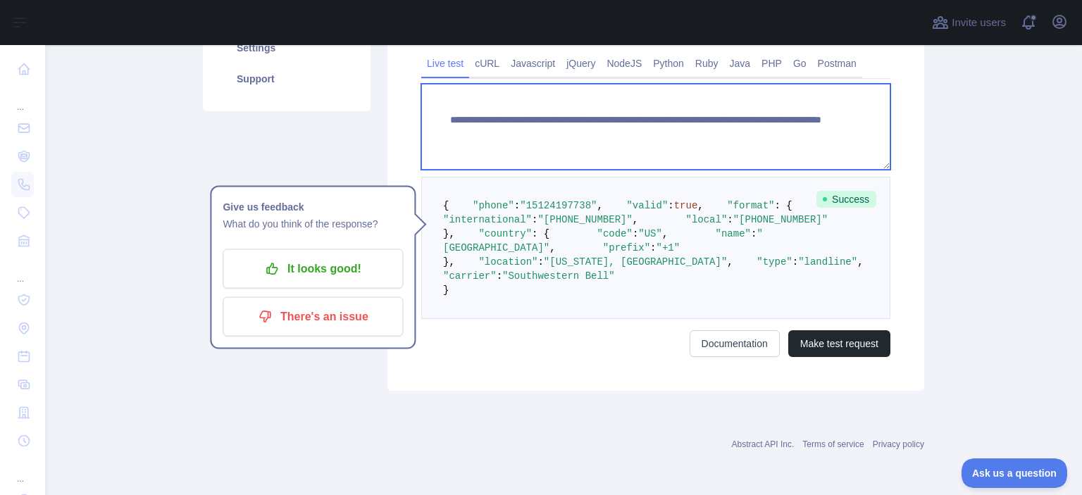
paste textarea
drag, startPoint x: 784, startPoint y: 123, endPoint x: 694, endPoint y: 124, distance: 90.1
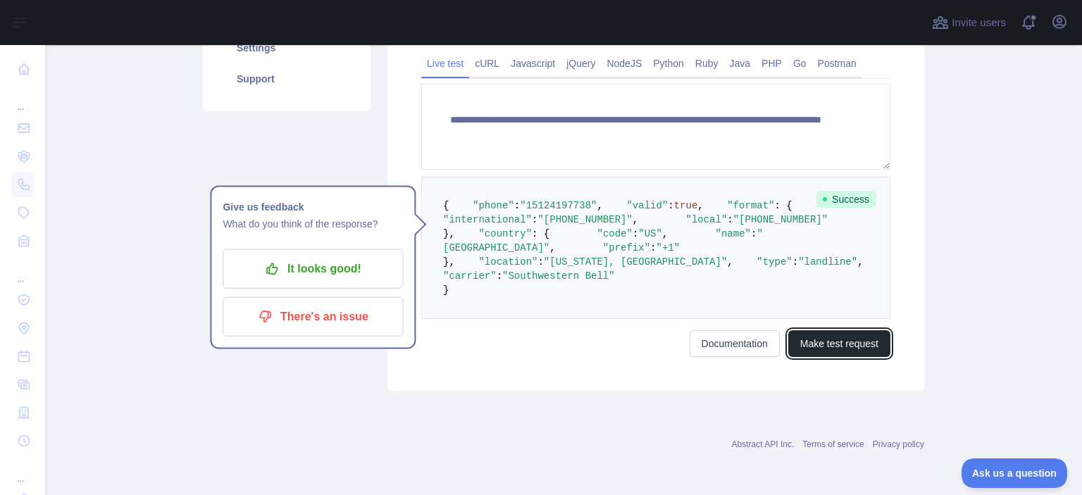
click at [839, 357] on button "Make test request" at bounding box center [839, 343] width 102 height 27
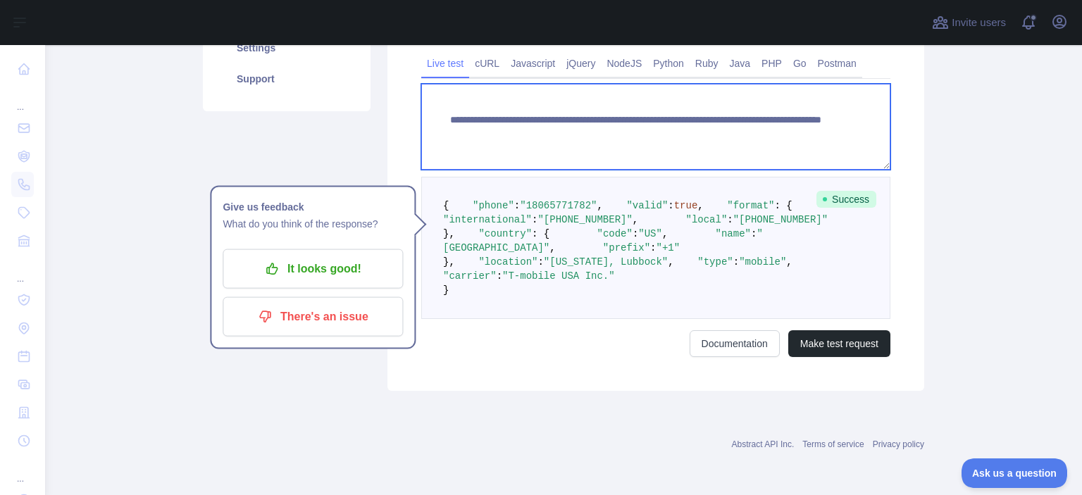
paste textarea
drag, startPoint x: 784, startPoint y: 120, endPoint x: 694, endPoint y: 113, distance: 89.7
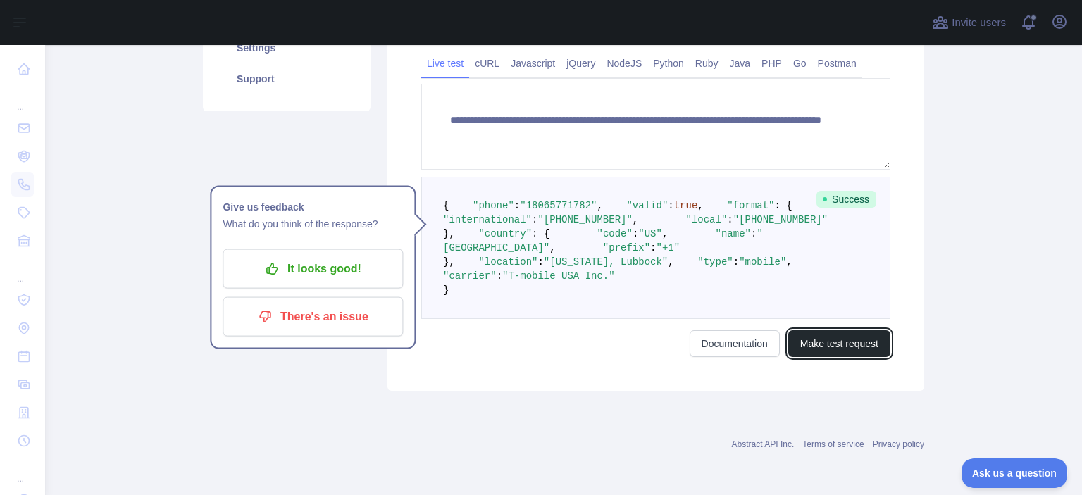
click at [829, 357] on button "Make test request" at bounding box center [839, 343] width 102 height 27
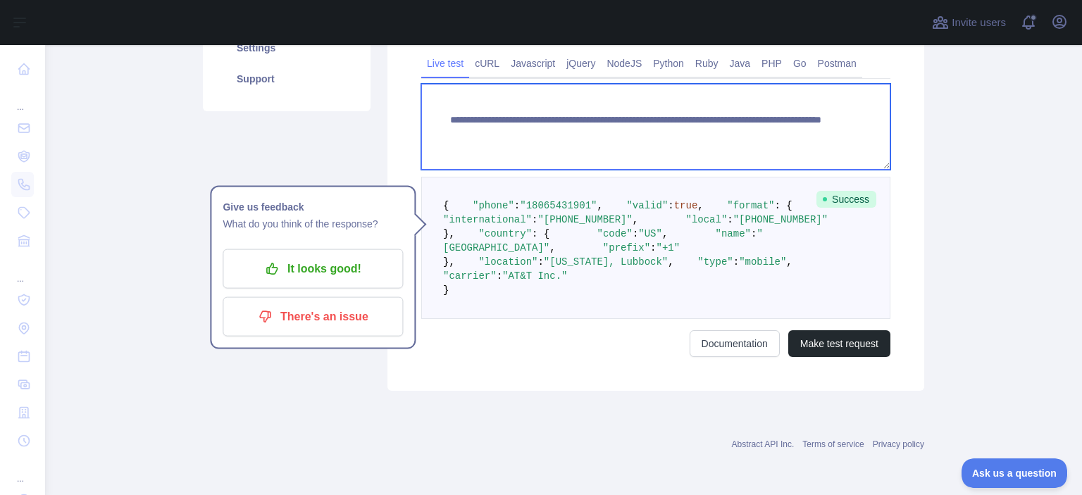
paste textarea
drag, startPoint x: 827, startPoint y: 128, endPoint x: 693, endPoint y: 120, distance: 134.7
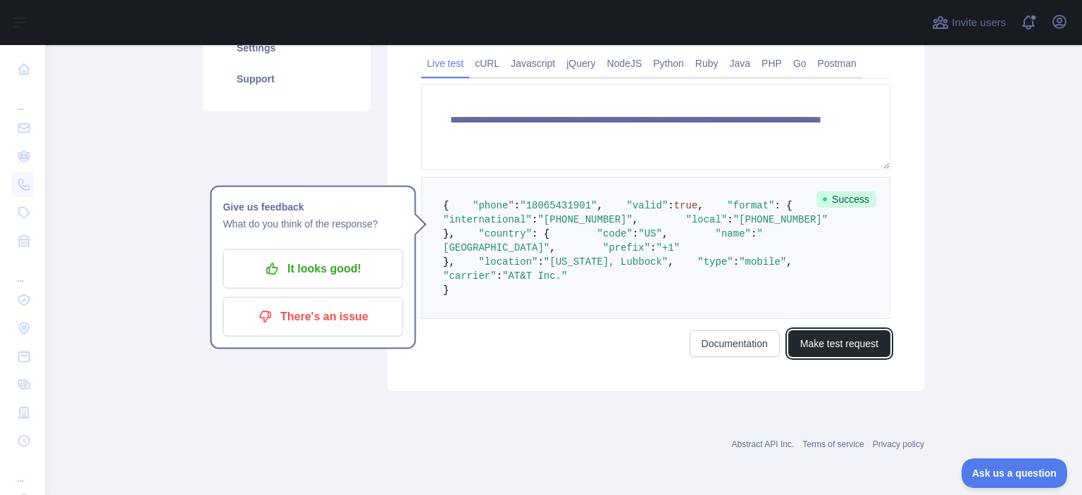
click at [853, 357] on button "Make test request" at bounding box center [839, 343] width 102 height 27
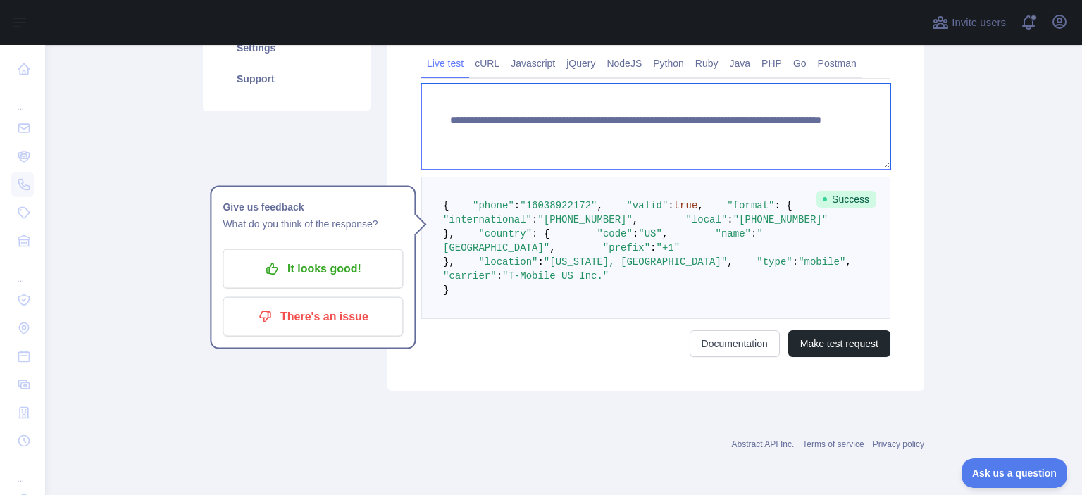
paste textarea
drag, startPoint x: 794, startPoint y: 118, endPoint x: 690, endPoint y: 115, distance: 103.5
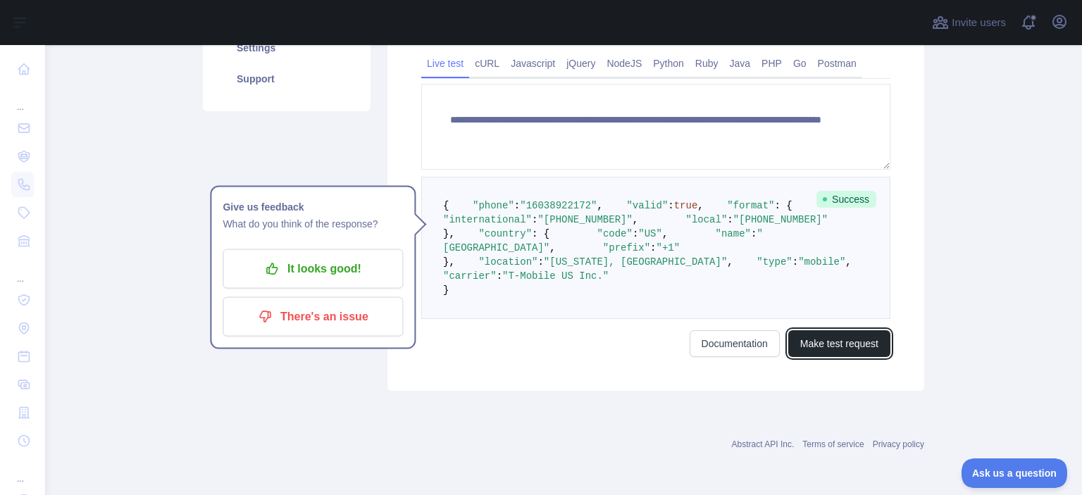
click at [791, 357] on button "Make test request" at bounding box center [839, 343] width 102 height 27
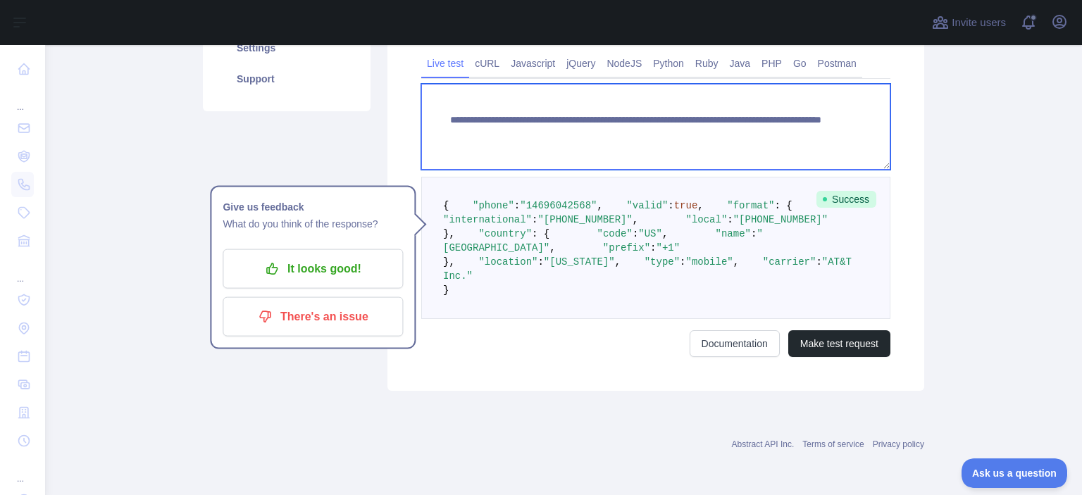
paste textarea
drag, startPoint x: 784, startPoint y: 111, endPoint x: 693, endPoint y: 109, distance: 90.9
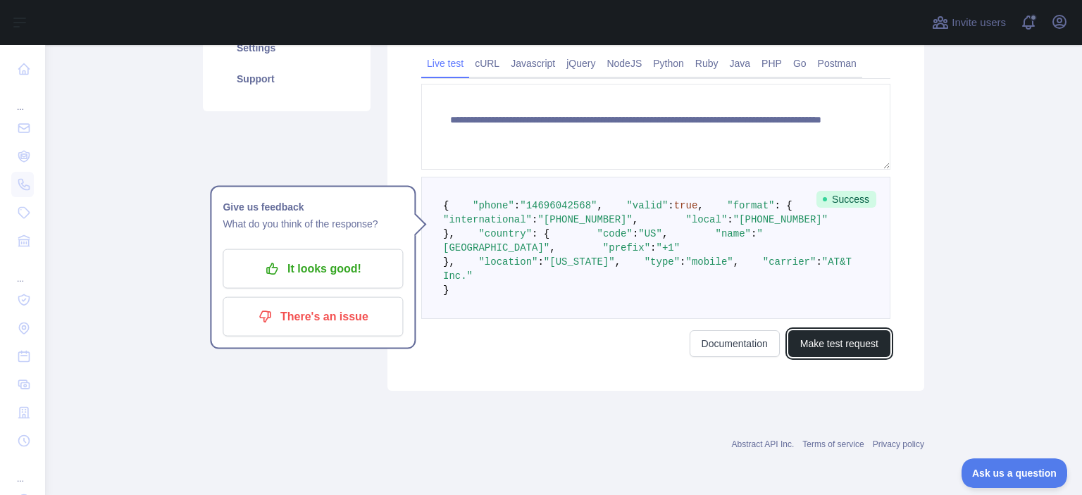
click at [863, 357] on button "Make test request" at bounding box center [839, 343] width 102 height 27
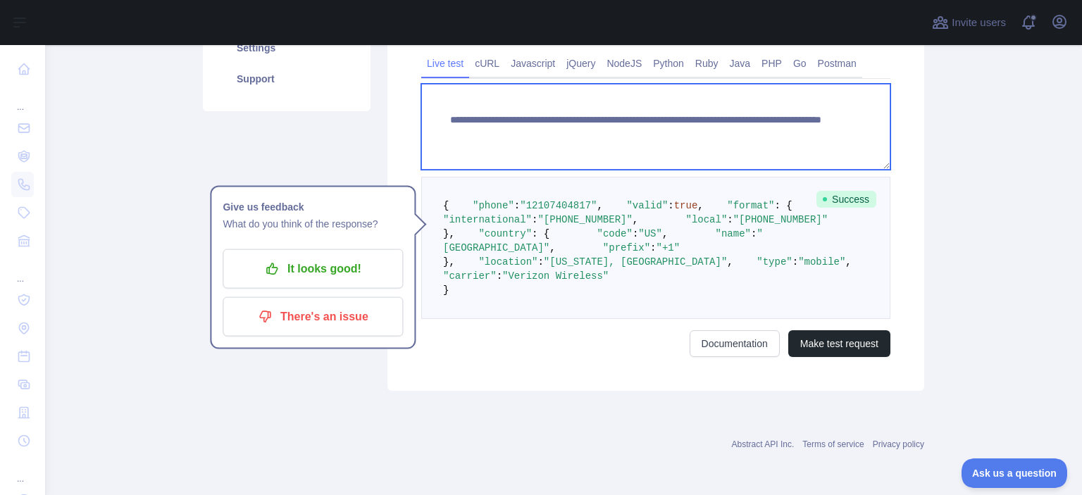
paste textarea
drag, startPoint x: 786, startPoint y: 118, endPoint x: 694, endPoint y: 114, distance: 92.3
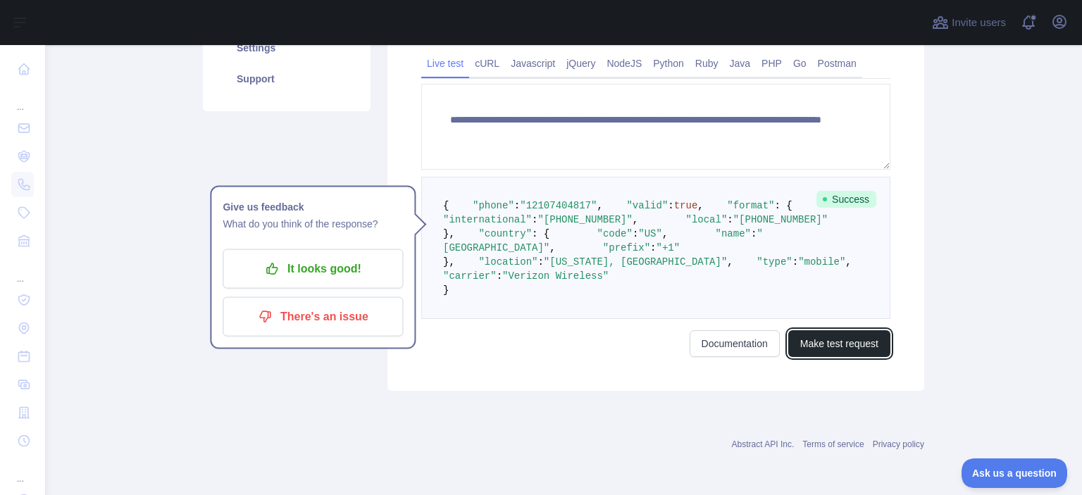
click at [848, 357] on button "Make test request" at bounding box center [839, 343] width 102 height 27
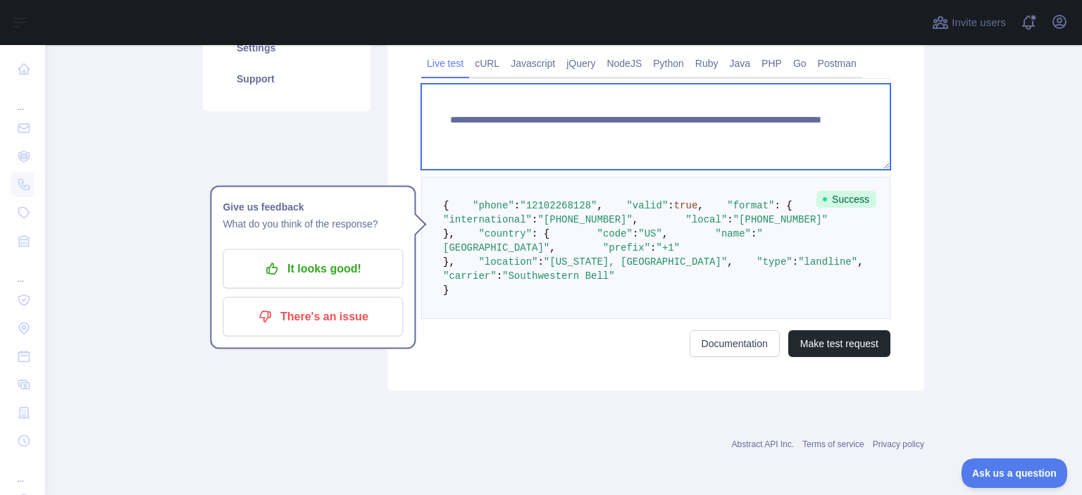
paste textarea
drag, startPoint x: 775, startPoint y: 124, endPoint x: 695, endPoint y: 117, distance: 80.6
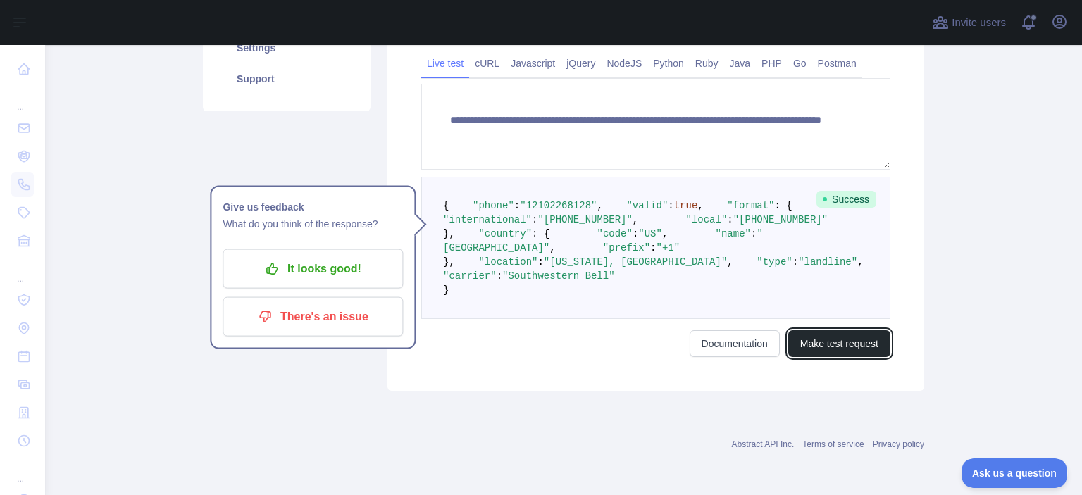
click at [845, 357] on button "Make test request" at bounding box center [839, 343] width 102 height 27
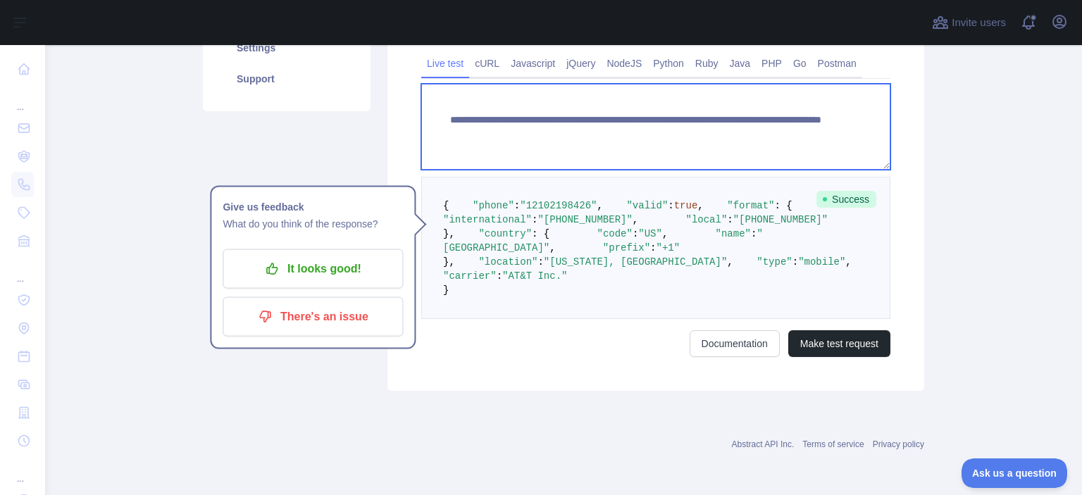
paste textarea
drag, startPoint x: 781, startPoint y: 117, endPoint x: 691, endPoint y: 112, distance: 90.3
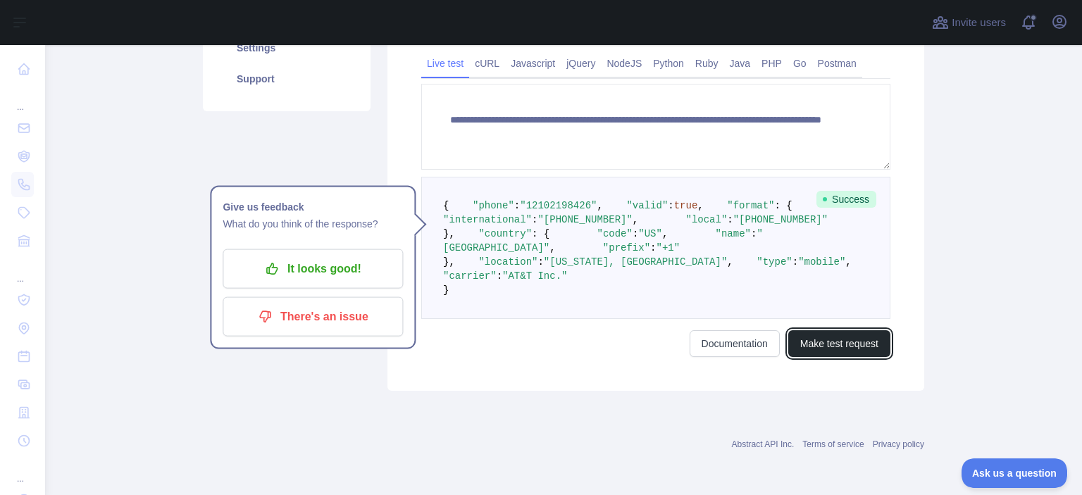
click at [822, 357] on button "Make test request" at bounding box center [839, 343] width 102 height 27
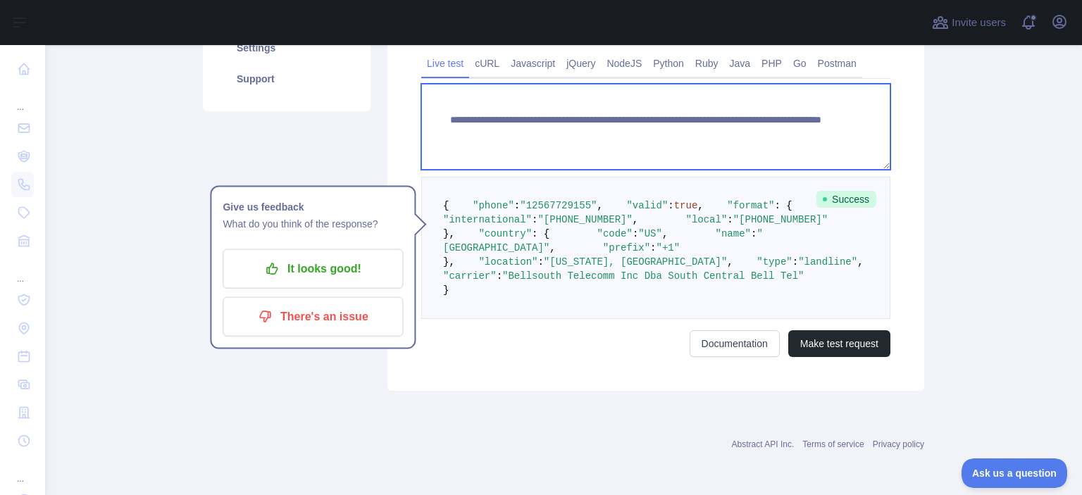
paste textarea
drag, startPoint x: 806, startPoint y: 123, endPoint x: 693, endPoint y: 118, distance: 112.8
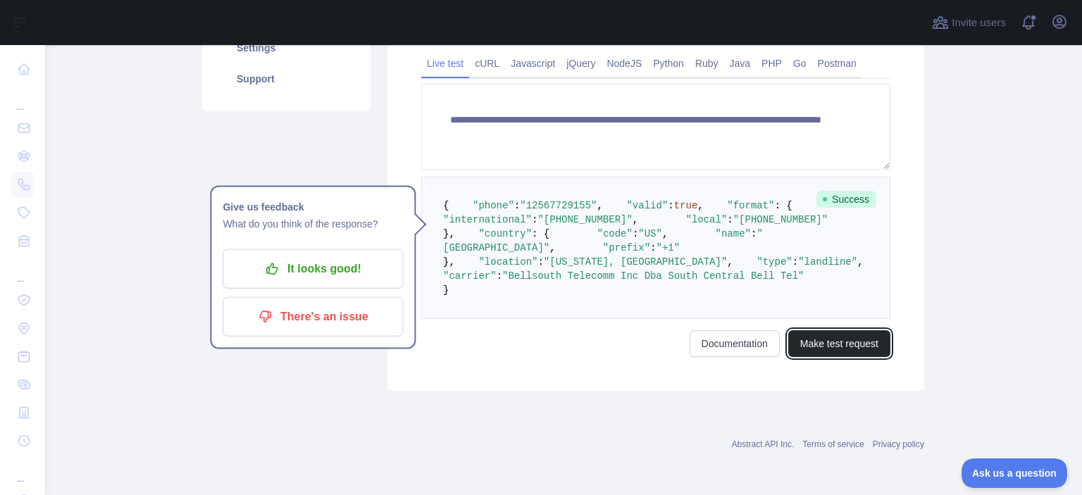
click at [845, 357] on button "Make test request" at bounding box center [839, 343] width 102 height 27
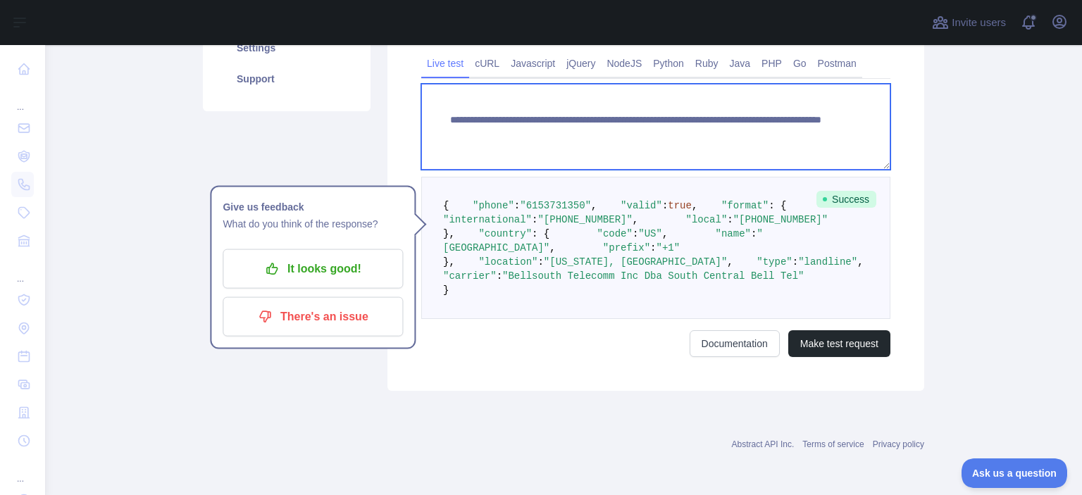
drag, startPoint x: 776, startPoint y: 109, endPoint x: 739, endPoint y: 121, distance: 38.5
click at [715, 115] on textarea "**********" at bounding box center [655, 127] width 469 height 86
drag, startPoint x: 815, startPoint y: 125, endPoint x: 762, endPoint y: 111, distance: 55.3
click at [815, 124] on textarea "**********" at bounding box center [655, 127] width 469 height 86
paste textarea
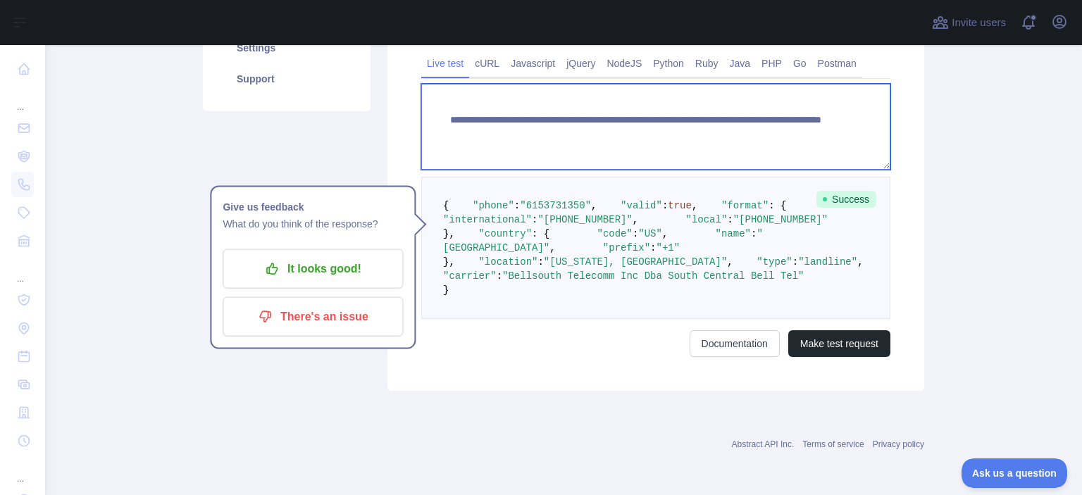
drag, startPoint x: 762, startPoint y: 111, endPoint x: 691, endPoint y: 113, distance: 71.1
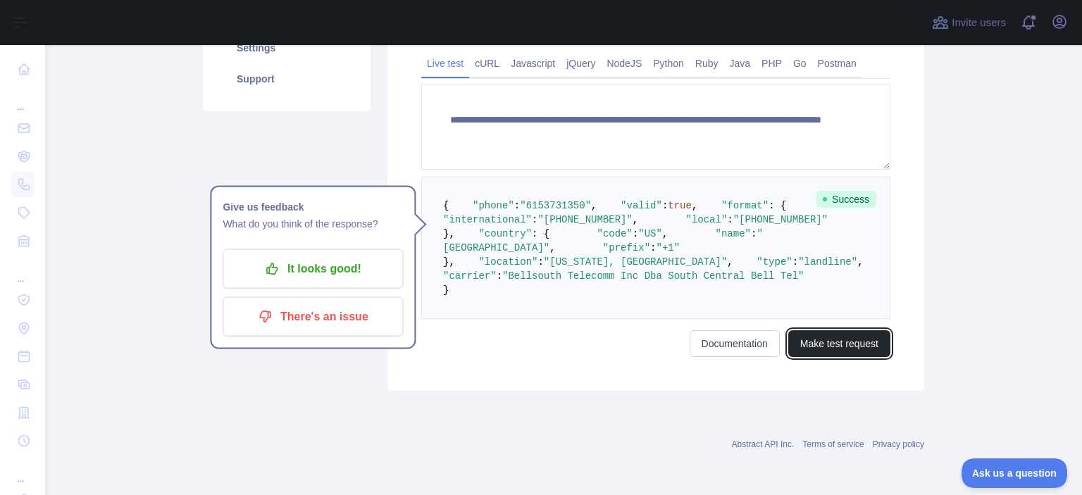
click at [844, 357] on button "Make test request" at bounding box center [839, 343] width 102 height 27
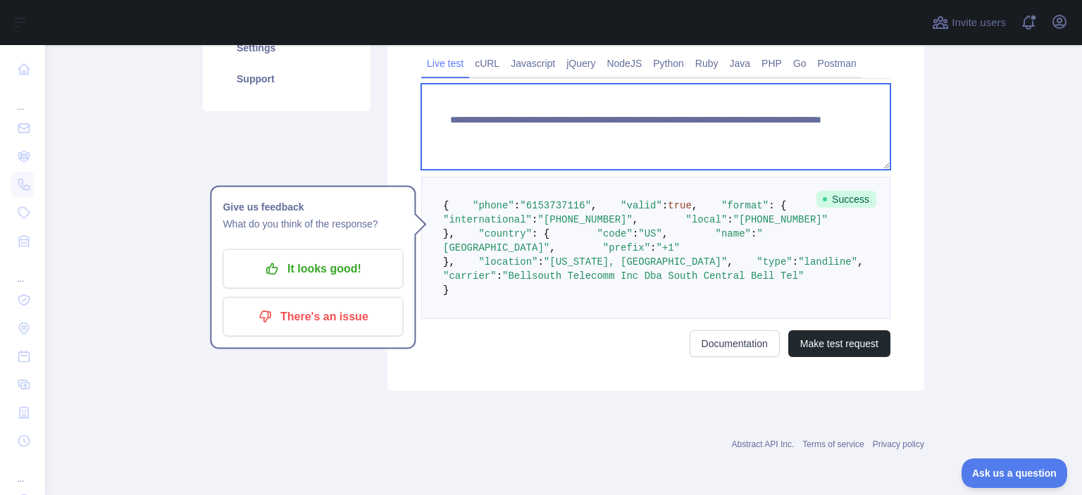
paste textarea
drag, startPoint x: 767, startPoint y: 120, endPoint x: 692, endPoint y: 115, distance: 75.6
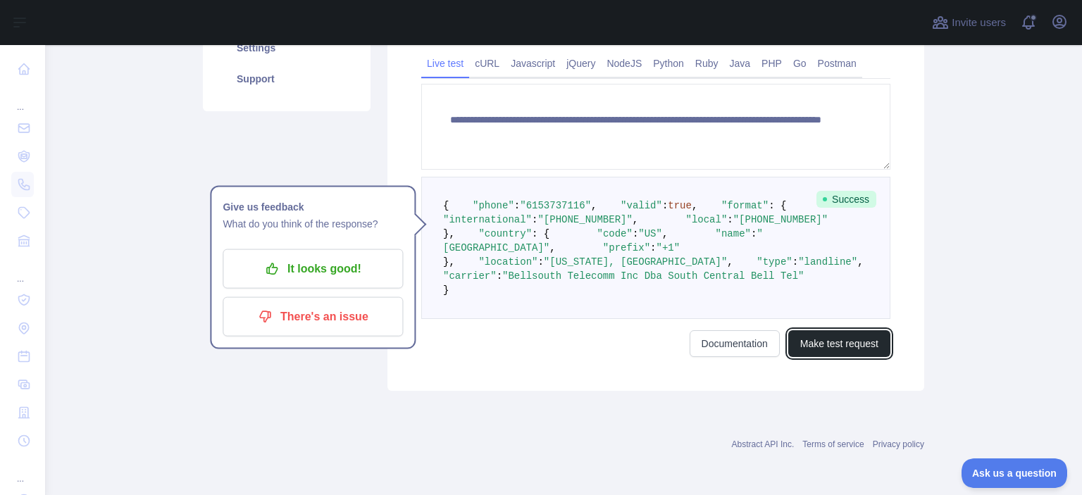
click at [866, 357] on button "Make test request" at bounding box center [839, 343] width 102 height 27
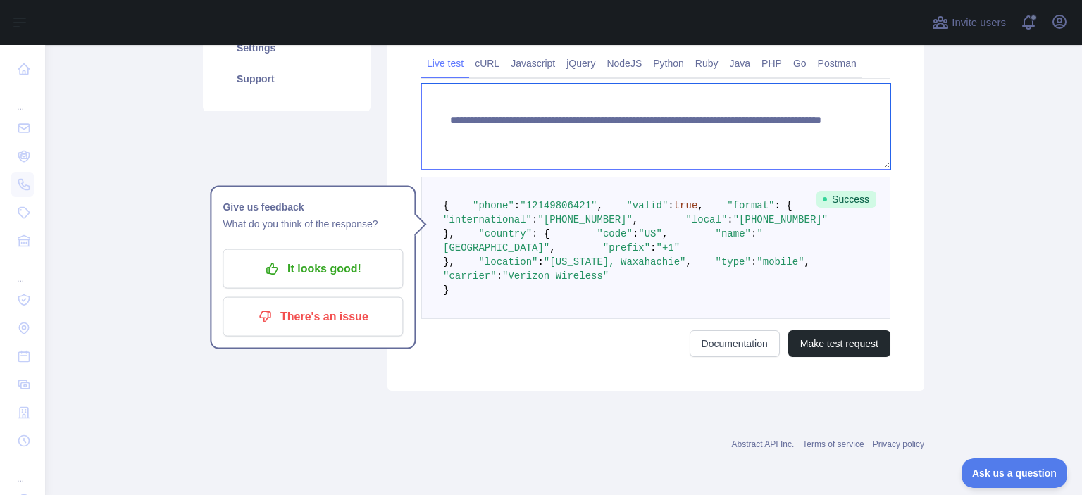
paste textarea
drag, startPoint x: 770, startPoint y: 117, endPoint x: 694, endPoint y: 110, distance: 76.4
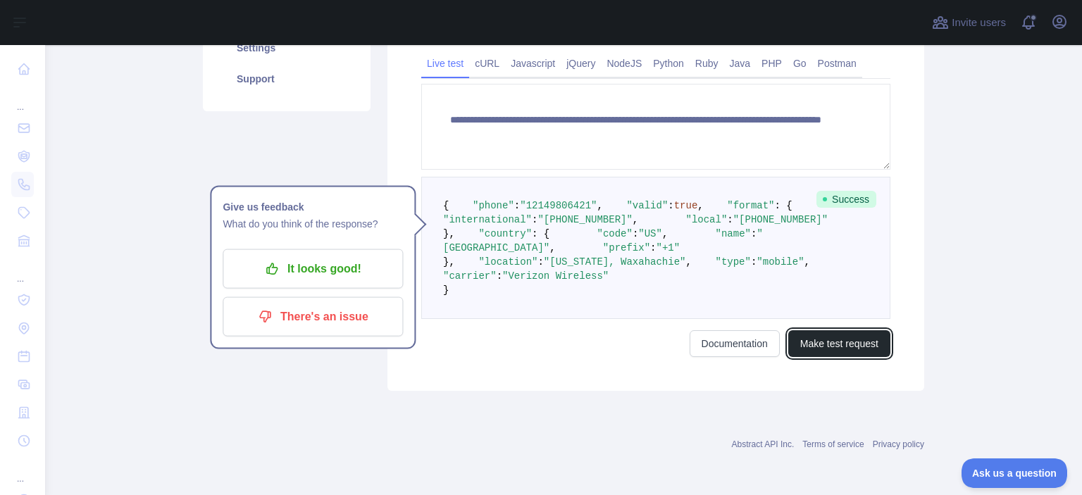
click at [837, 357] on button "Make test request" at bounding box center [839, 343] width 102 height 27
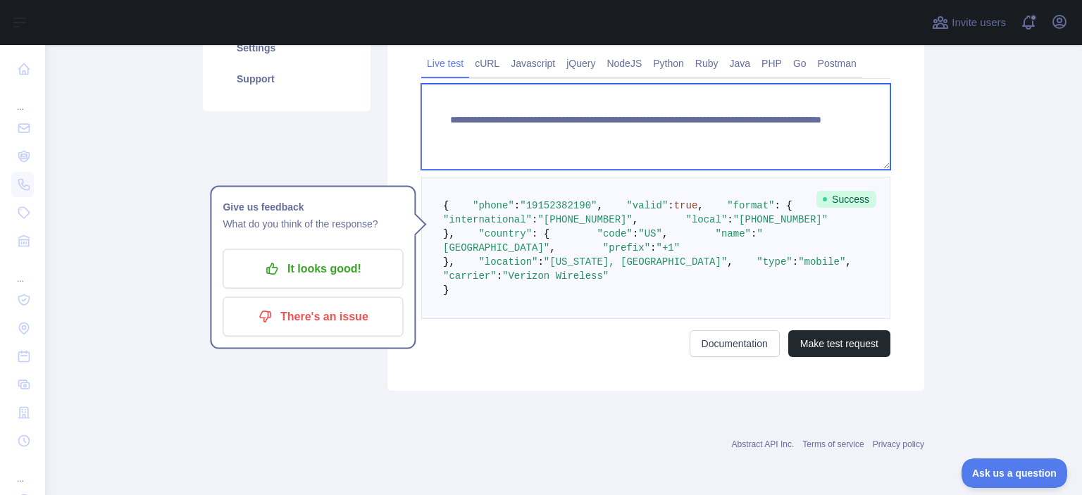
paste textarea
drag, startPoint x: 813, startPoint y: 121, endPoint x: 690, endPoint y: 118, distance: 122.6
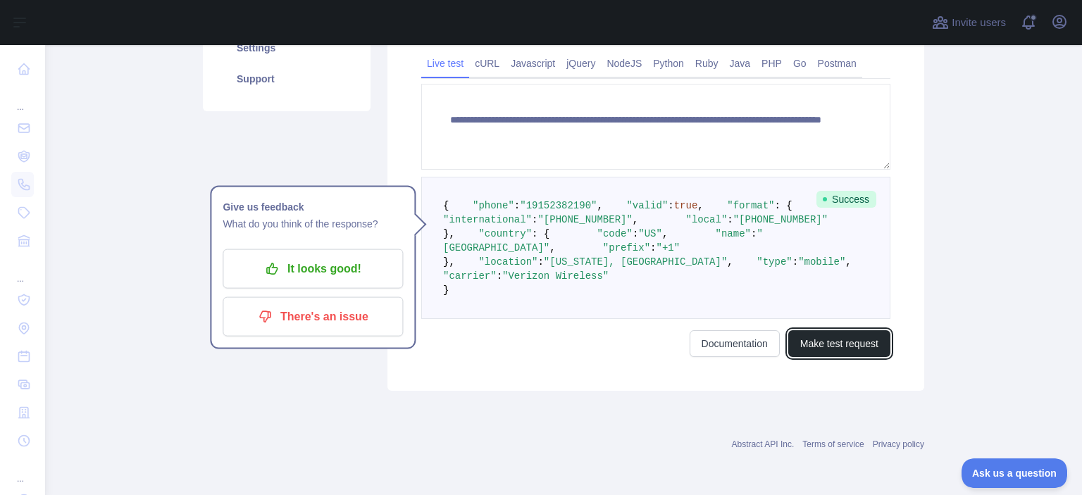
click at [854, 357] on button "Make test request" at bounding box center [839, 343] width 102 height 27
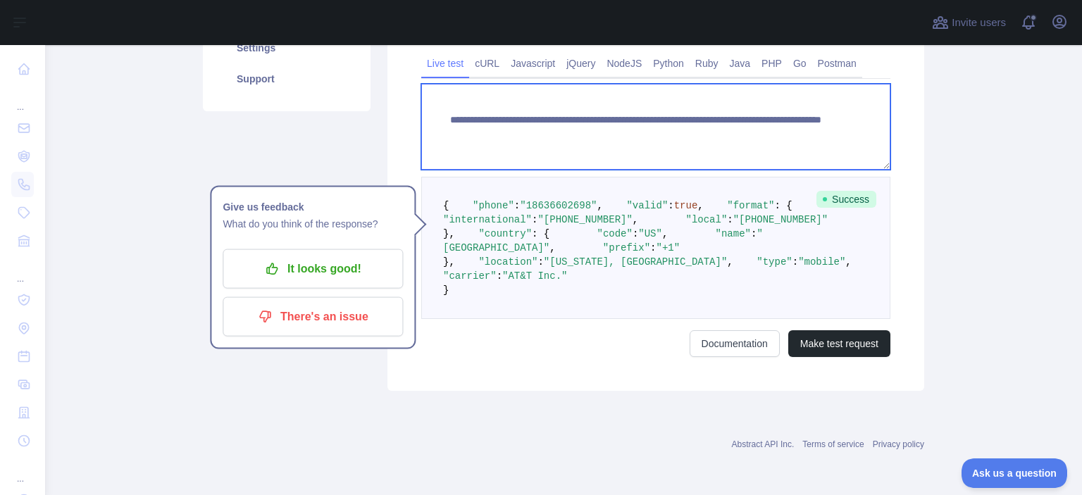
paste textarea
drag, startPoint x: 801, startPoint y: 122, endPoint x: 691, endPoint y: 115, distance: 109.3
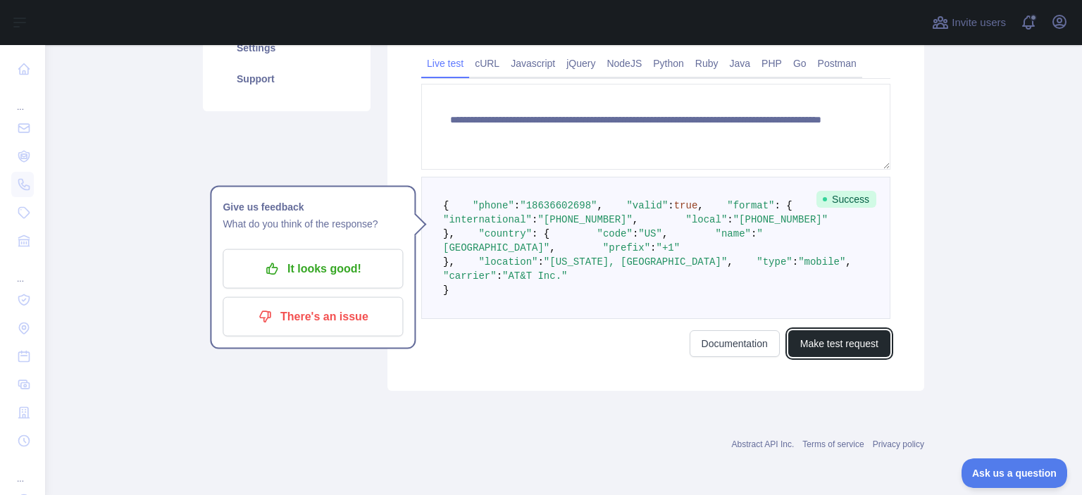
click at [862, 357] on button "Make test request" at bounding box center [839, 343] width 102 height 27
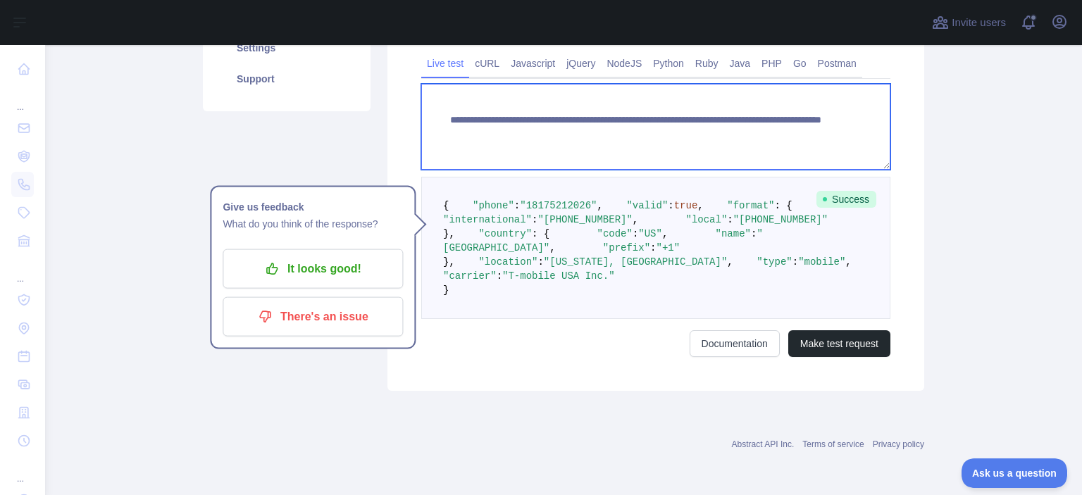
paste textarea
drag, startPoint x: 795, startPoint y: 112, endPoint x: 691, endPoint y: 113, distance: 104.2
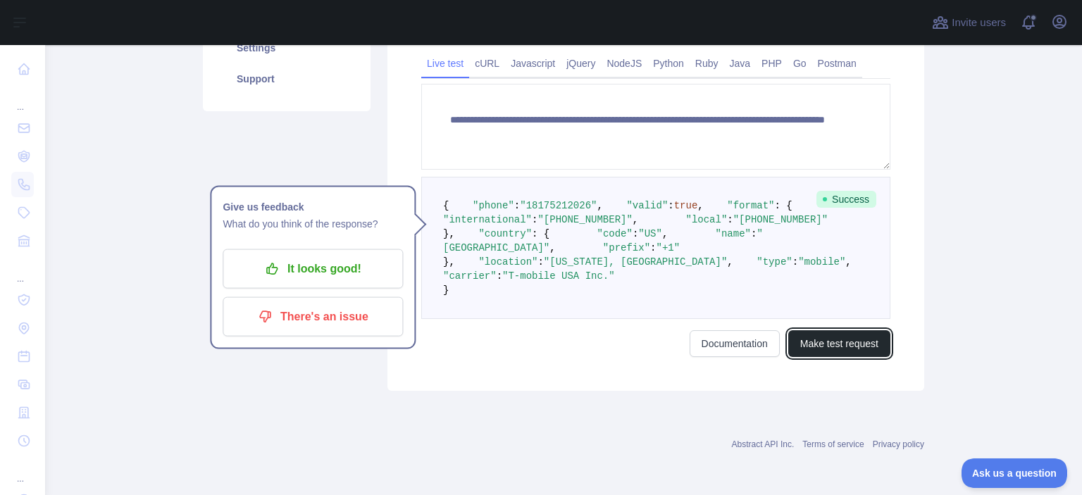
click at [848, 357] on button "Make test request" at bounding box center [839, 343] width 102 height 27
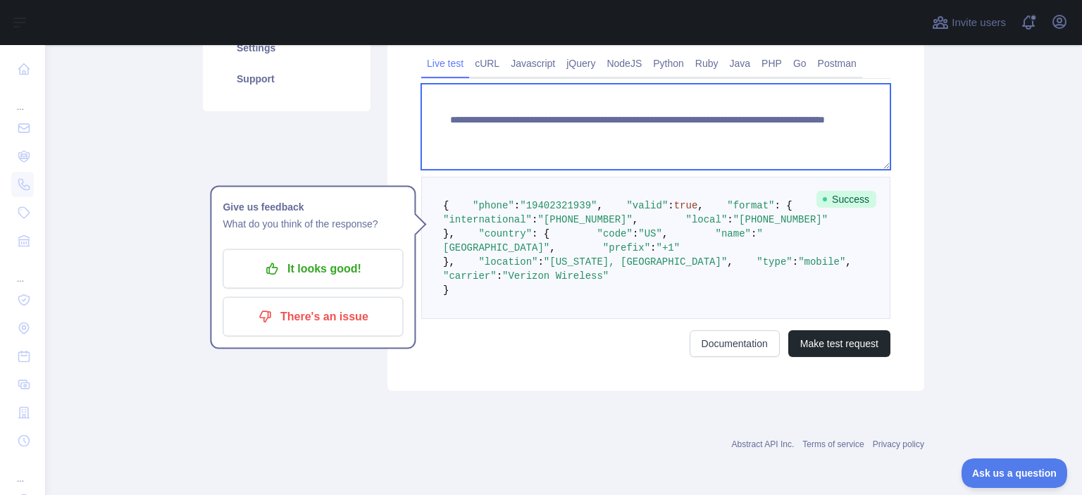
paste textarea
drag, startPoint x: 797, startPoint y: 123, endPoint x: 694, endPoint y: 116, distance: 103.7
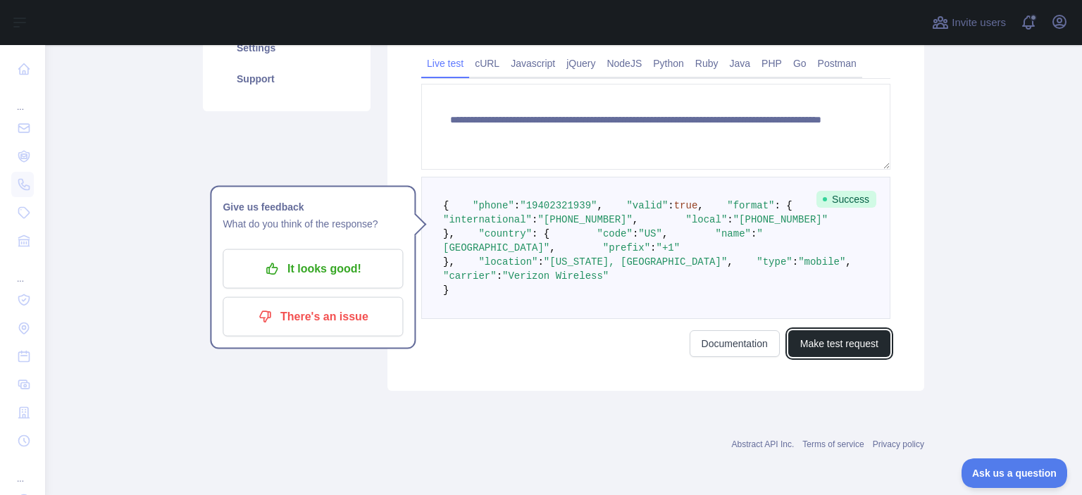
click at [845, 357] on button "Make test request" at bounding box center [839, 343] width 102 height 27
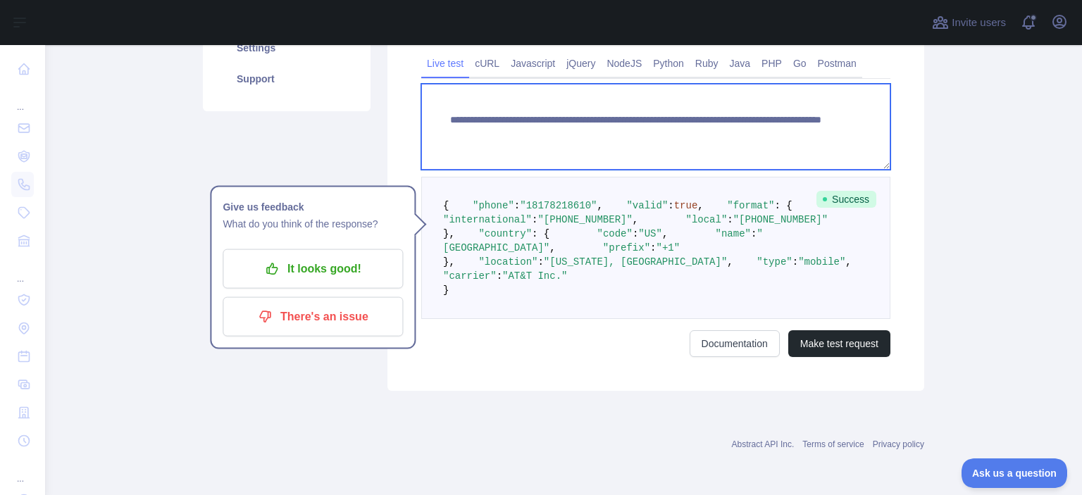
paste textarea
drag, startPoint x: 766, startPoint y: 121, endPoint x: 693, endPoint y: 113, distance: 73.6
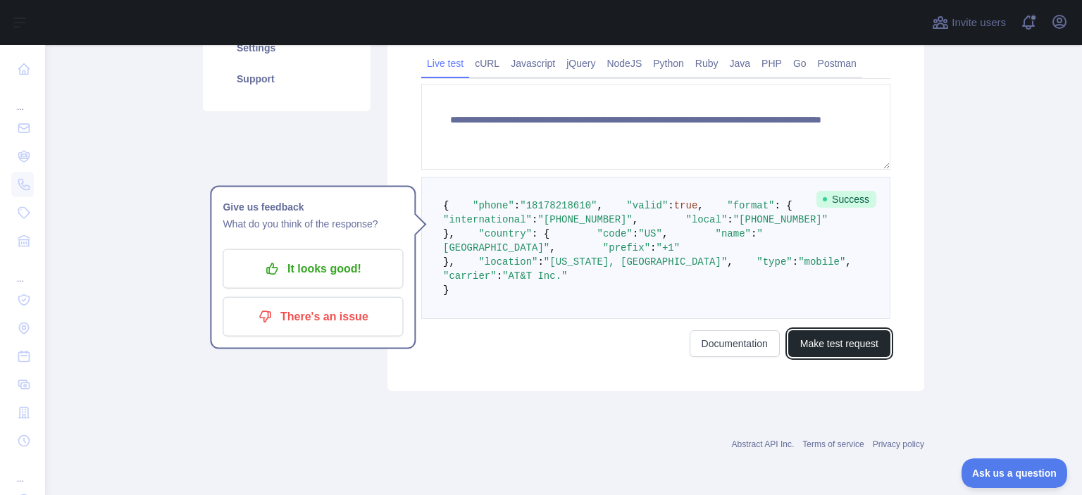
click at [840, 357] on button "Make test request" at bounding box center [839, 343] width 102 height 27
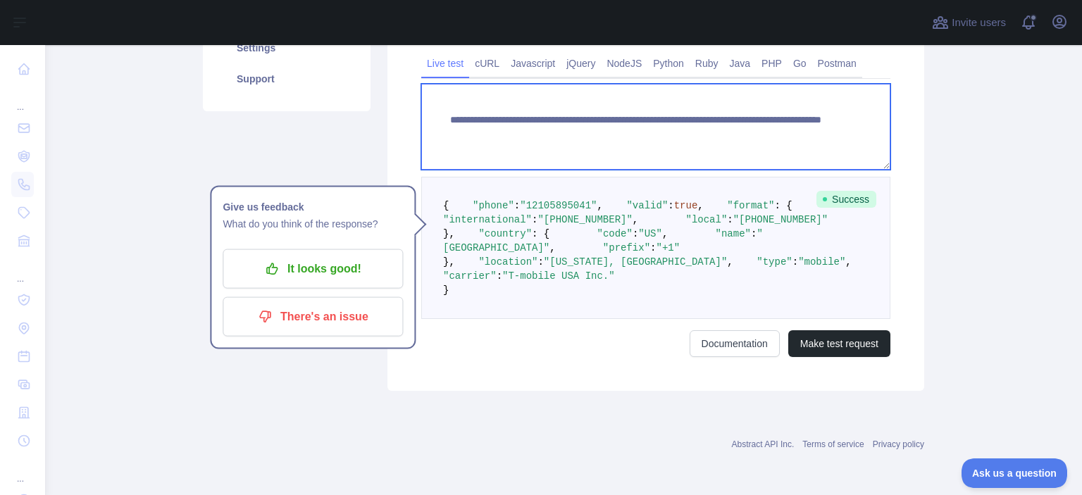
paste textarea
drag, startPoint x: 746, startPoint y: 115, endPoint x: 693, endPoint y: 112, distance: 53.6
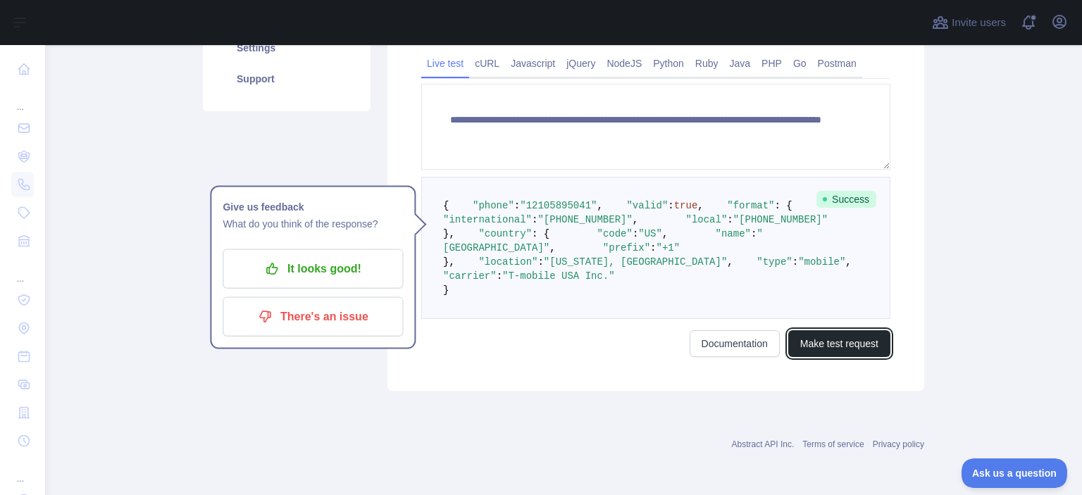
click at [829, 357] on button "Make test request" at bounding box center [839, 343] width 102 height 27
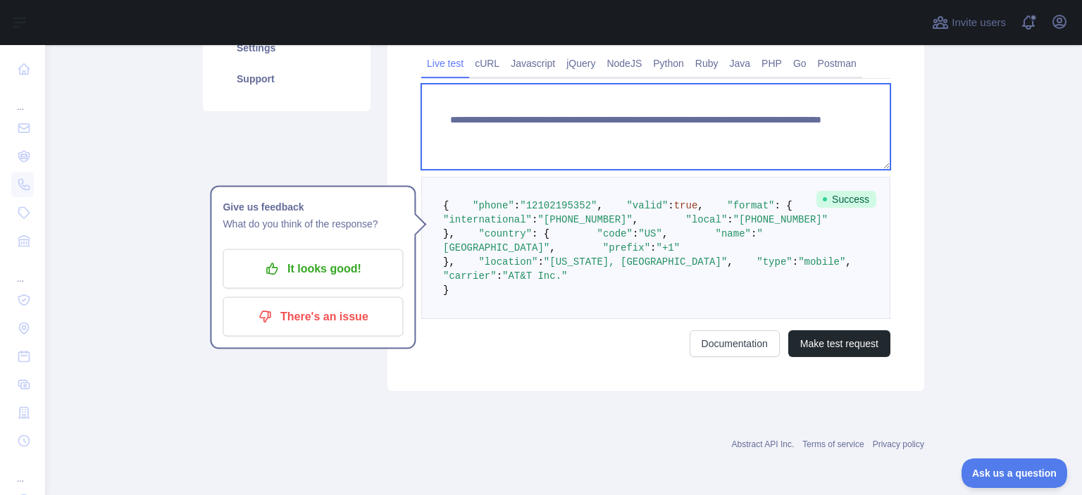
paste textarea
drag, startPoint x: 769, startPoint y: 112, endPoint x: 694, endPoint y: 113, distance: 74.6
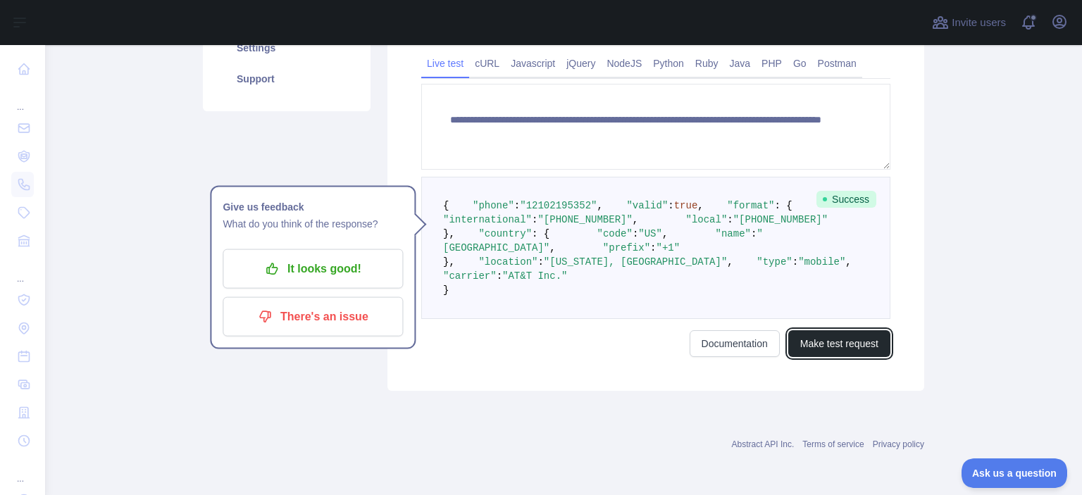
click at [856, 357] on button "Make test request" at bounding box center [839, 343] width 102 height 27
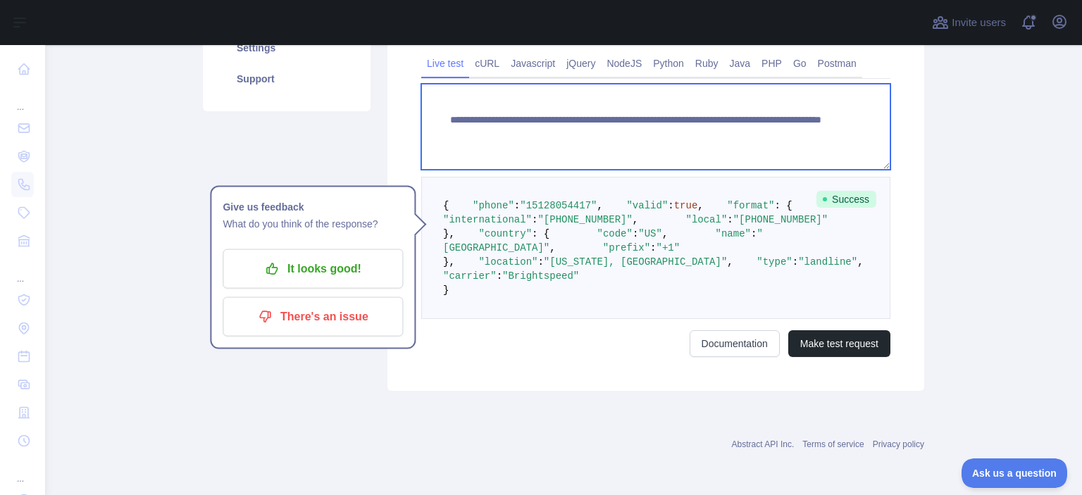
drag, startPoint x: 784, startPoint y: 102, endPoint x: 760, endPoint y: 115, distance: 27.7
click at [727, 112] on textarea "**********" at bounding box center [655, 127] width 469 height 86
click at [792, 118] on textarea "**********" at bounding box center [655, 127] width 469 height 86
paste textarea
drag, startPoint x: 744, startPoint y: 121, endPoint x: 694, endPoint y: 117, distance: 50.2
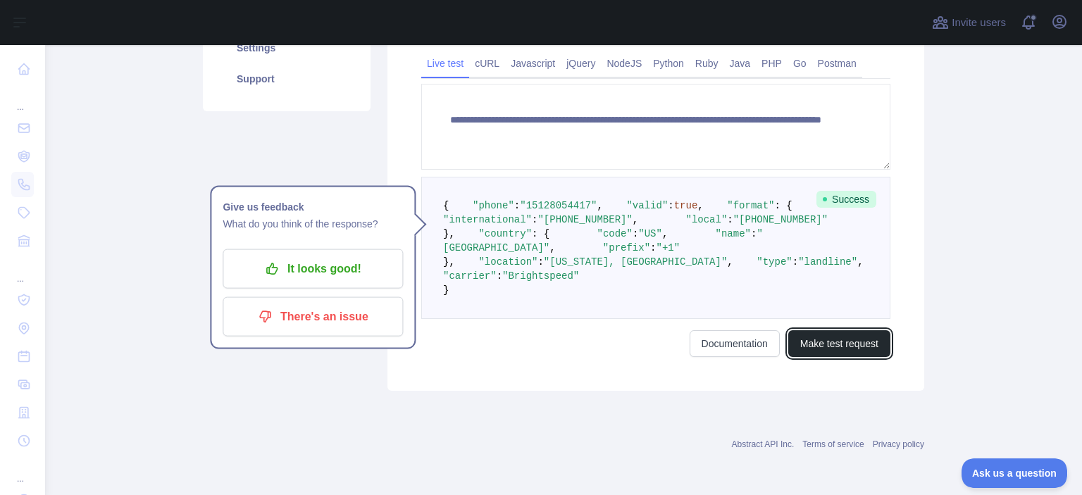
click at [843, 357] on button "Make test request" at bounding box center [839, 343] width 102 height 27
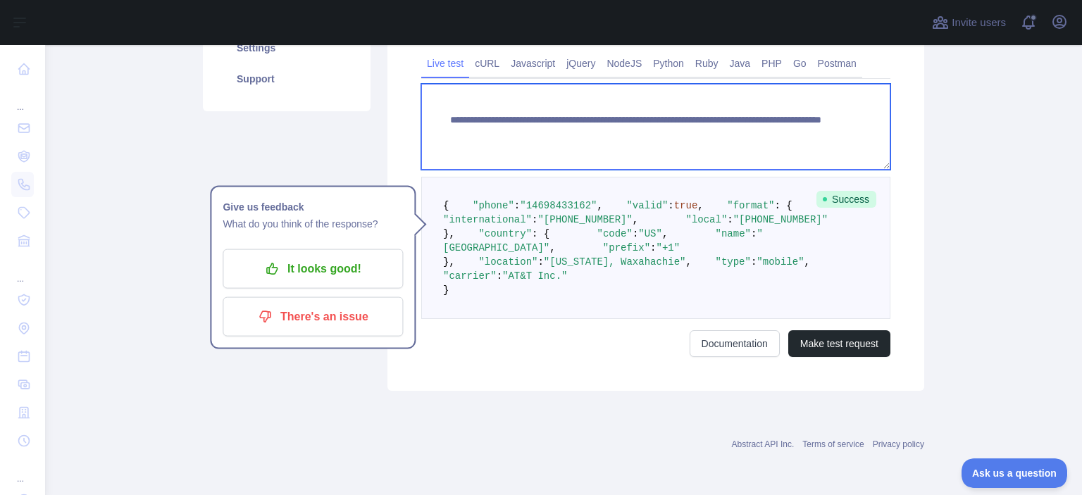
drag, startPoint x: 775, startPoint y: 124, endPoint x: 732, endPoint y: 123, distance: 42.3
click at [732, 123] on textarea "**********" at bounding box center [655, 127] width 469 height 86
click at [775, 119] on textarea "**********" at bounding box center [655, 127] width 469 height 86
paste textarea
drag, startPoint x: 693, startPoint y: 112, endPoint x: 792, endPoint y: 123, distance: 99.9
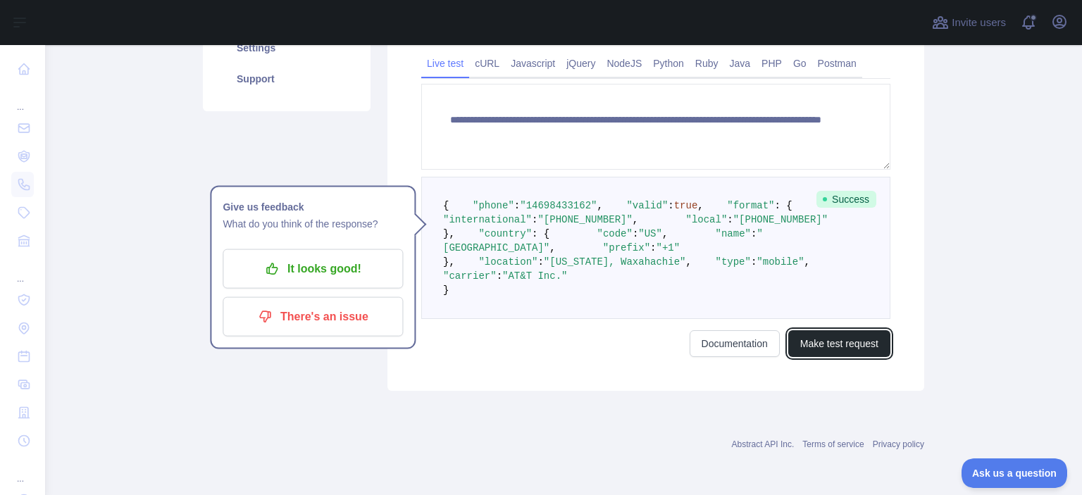
click at [829, 357] on button "Make test request" at bounding box center [839, 343] width 102 height 27
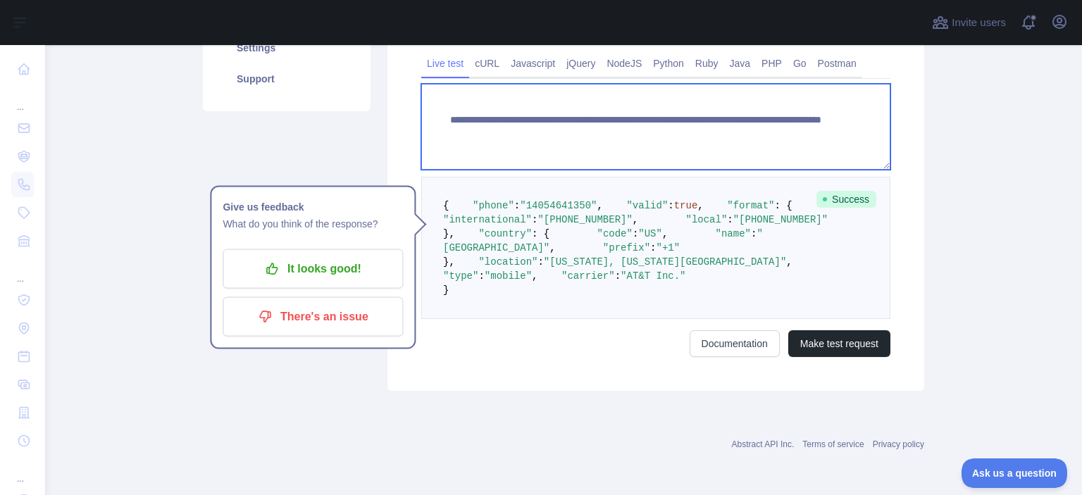
paste textarea
drag, startPoint x: 784, startPoint y: 111, endPoint x: 690, endPoint y: 112, distance: 93.7
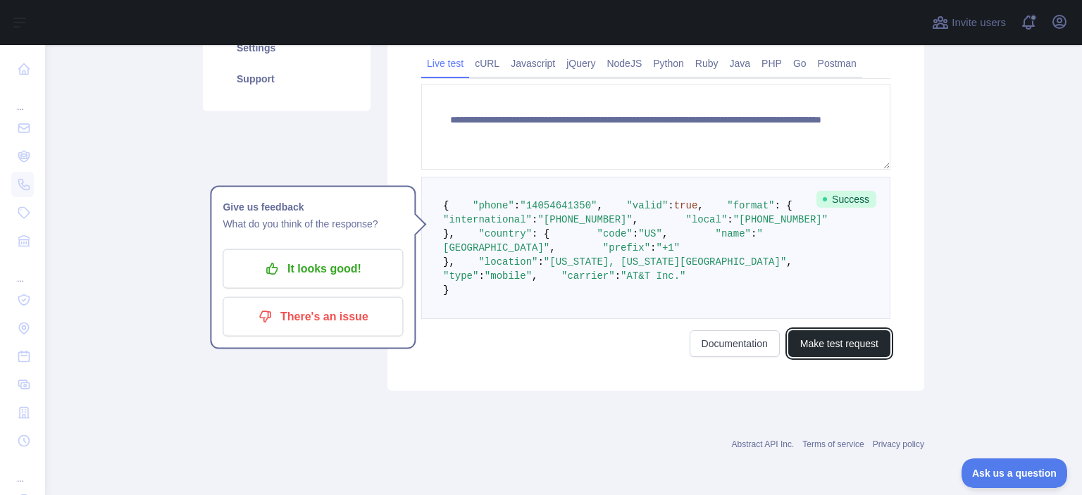
click at [877, 357] on button "Make test request" at bounding box center [839, 343] width 102 height 27
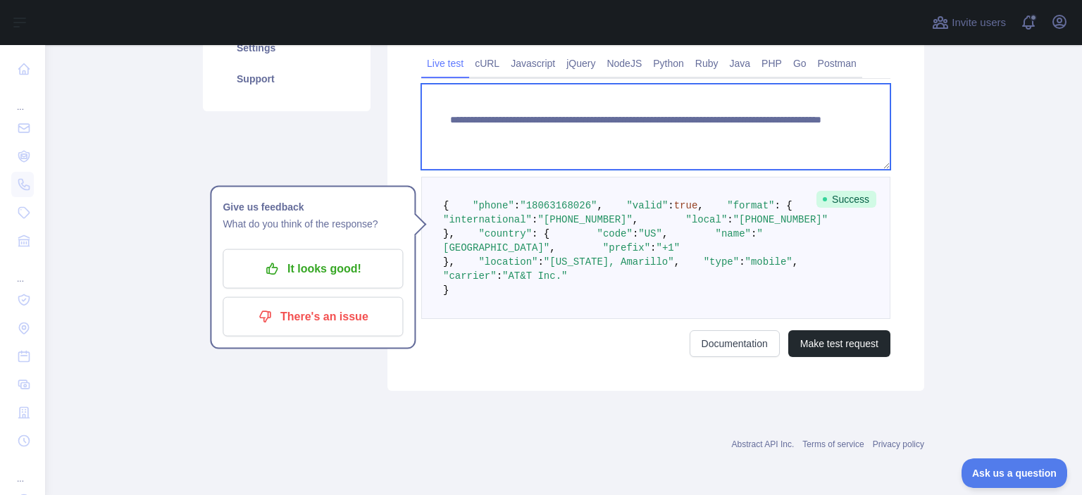
paste textarea
drag, startPoint x: 752, startPoint y: 136, endPoint x: 694, endPoint y: 126, distance: 58.6
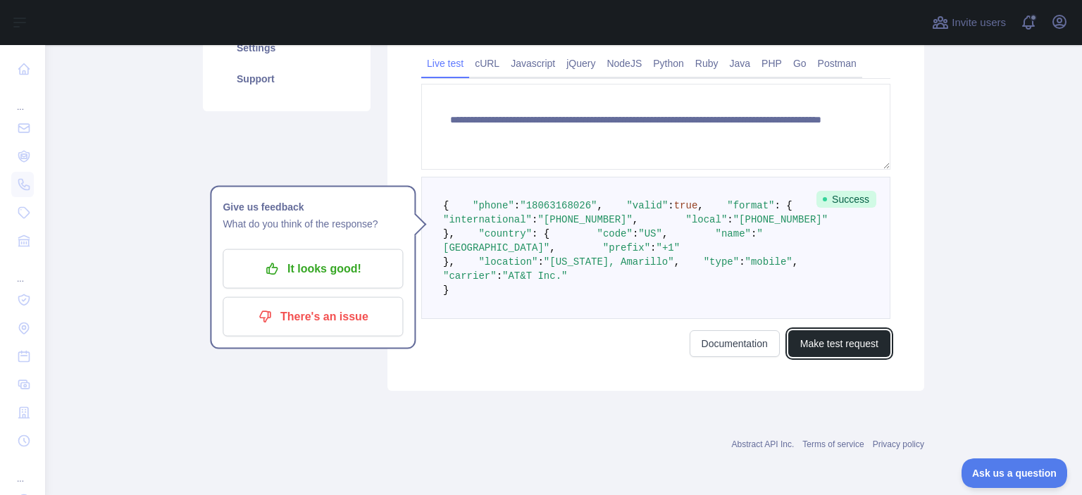
click at [860, 357] on button "Make test request" at bounding box center [839, 343] width 102 height 27
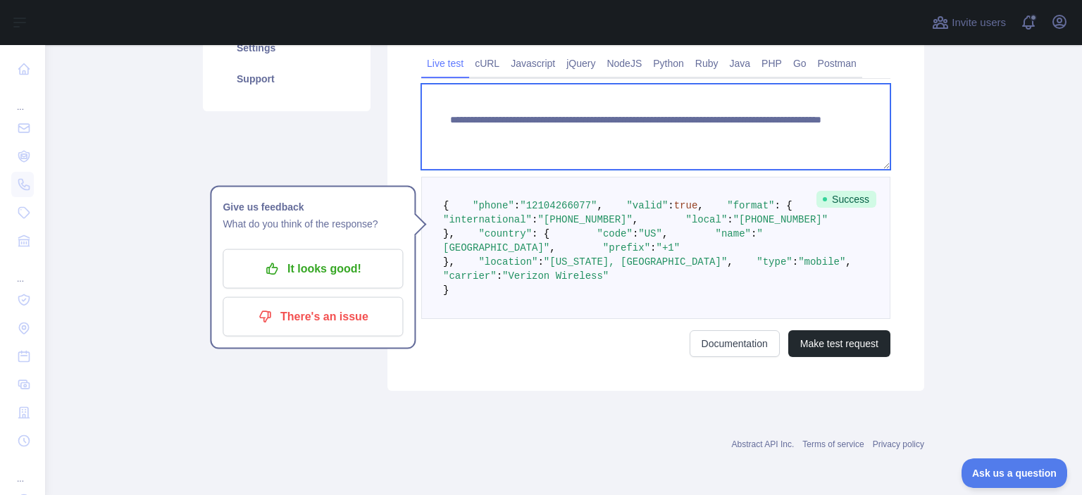
paste textarea
drag, startPoint x: 794, startPoint y: 125, endPoint x: 693, endPoint y: 120, distance: 100.8
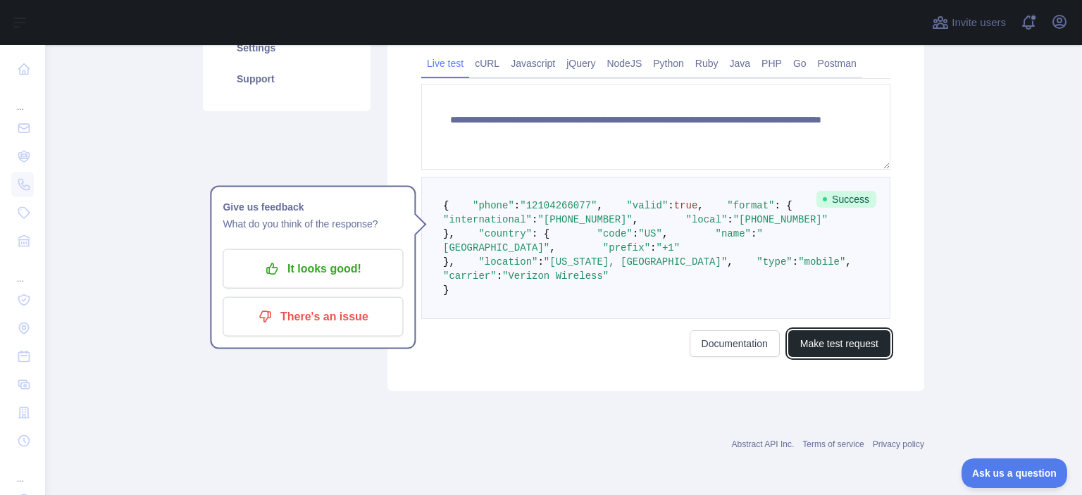
click at [848, 357] on button "Make test request" at bounding box center [839, 343] width 102 height 27
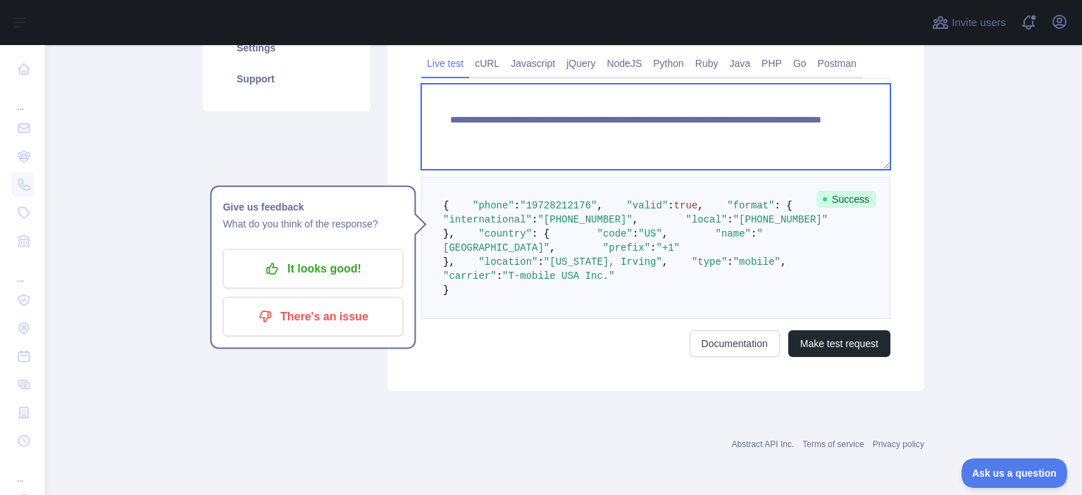
paste textarea
drag, startPoint x: 833, startPoint y: 122, endPoint x: 693, endPoint y: 118, distance: 140.2
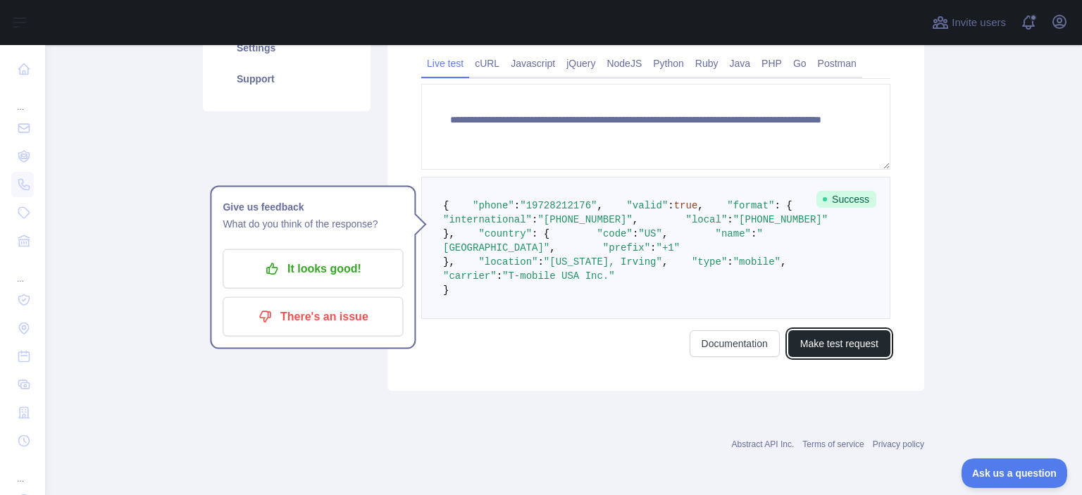
click at [848, 357] on button "Make test request" at bounding box center [839, 343] width 102 height 27
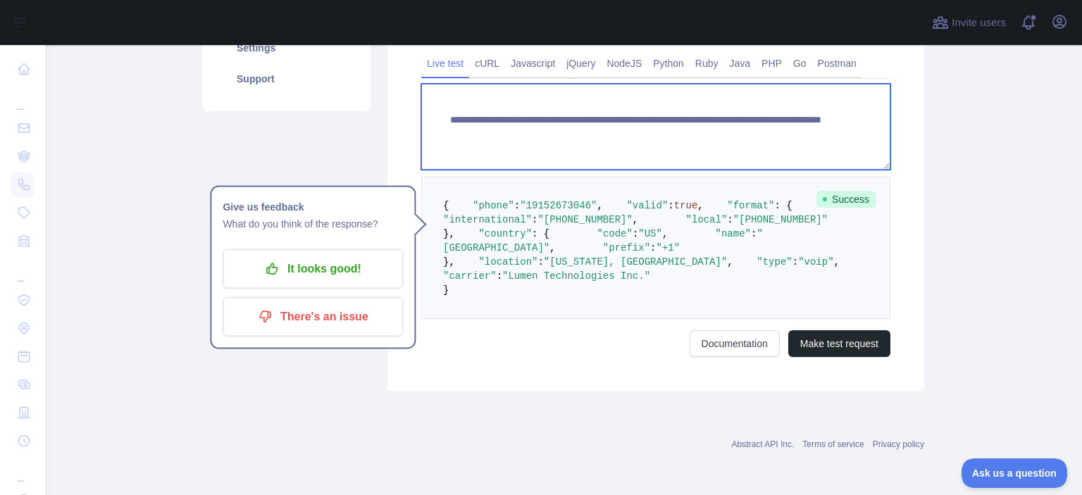
paste textarea
drag, startPoint x: 800, startPoint y: 118, endPoint x: 695, endPoint y: 123, distance: 105.1
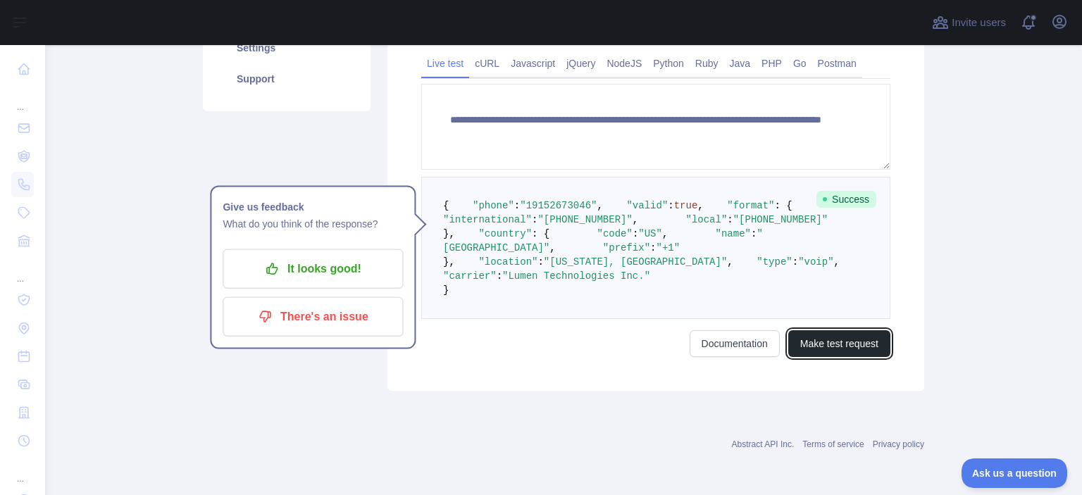
click at [858, 357] on button "Make test request" at bounding box center [839, 343] width 102 height 27
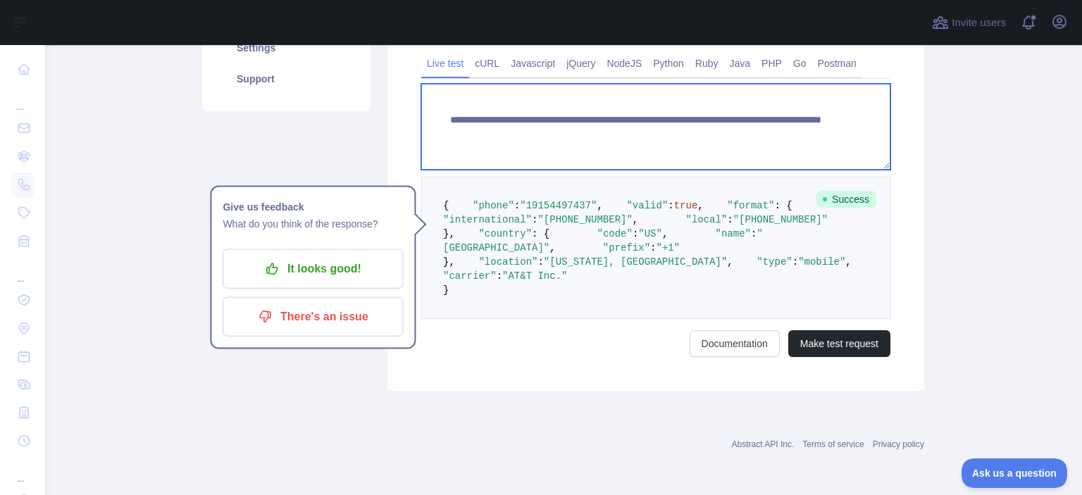
paste textarea
drag, startPoint x: 734, startPoint y: 125, endPoint x: 694, endPoint y: 119, distance: 40.5
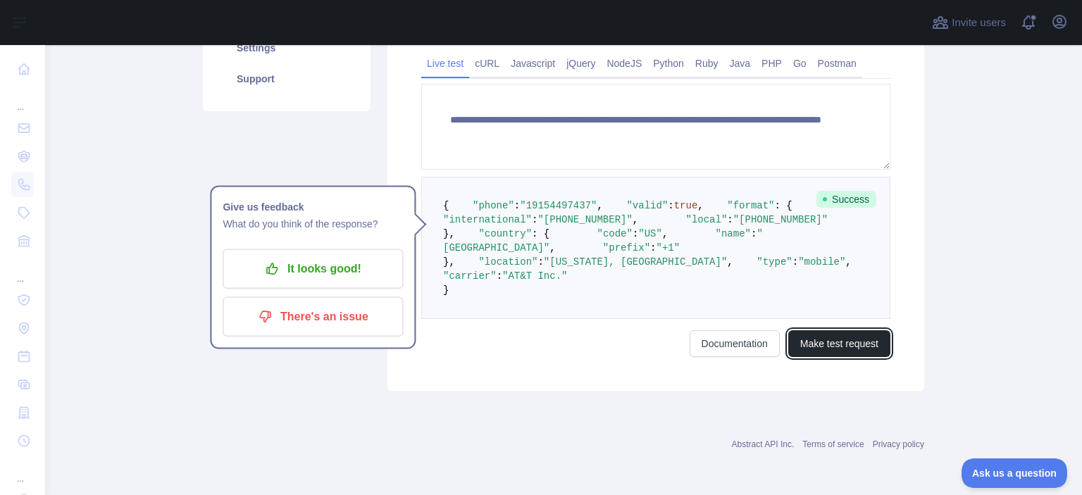
click at [867, 357] on button "Make test request" at bounding box center [839, 343] width 102 height 27
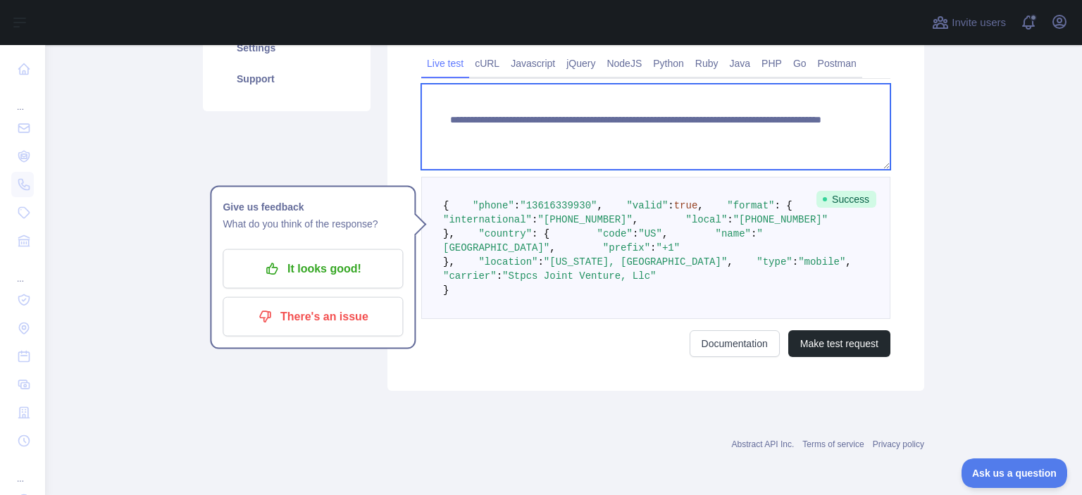
paste textarea
drag, startPoint x: 825, startPoint y: 126, endPoint x: 693, endPoint y: 113, distance: 133.0
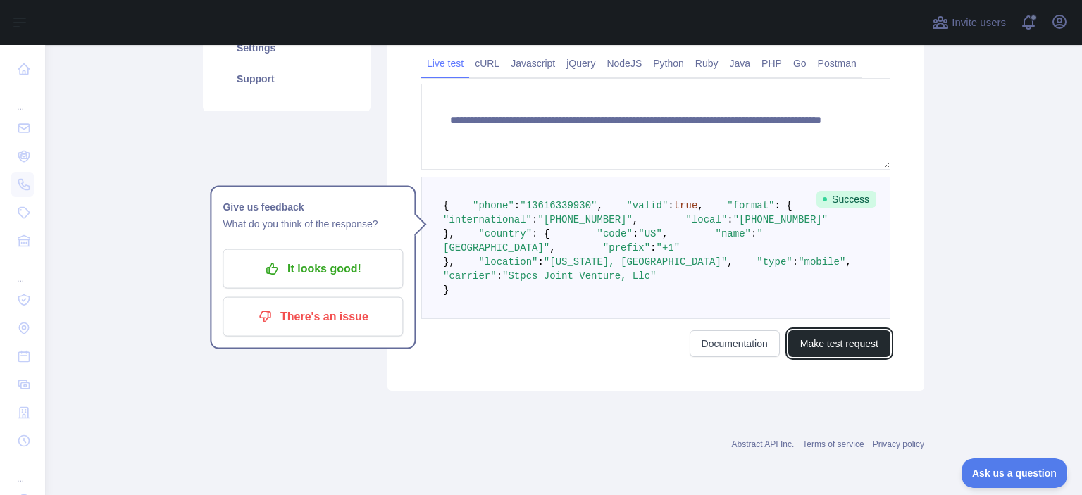
drag, startPoint x: 817, startPoint y: 446, endPoint x: 735, endPoint y: 401, distance: 93.9
click at [817, 357] on button "Make test request" at bounding box center [839, 343] width 102 height 27
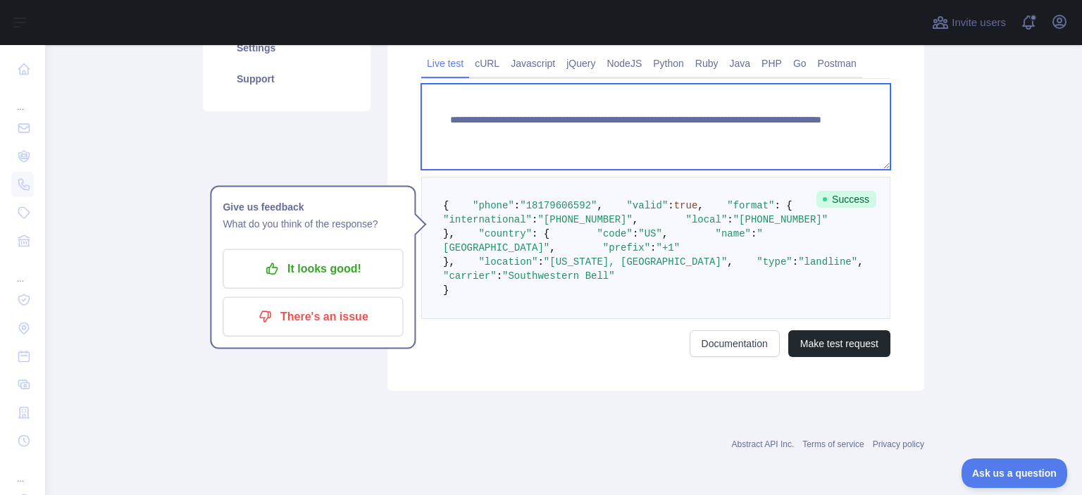
paste textarea
drag, startPoint x: 763, startPoint y: 130, endPoint x: 691, endPoint y: 112, distance: 73.4
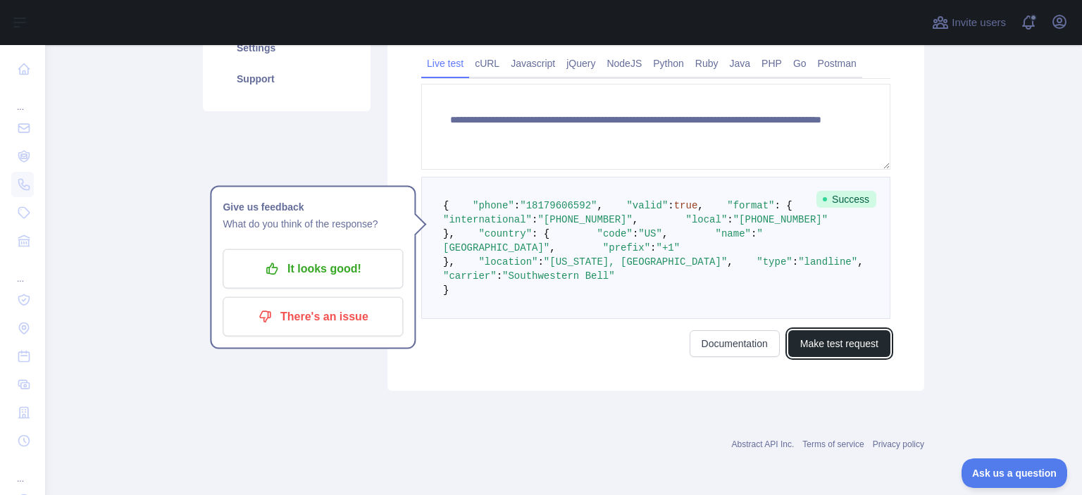
click at [850, 357] on button "Make test request" at bounding box center [839, 343] width 102 height 27
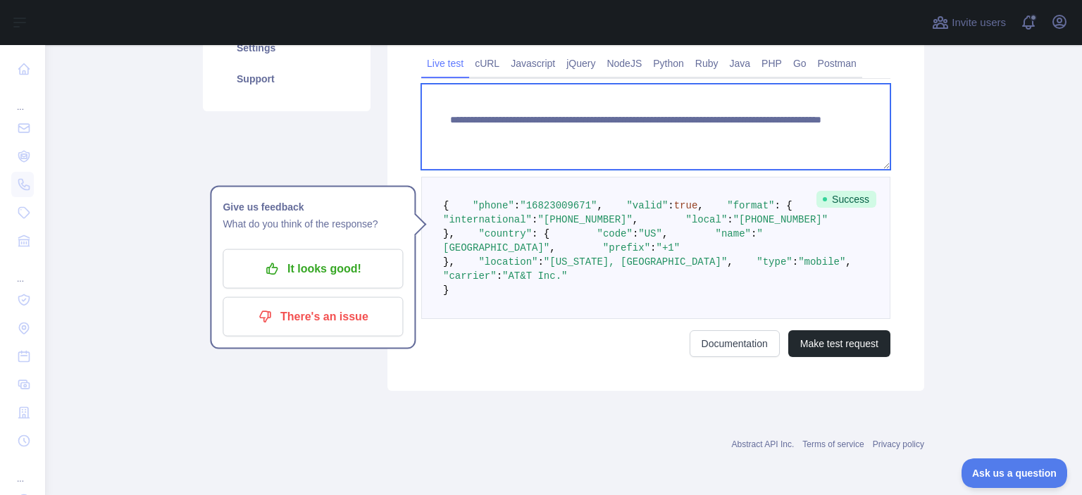
paste textarea
drag, startPoint x: 739, startPoint y: 133, endPoint x: 691, endPoint y: 126, distance: 47.7
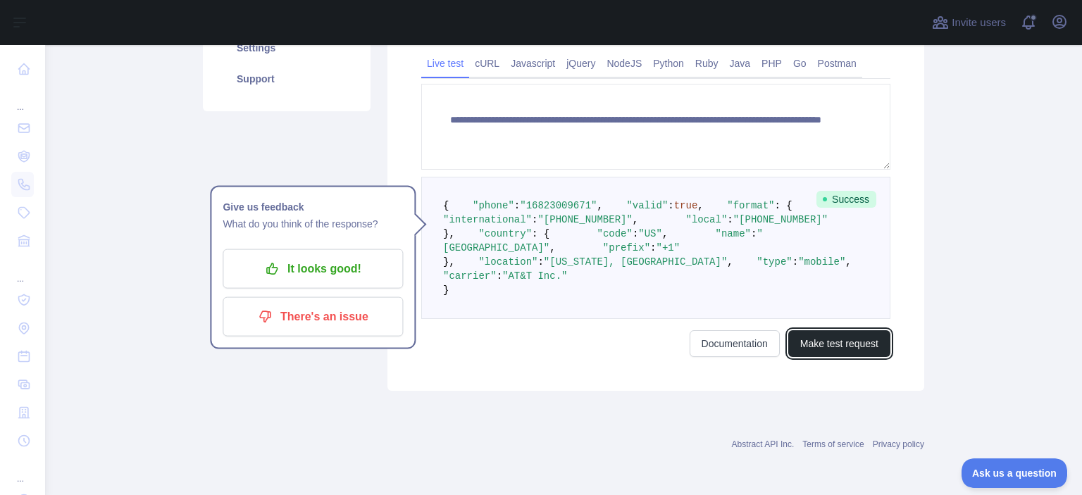
click at [836, 357] on button "Make test request" at bounding box center [839, 343] width 102 height 27
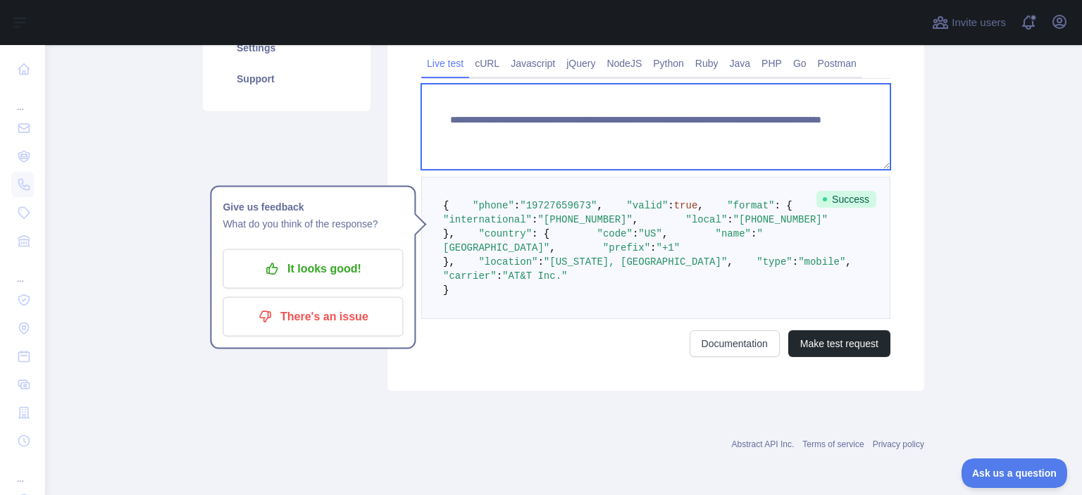
paste textarea
drag, startPoint x: 812, startPoint y: 132, endPoint x: 692, endPoint y: 122, distance: 120.1
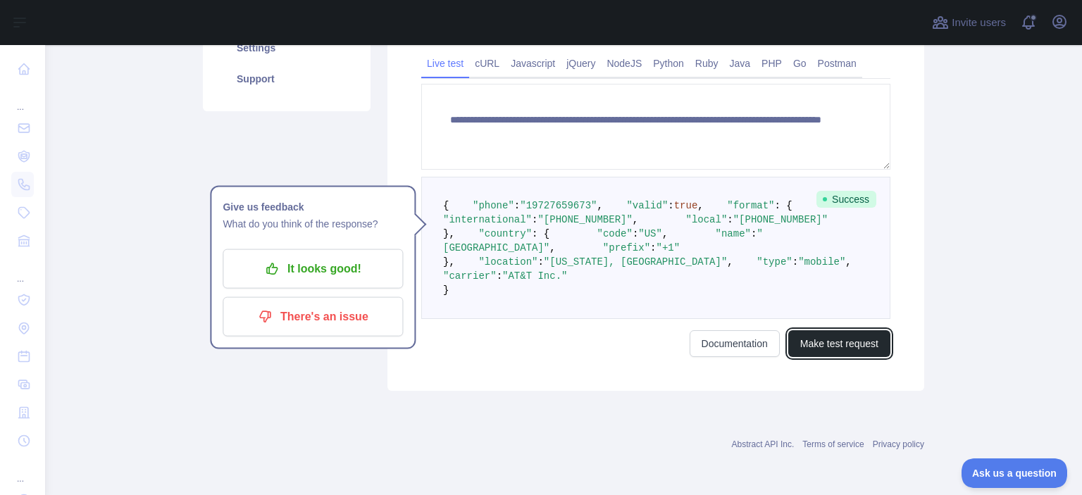
click at [817, 357] on button "Make test request" at bounding box center [839, 343] width 102 height 27
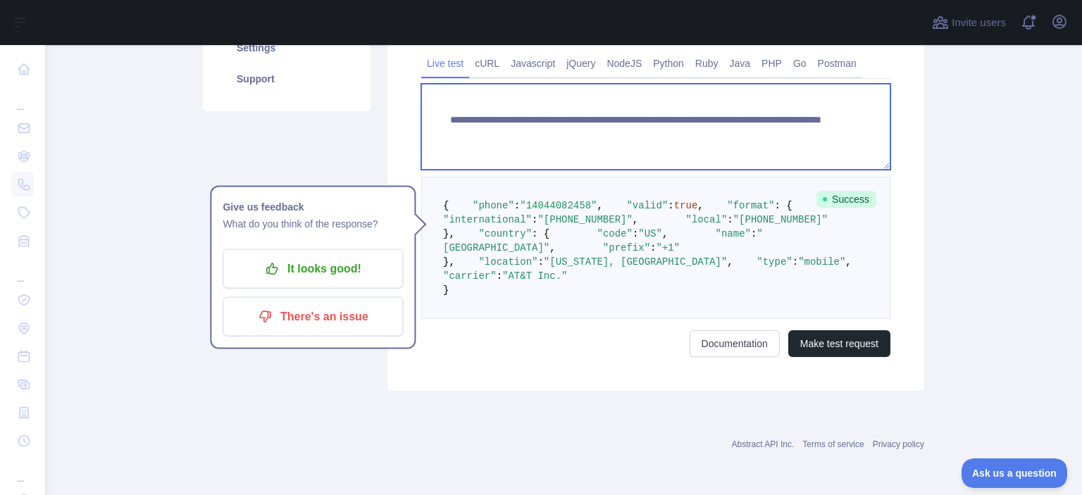
paste textarea
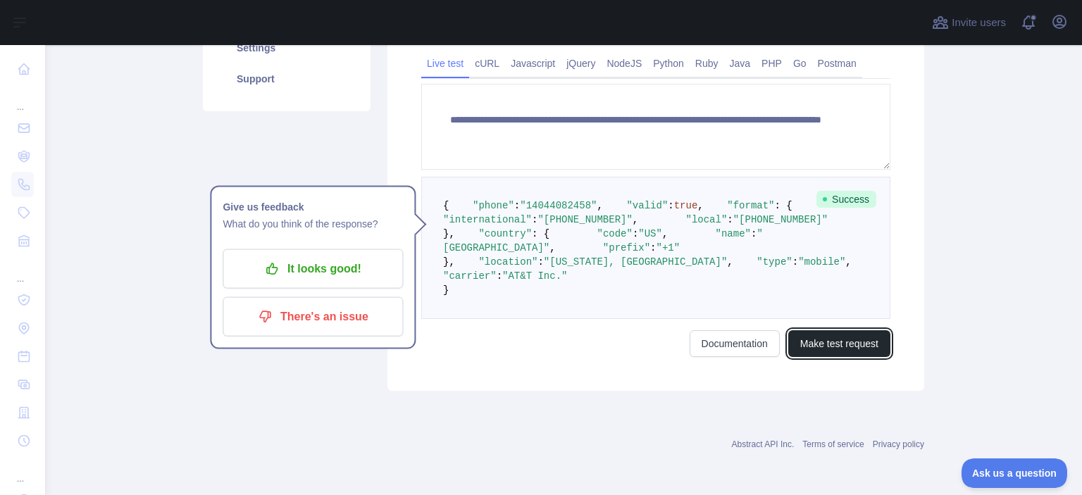
click at [802, 357] on button "Make test request" at bounding box center [839, 343] width 102 height 27
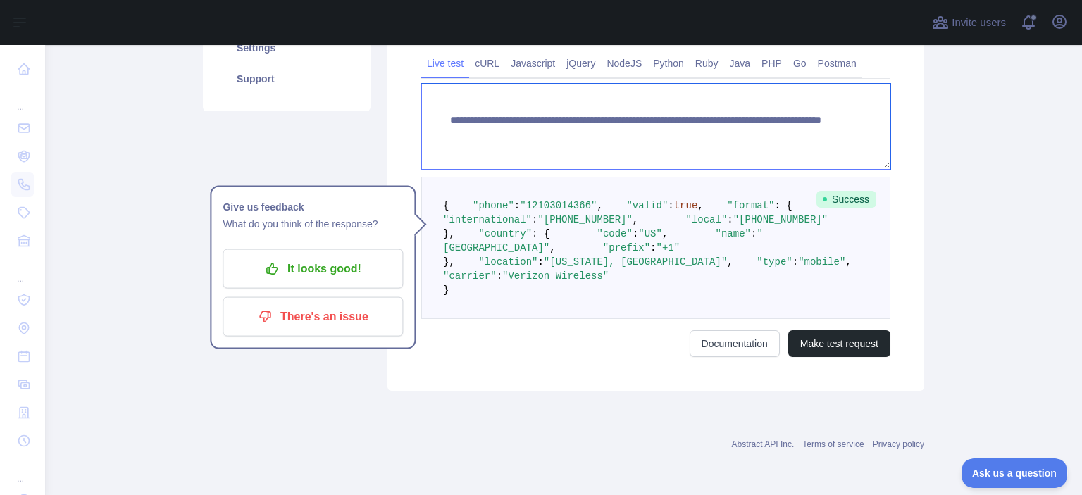
click at [735, 122] on textarea "**********" at bounding box center [655, 127] width 469 height 86
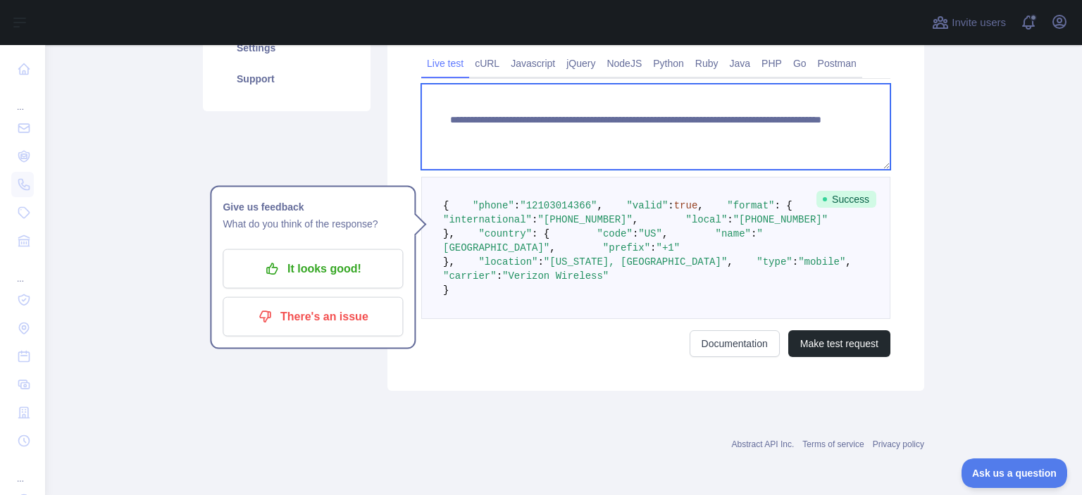
click at [772, 115] on textarea "**********" at bounding box center [655, 127] width 469 height 86
click at [764, 118] on textarea "**********" at bounding box center [655, 127] width 469 height 86
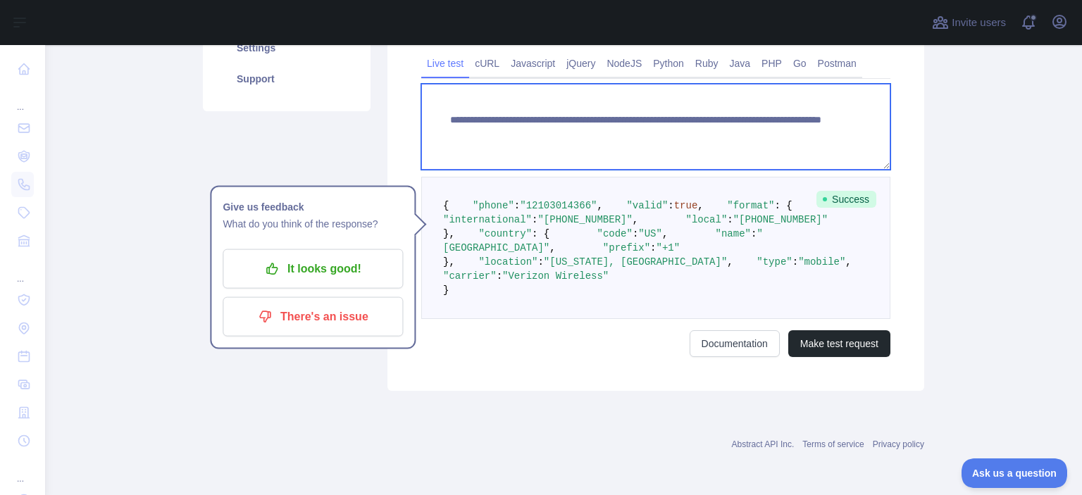
click at [764, 118] on textarea "**********" at bounding box center [655, 127] width 469 height 86
click at [705, 140] on textarea "**********" at bounding box center [655, 127] width 469 height 86
paste textarea
drag, startPoint x: 691, startPoint y: 115, endPoint x: 806, endPoint y: 126, distance: 114.6
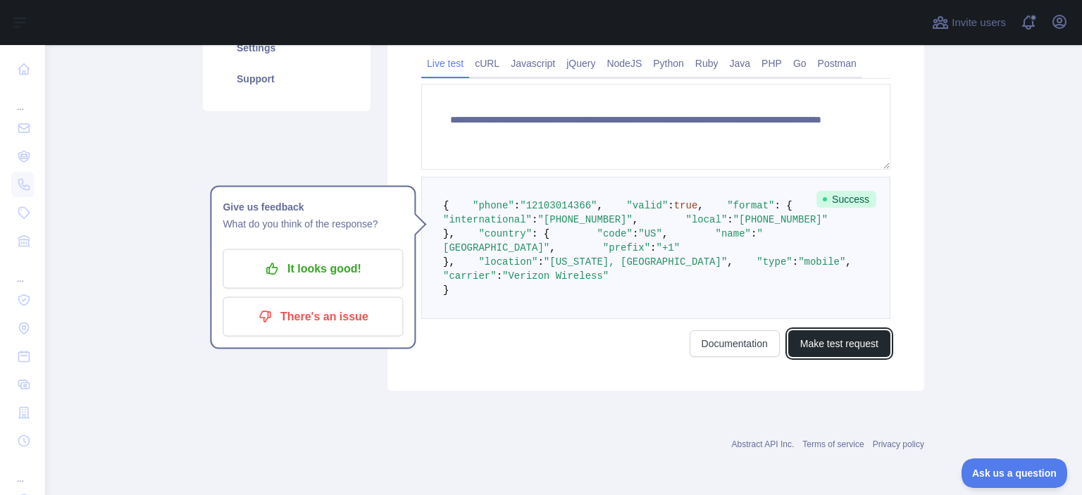
drag, startPoint x: 849, startPoint y: 460, endPoint x: 835, endPoint y: 450, distance: 17.2
click at [851, 357] on button "Make test request" at bounding box center [839, 343] width 102 height 27
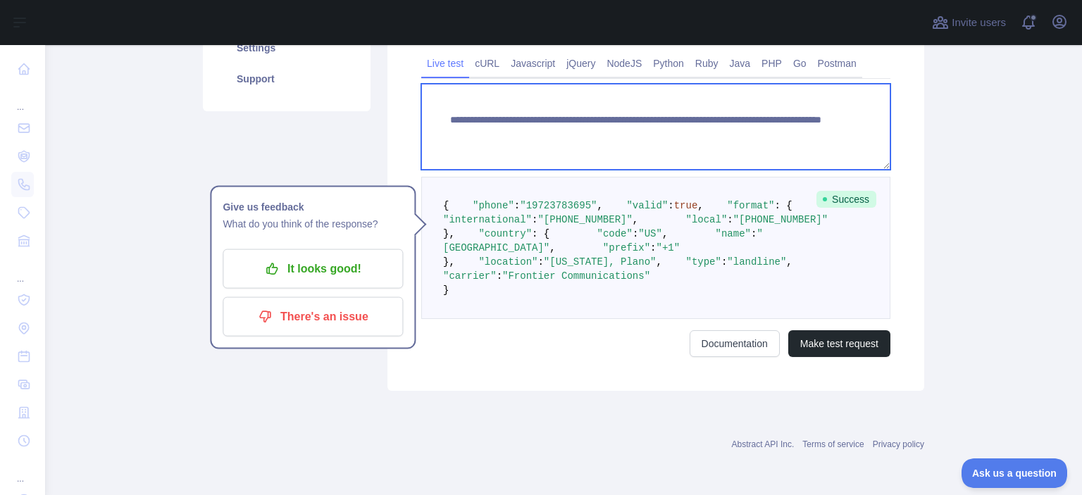
paste textarea
drag, startPoint x: 689, startPoint y: 120, endPoint x: 770, endPoint y: 236, distance: 141.0
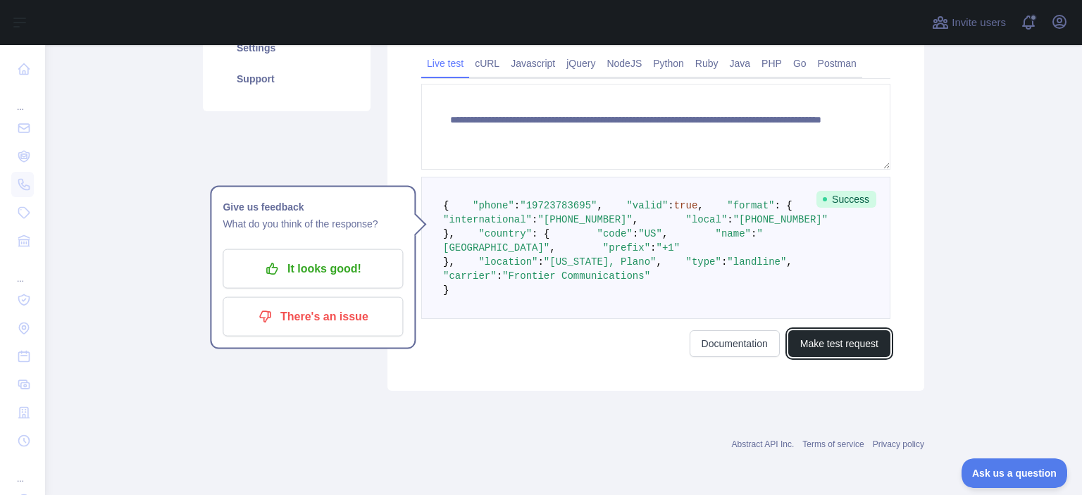
click at [817, 357] on button "Make test request" at bounding box center [839, 343] width 102 height 27
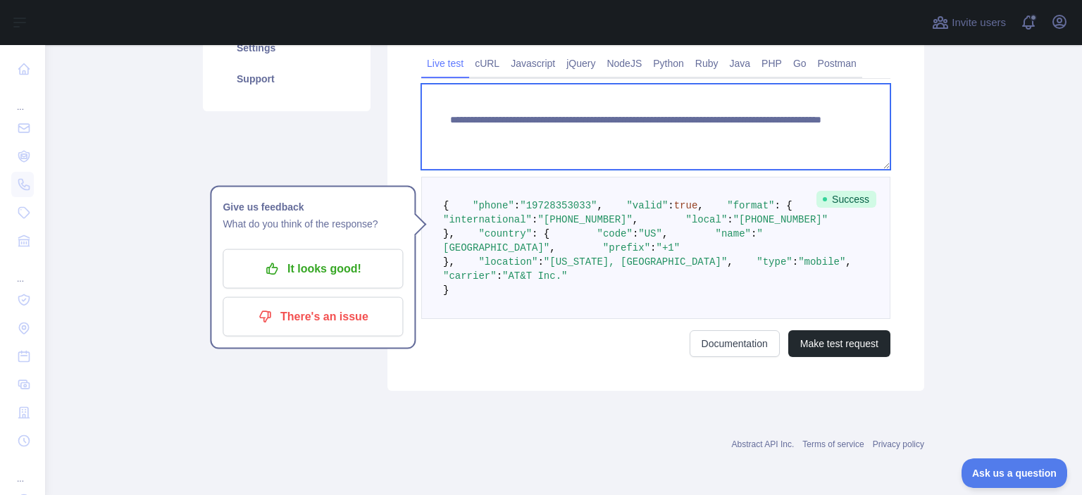
paste textarea
drag, startPoint x: 694, startPoint y: 119, endPoint x: 770, endPoint y: 117, distance: 76.1
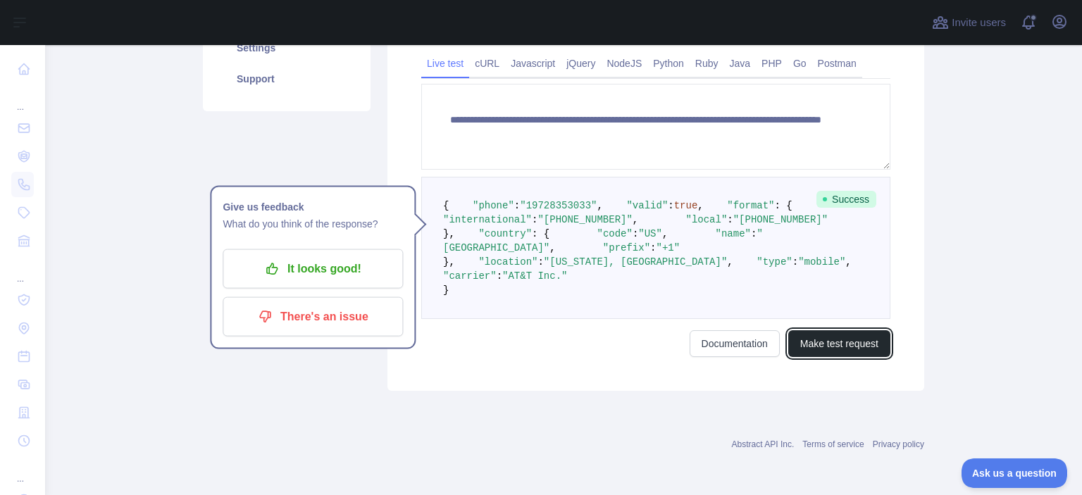
drag, startPoint x: 832, startPoint y: 456, endPoint x: 781, endPoint y: 405, distance: 72.2
click at [834, 357] on button "Make test request" at bounding box center [839, 343] width 102 height 27
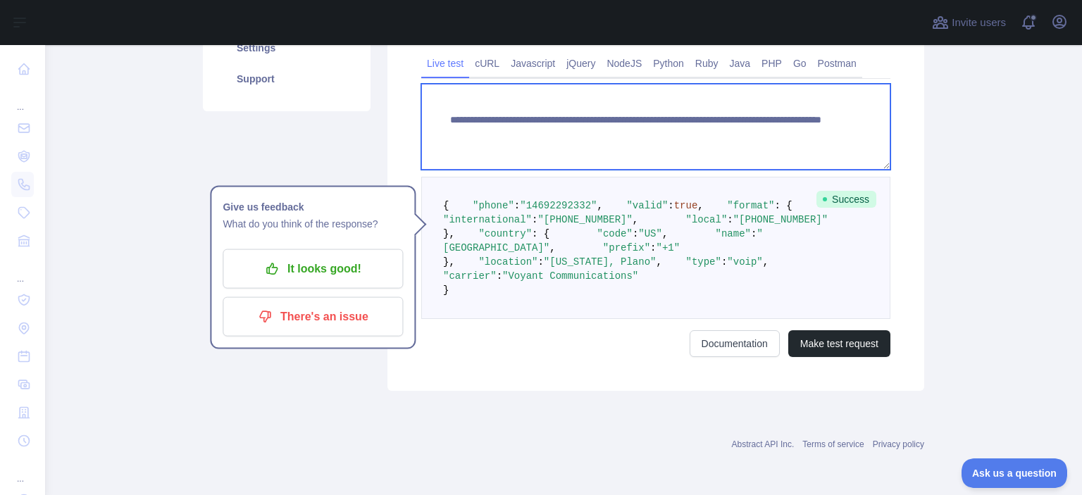
paste textarea
drag, startPoint x: 705, startPoint y: 120, endPoint x: 791, endPoint y: 128, distance: 87.0
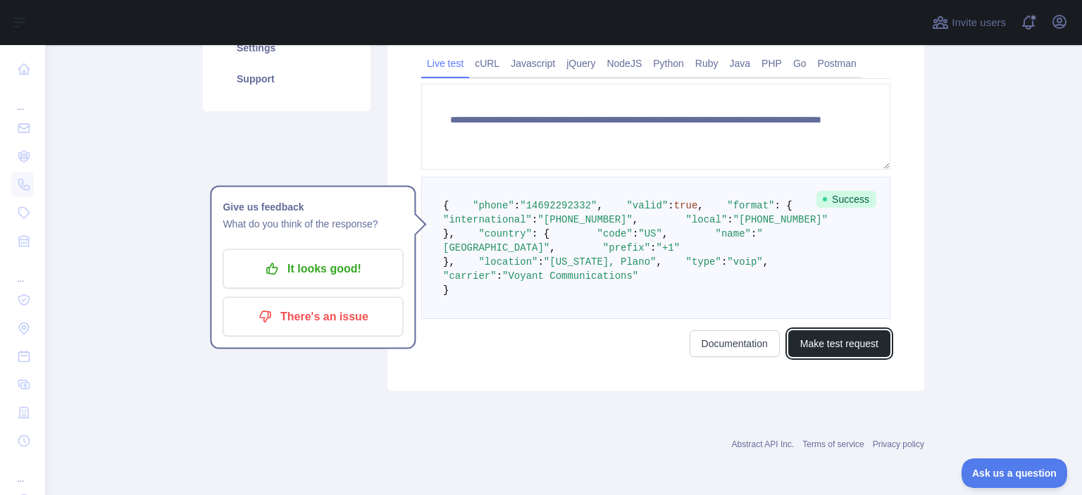
click at [825, 357] on button "Make test request" at bounding box center [839, 343] width 102 height 27
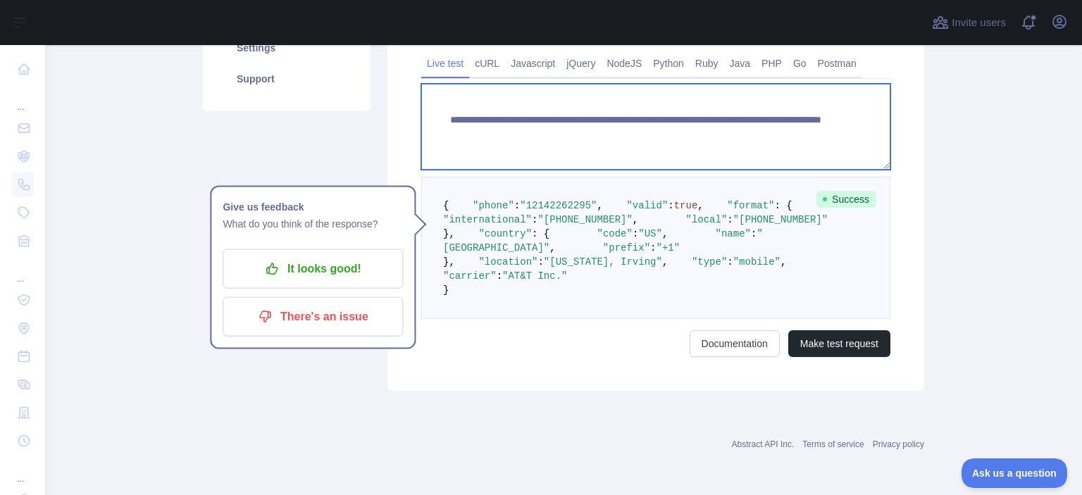
paste textarea
drag, startPoint x: 692, startPoint y: 117, endPoint x: 769, endPoint y: 126, distance: 77.3
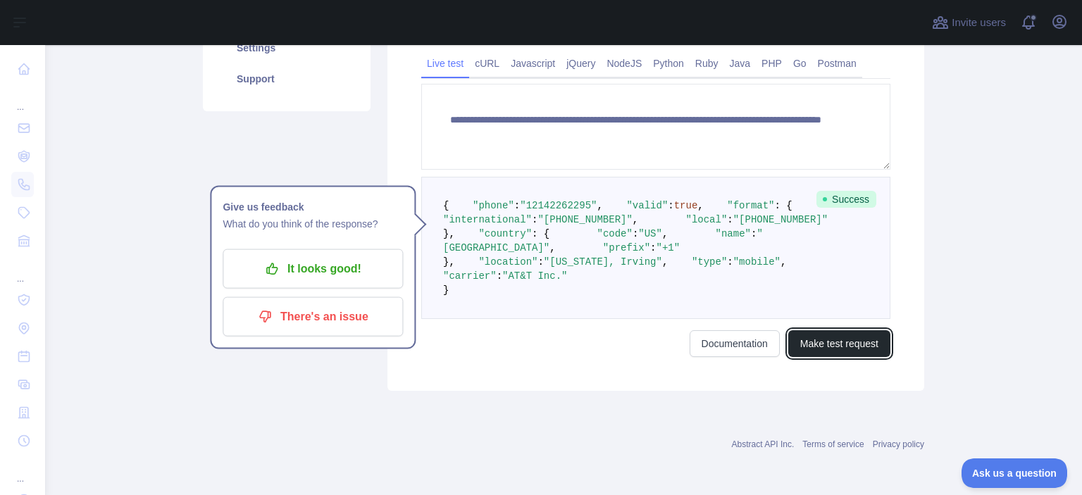
click at [834, 357] on button "Make test request" at bounding box center [839, 343] width 102 height 27
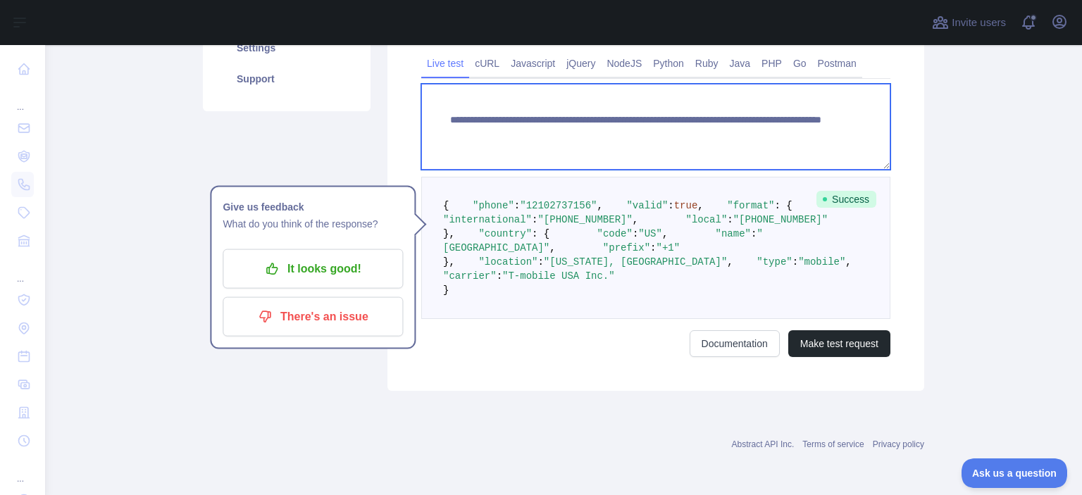
paste textarea "*"
drag, startPoint x: 758, startPoint y: 124, endPoint x: 693, endPoint y: 112, distance: 66.6
type textarea "**********"
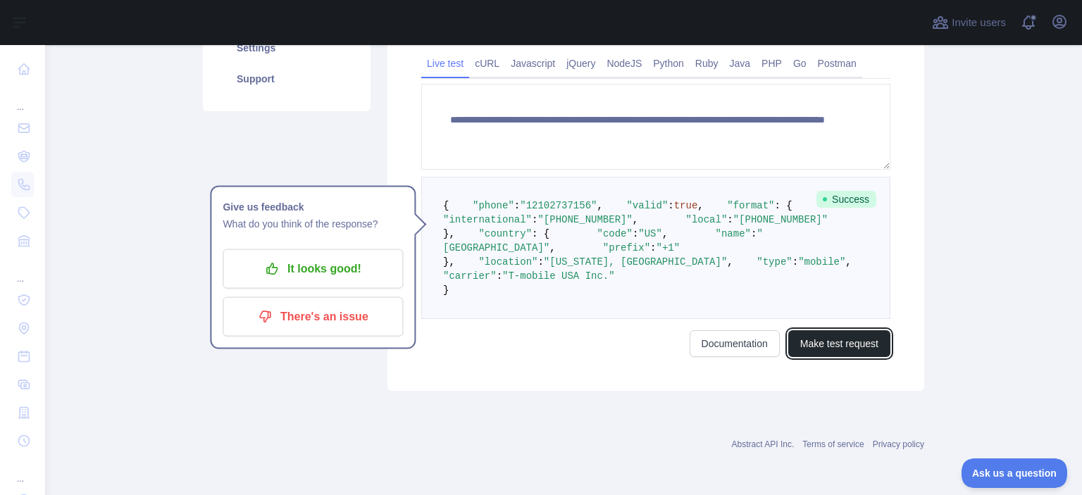
click at [841, 357] on button "Make test request" at bounding box center [839, 343] width 102 height 27
